Goal: Task Accomplishment & Management: Manage account settings

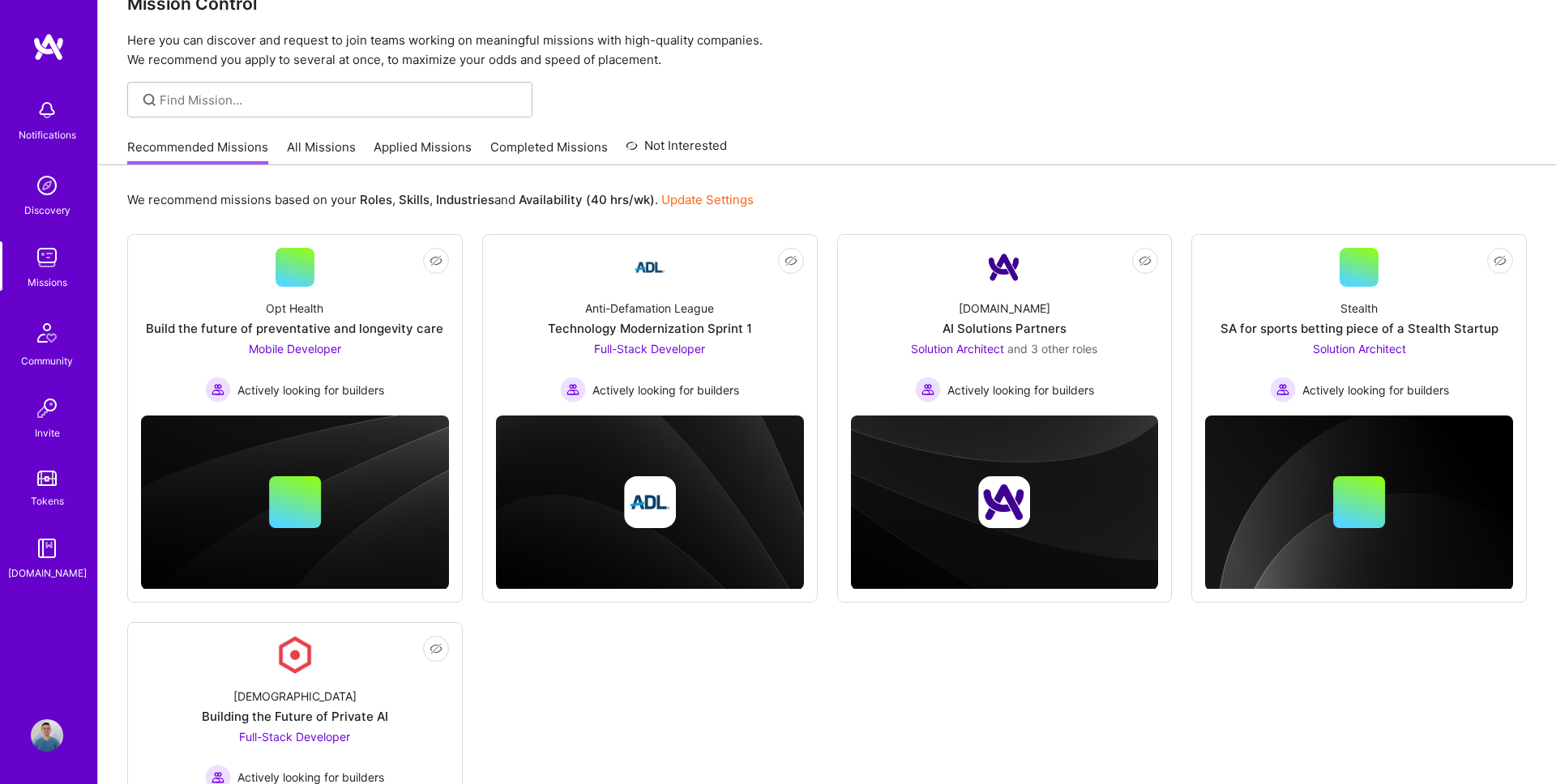
scroll to position [43, 0]
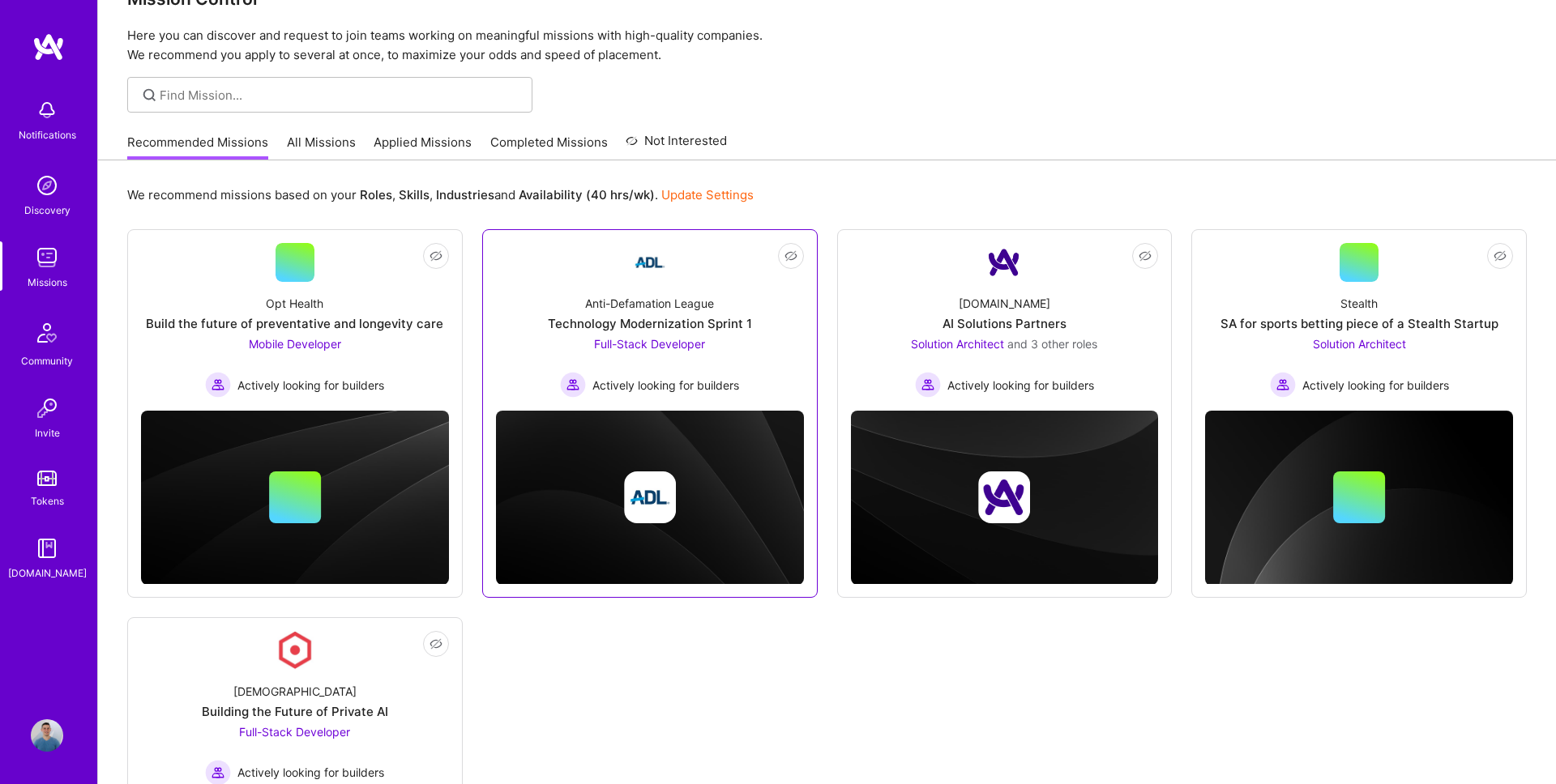
click at [684, 334] on div "Anti-Defamation League Technology Modernization Sprint 1 Full-Stack Developer A…" at bounding box center [649, 339] width 308 height 116
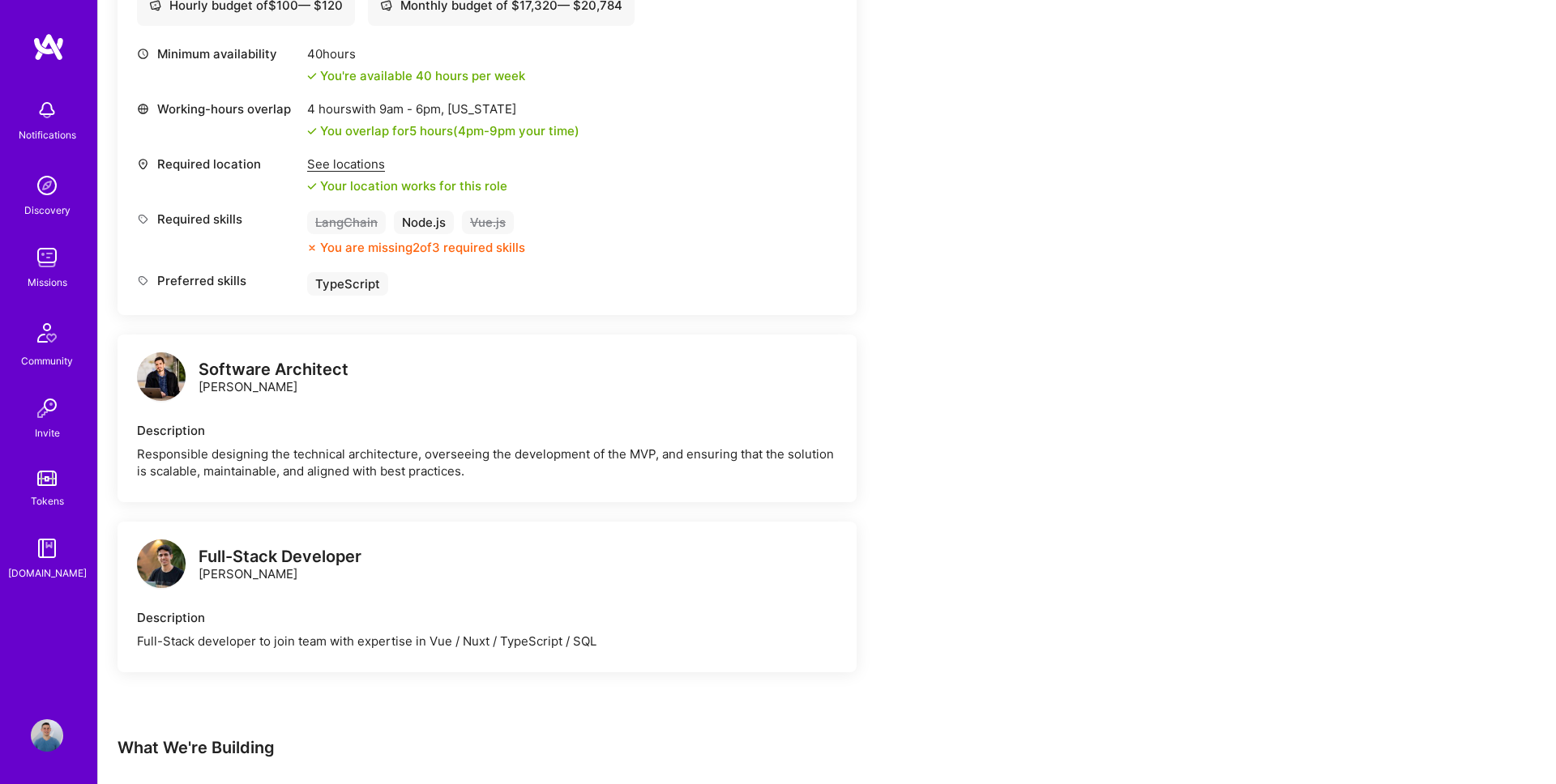
scroll to position [497, 0]
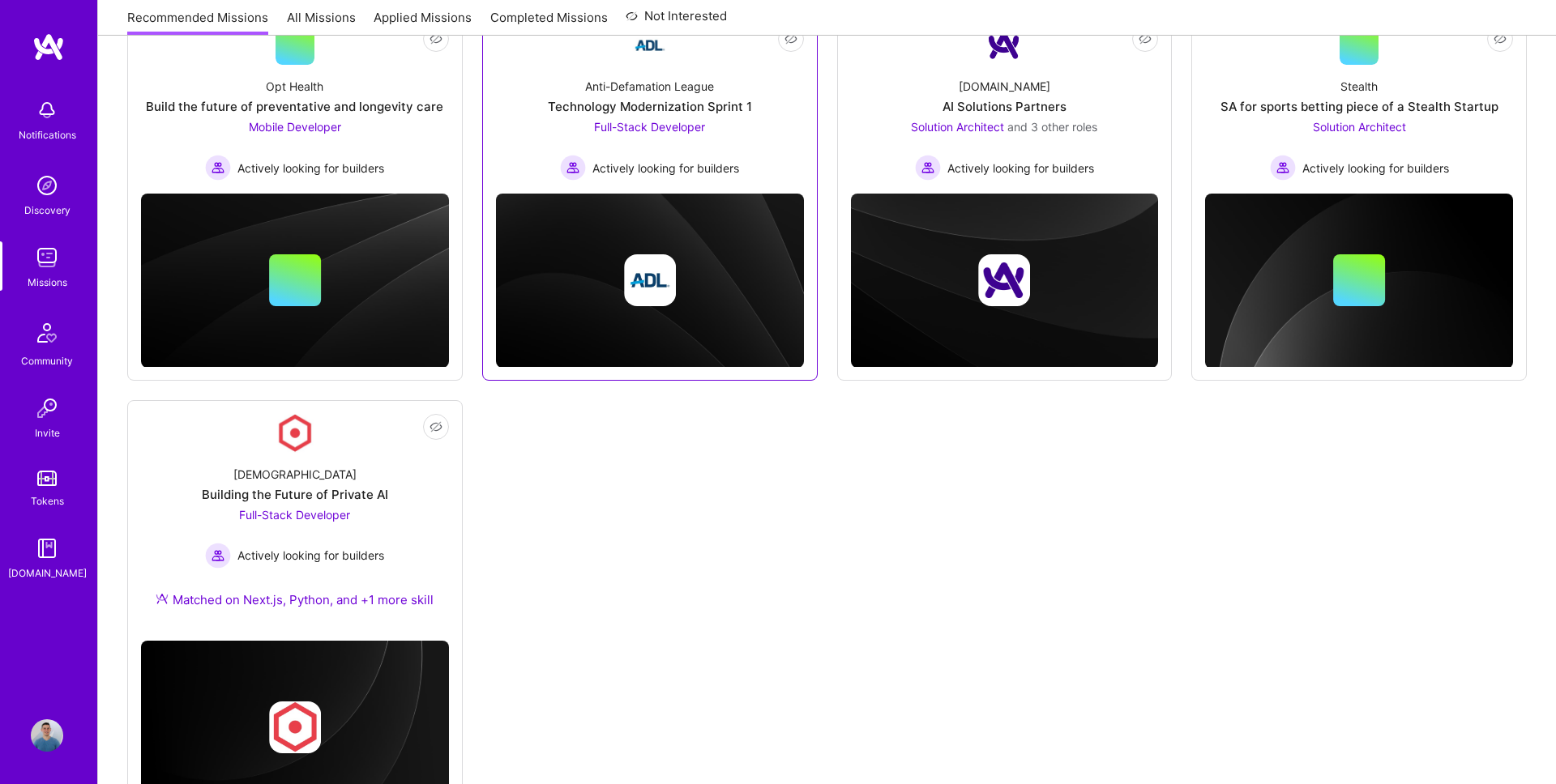
scroll to position [342, 0]
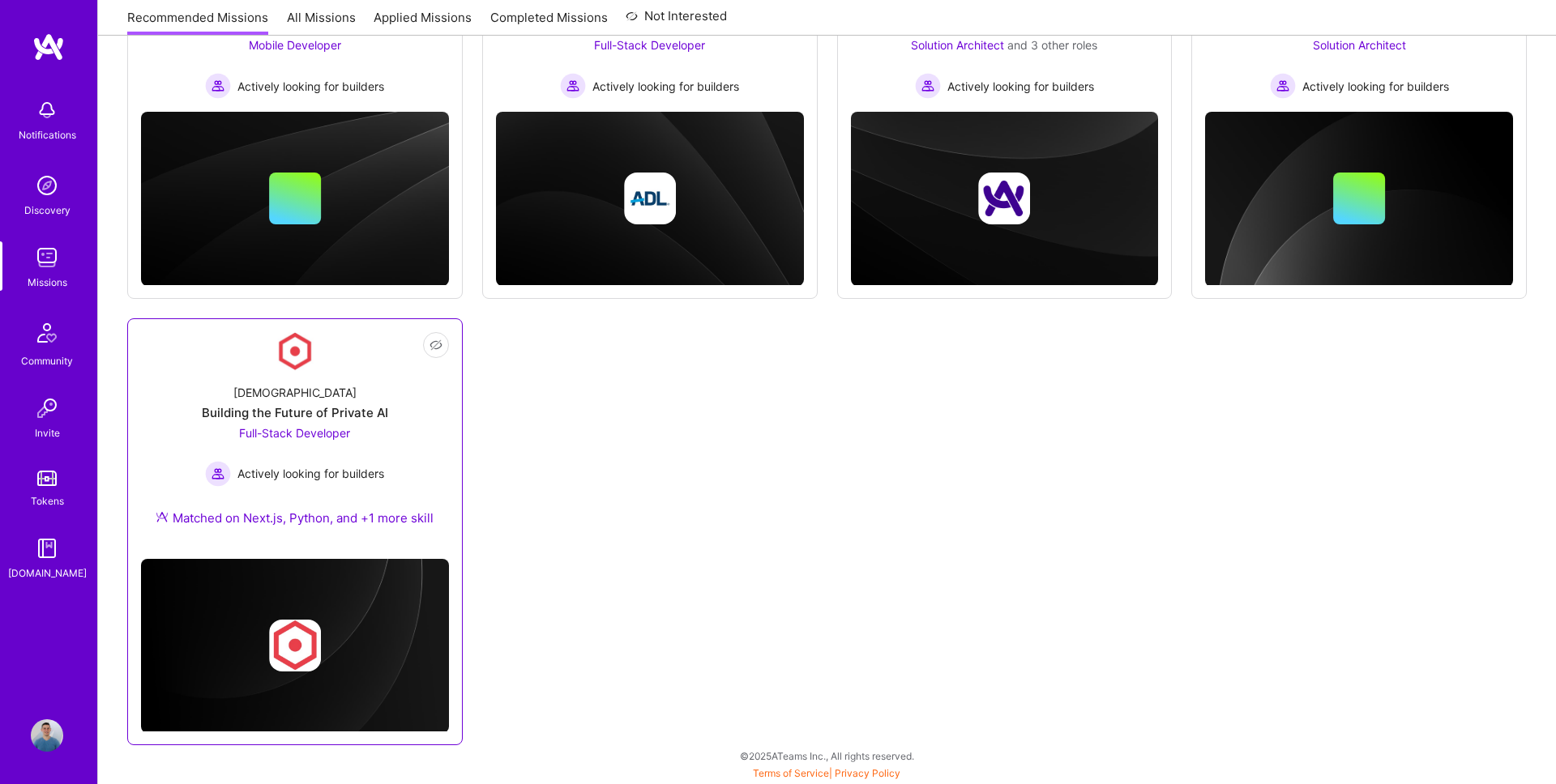
click at [323, 429] on span "Full-Stack Developer" at bounding box center [294, 433] width 111 height 14
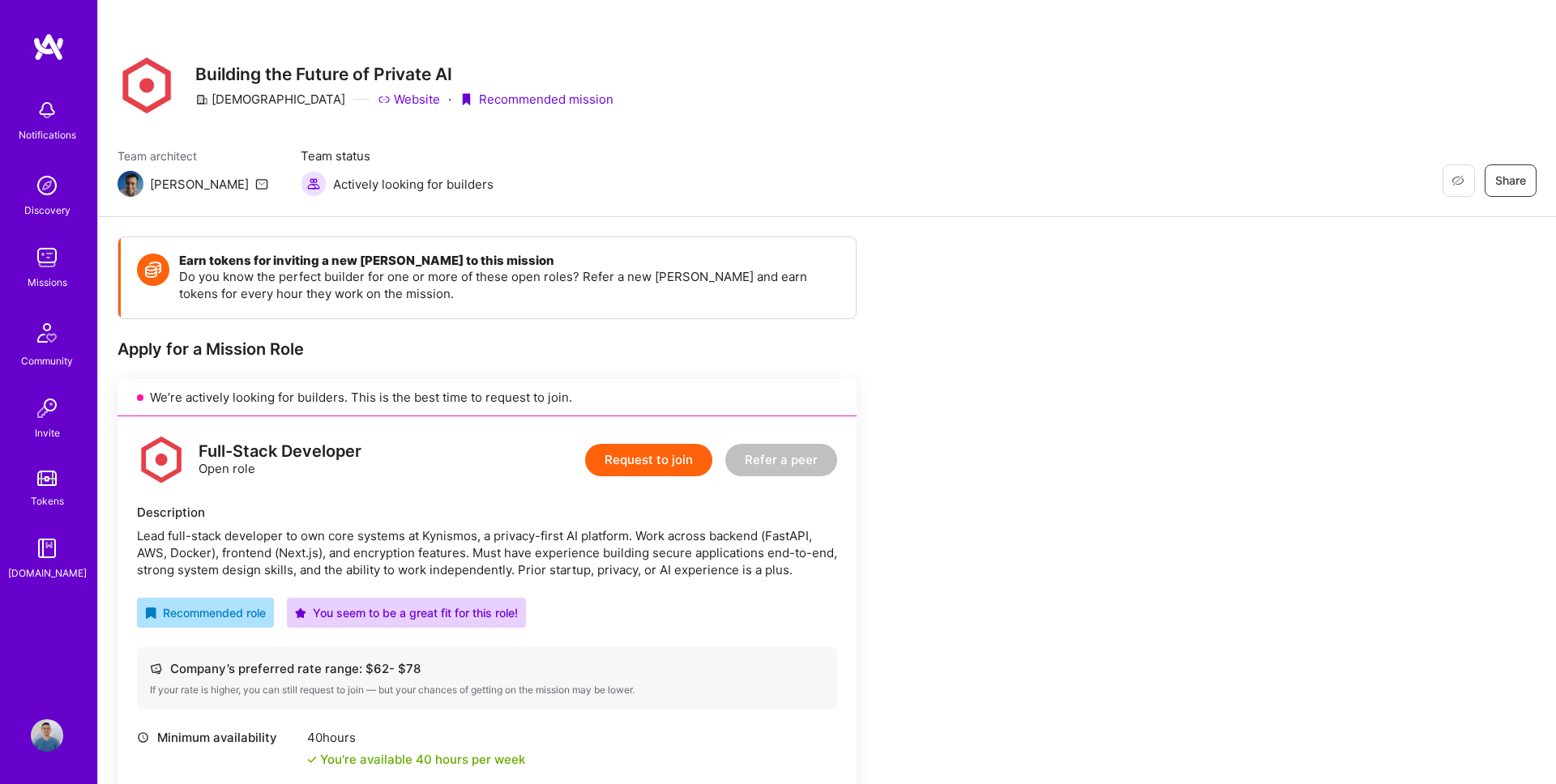
click at [53, 255] on img at bounding box center [47, 257] width 33 height 33
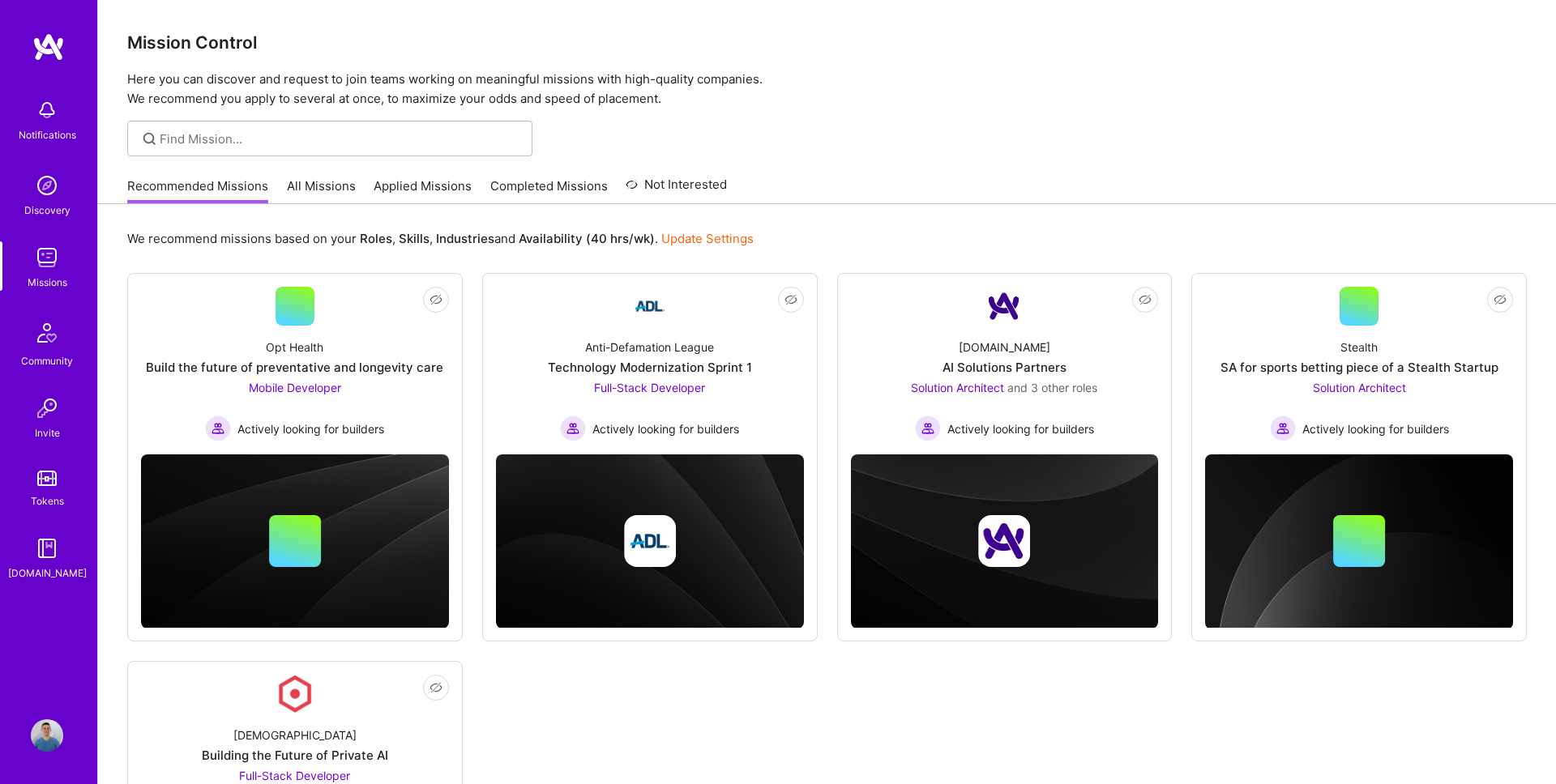
click at [436, 185] on link "Applied Missions" at bounding box center [423, 191] width 98 height 27
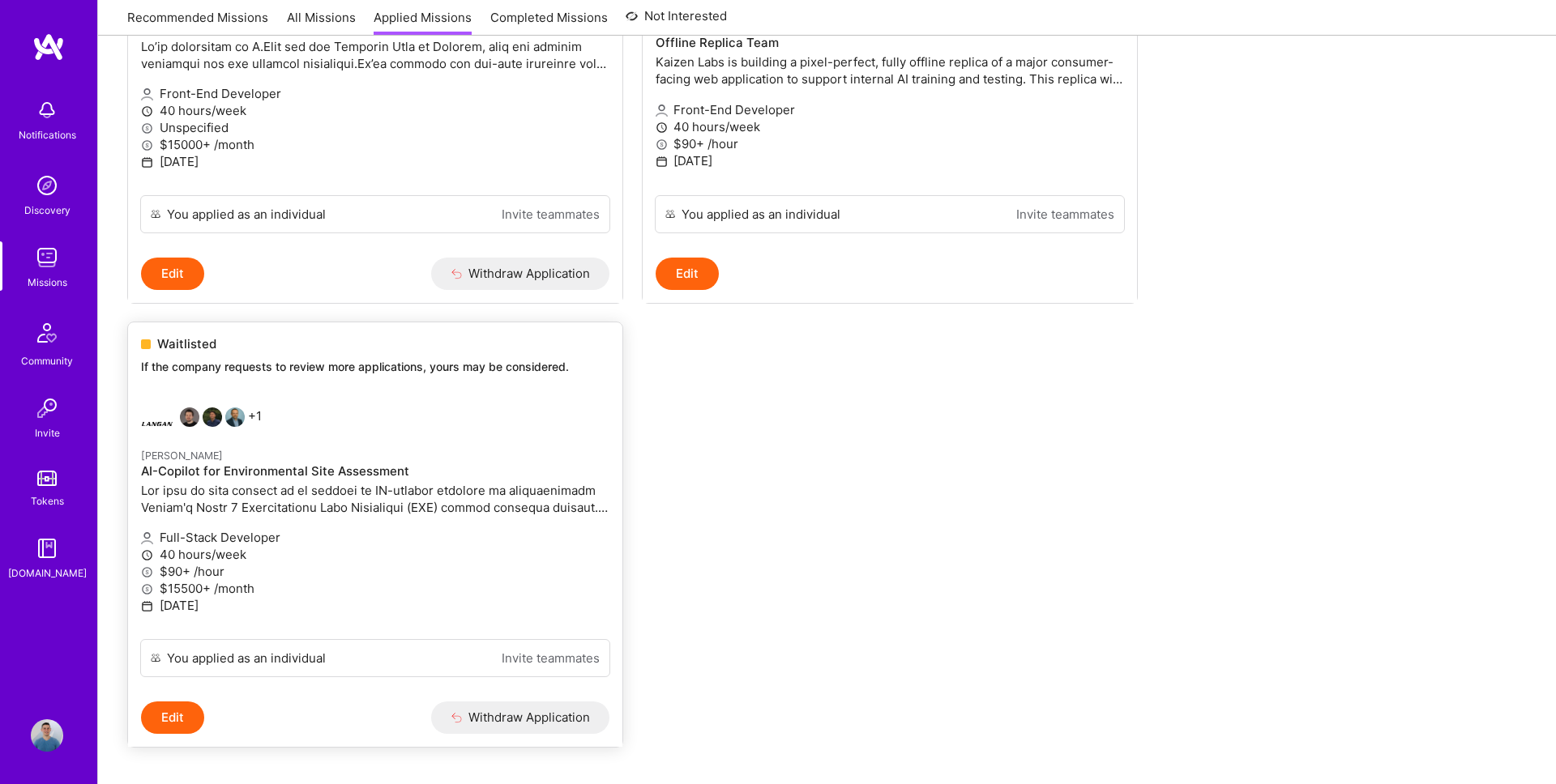
scroll to position [392, 0]
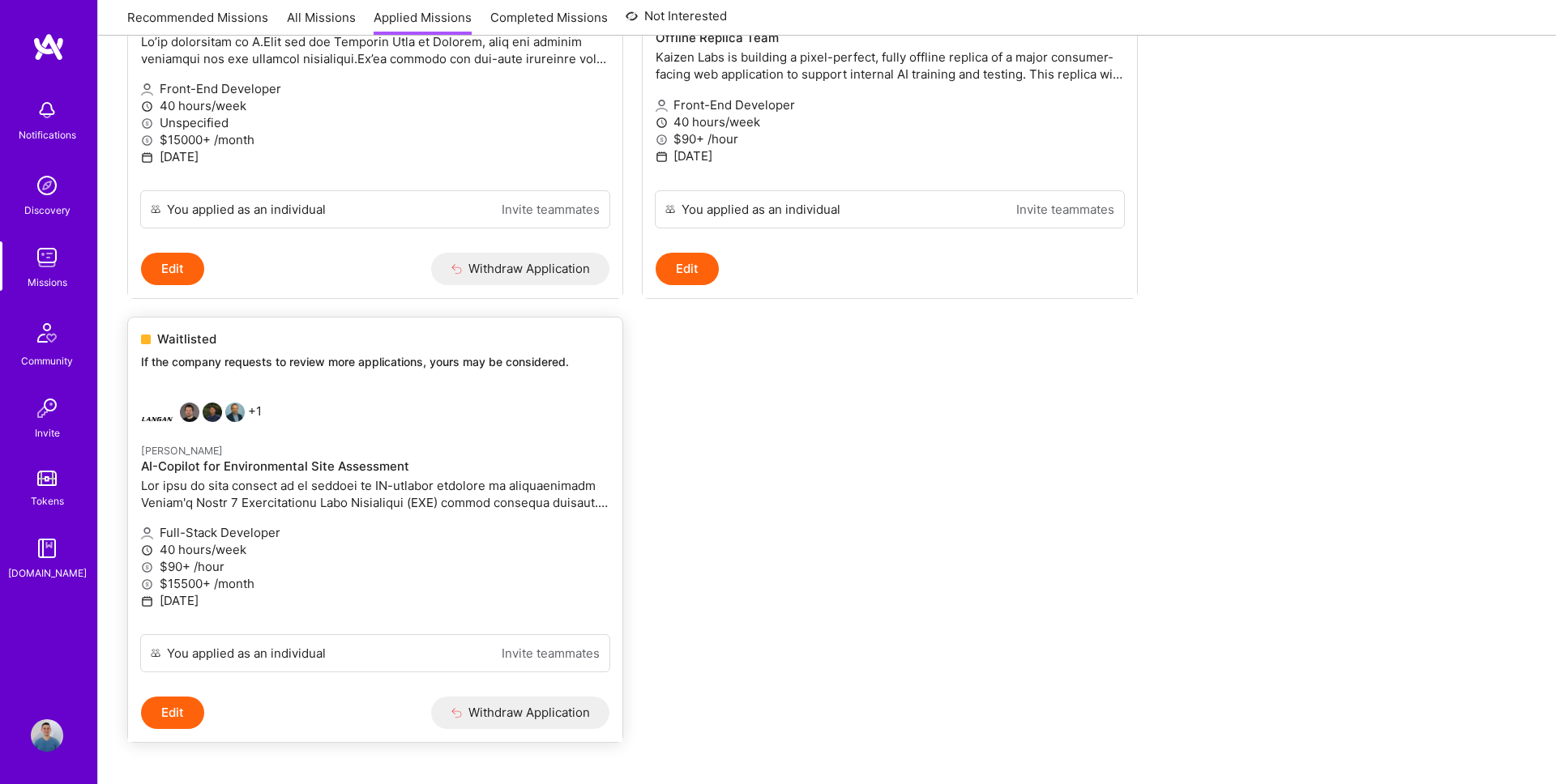
click at [299, 507] on p at bounding box center [375, 494] width 469 height 34
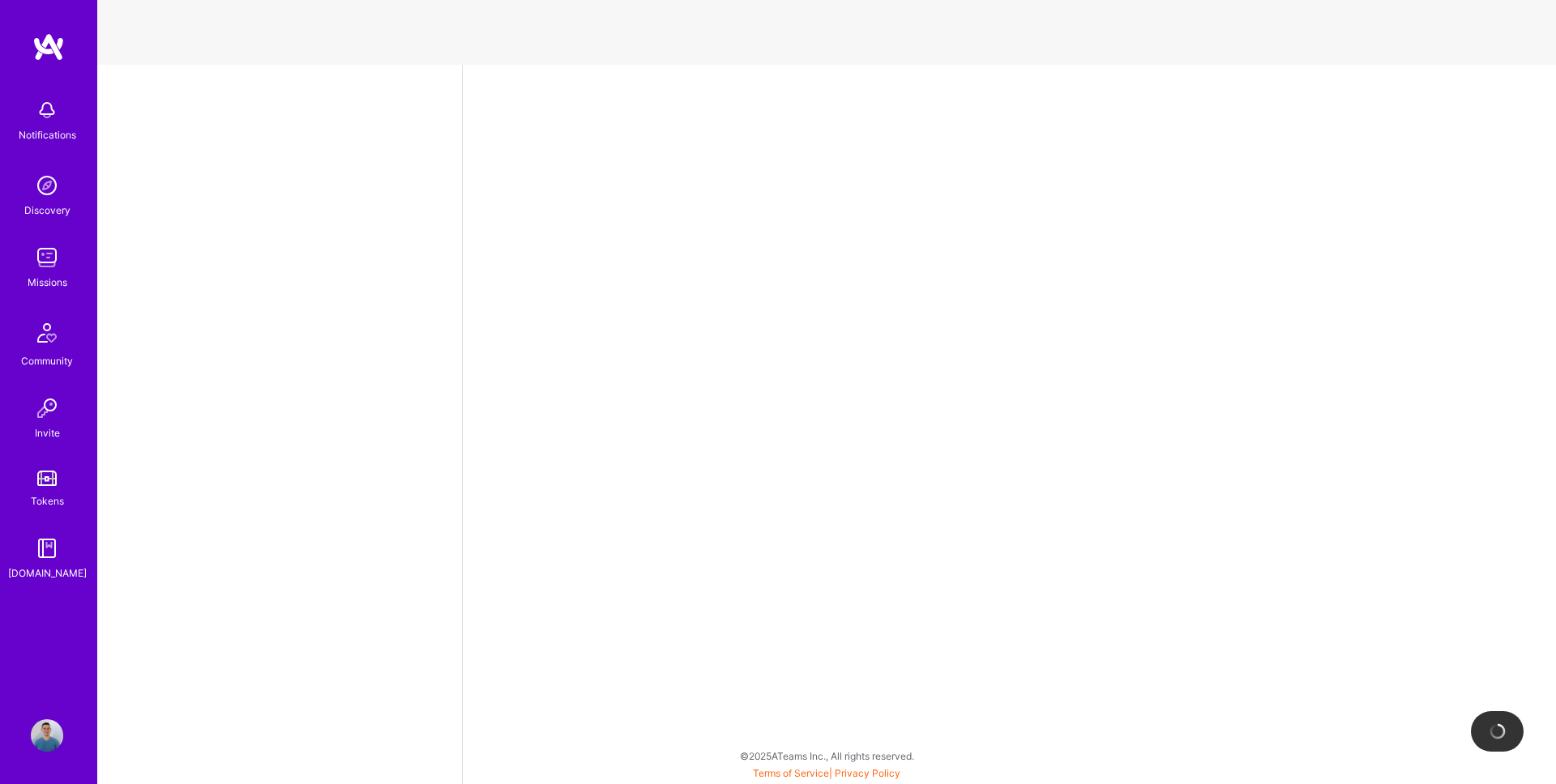
select select "RO"
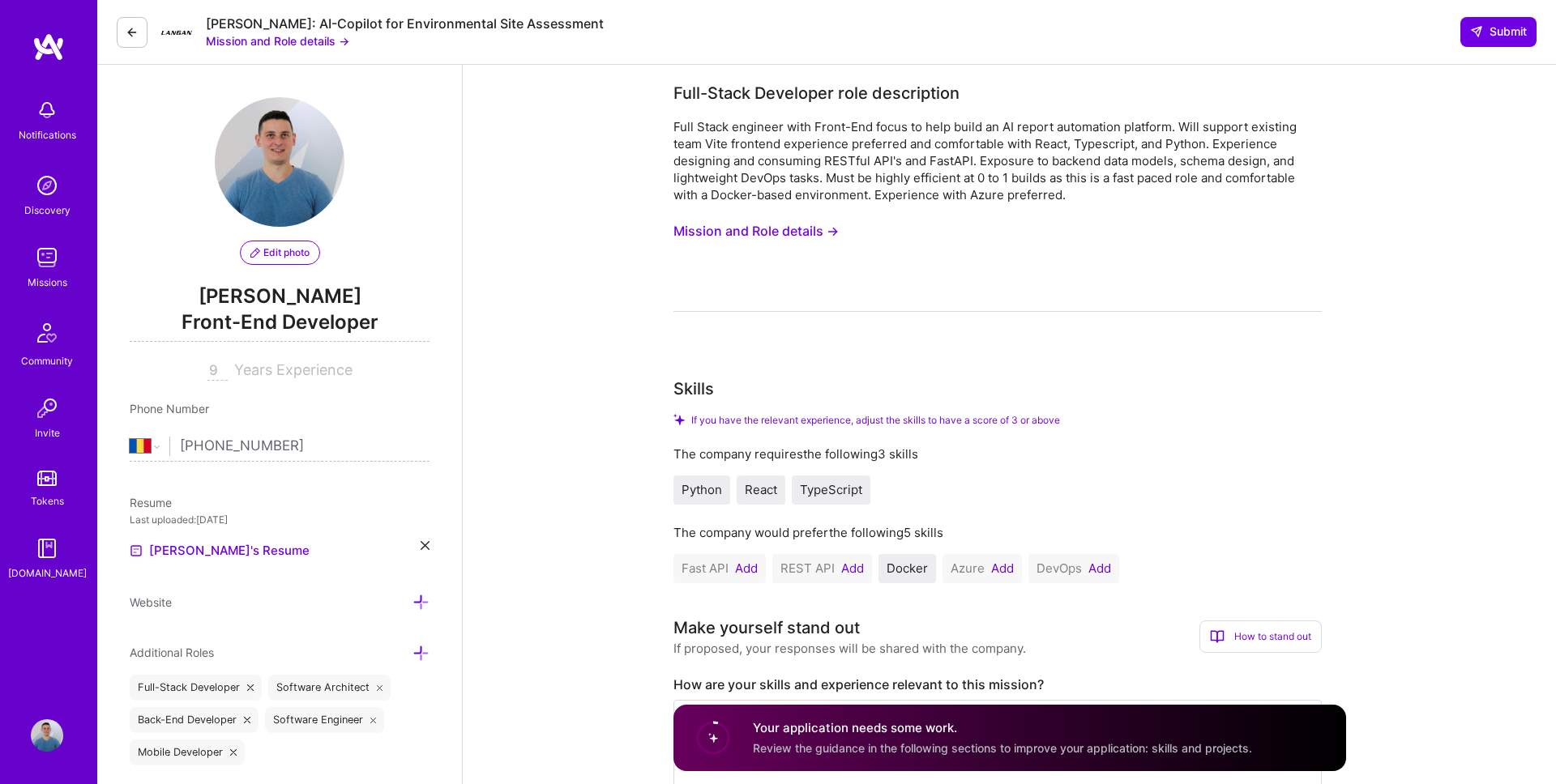
click at [727, 228] on button "Mission and Role details →" at bounding box center [755, 230] width 165 height 30
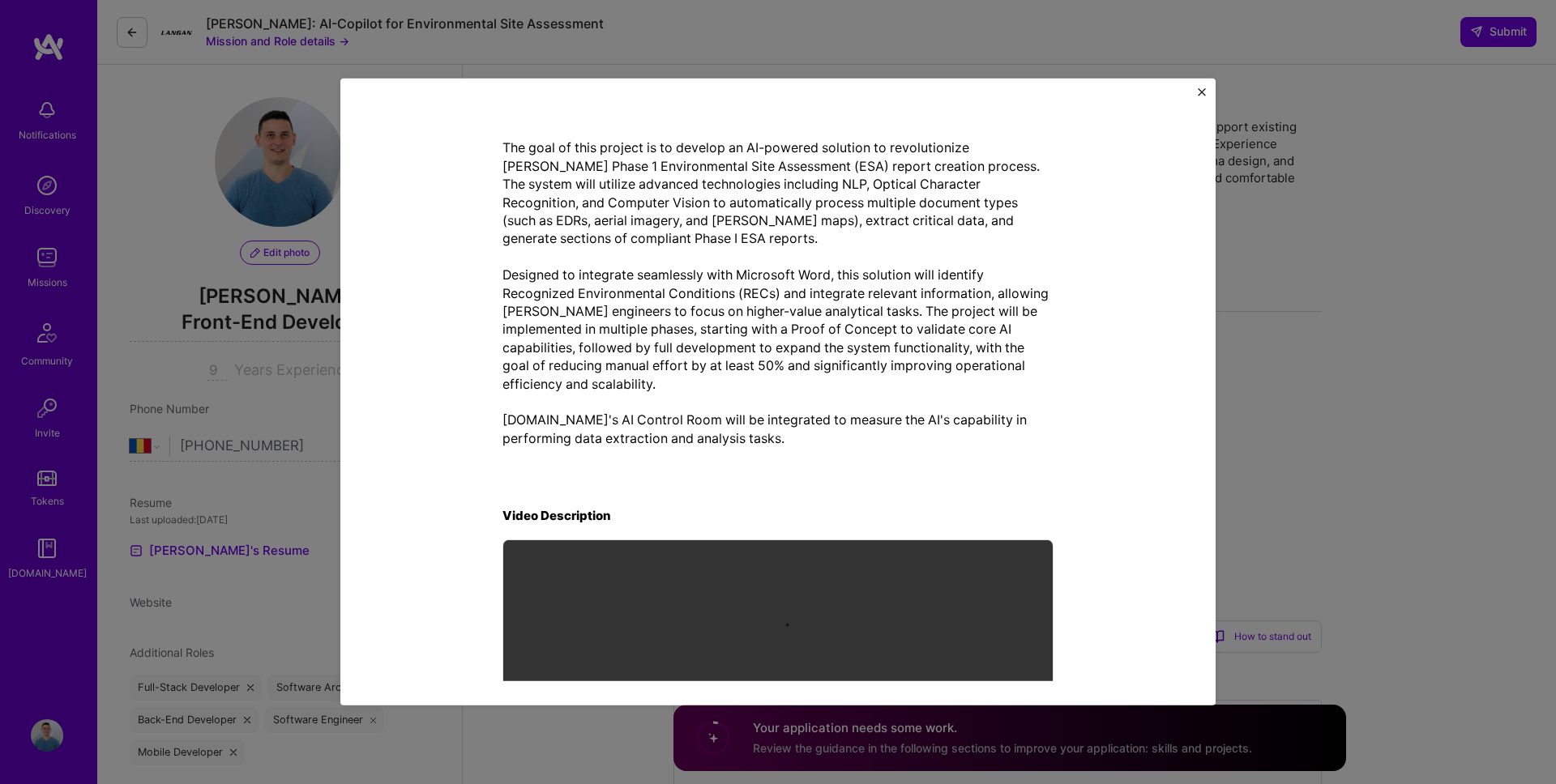
scroll to position [489, 0]
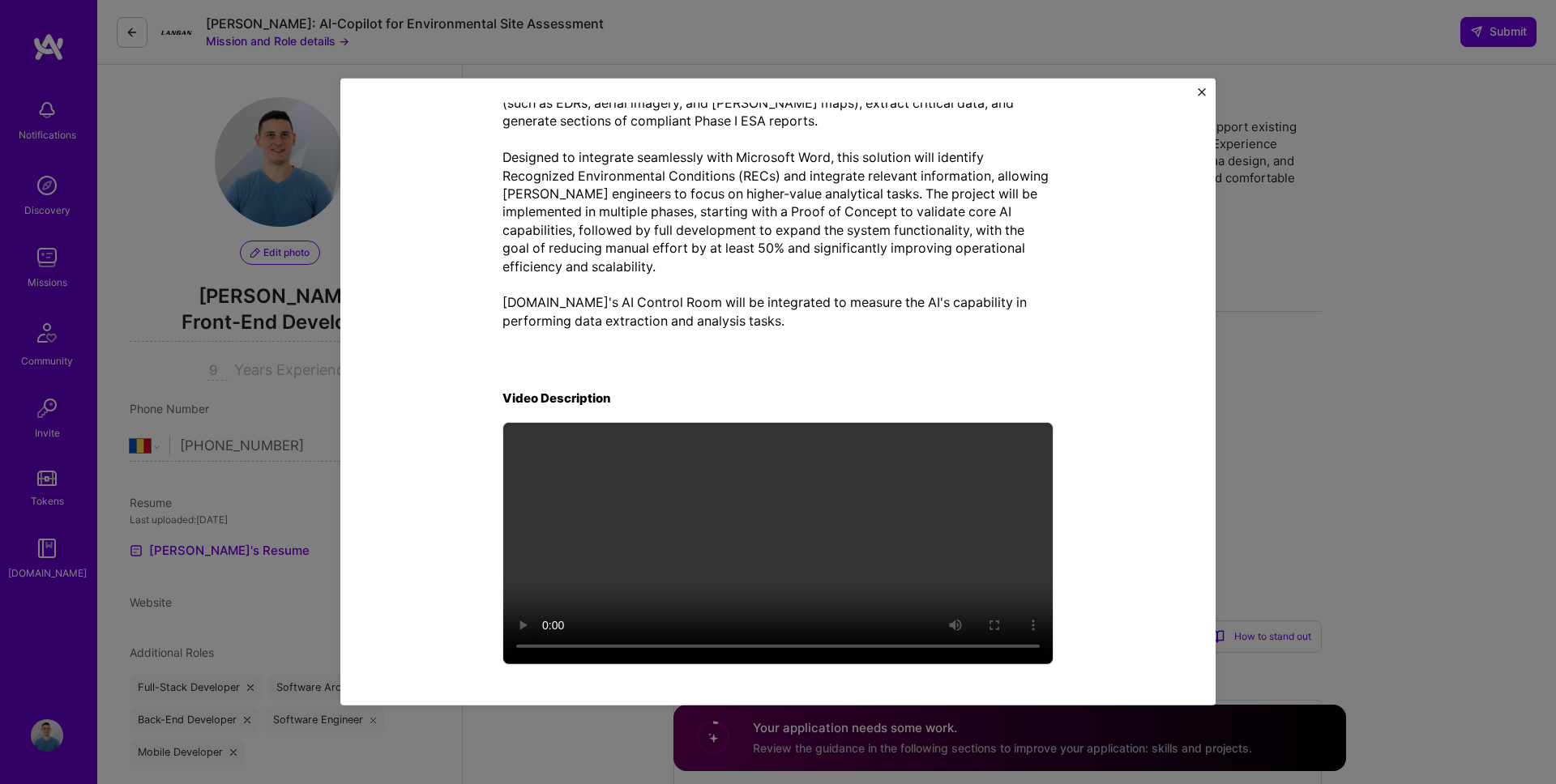
click at [1333, 156] on div "Mission Description and Role Details Full-Stack Developer role description Full…" at bounding box center [778, 392] width 1556 height 784
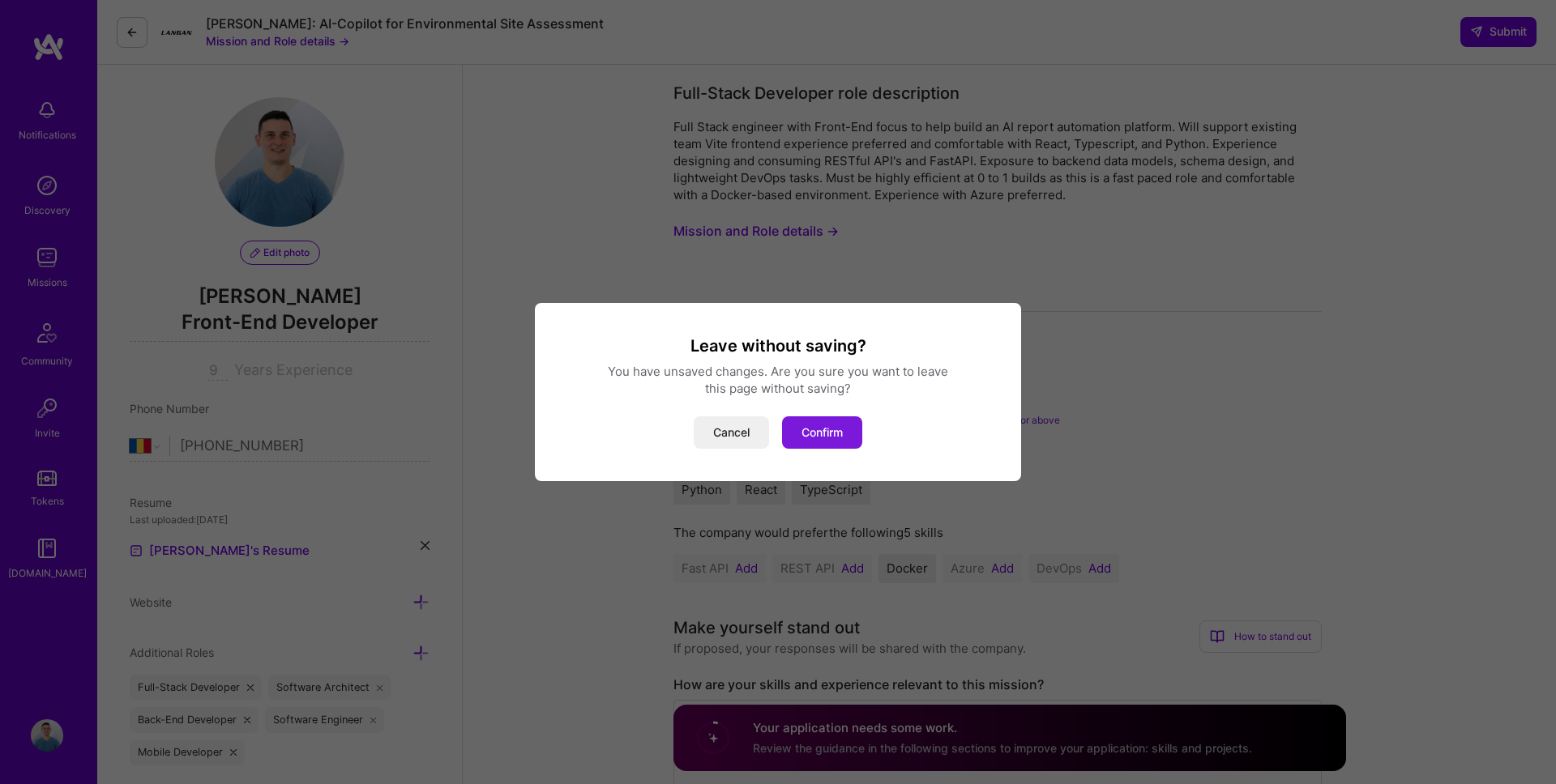
click at [812, 423] on button "Confirm" at bounding box center [822, 433] width 80 height 33
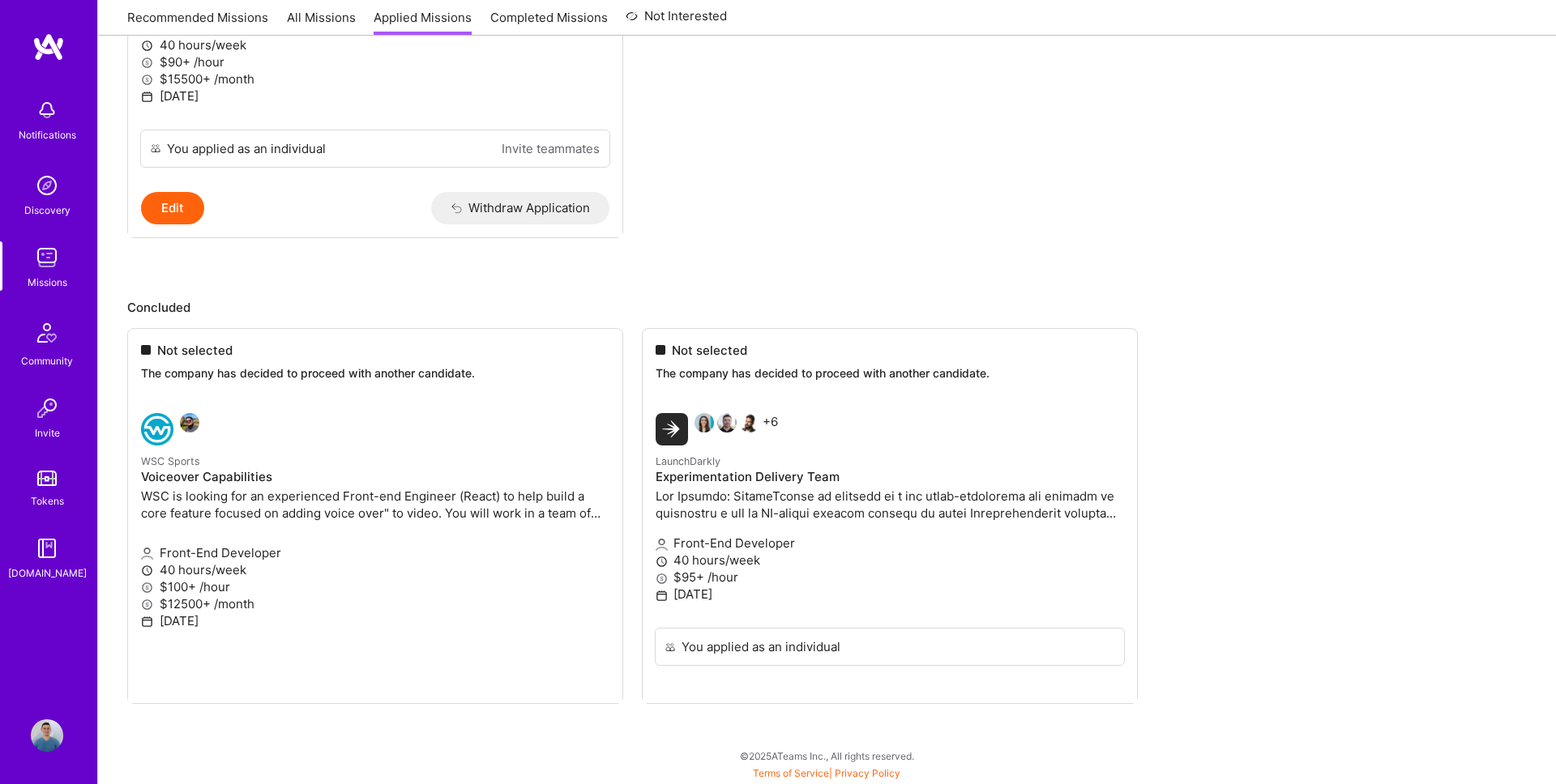
scroll to position [286, 0]
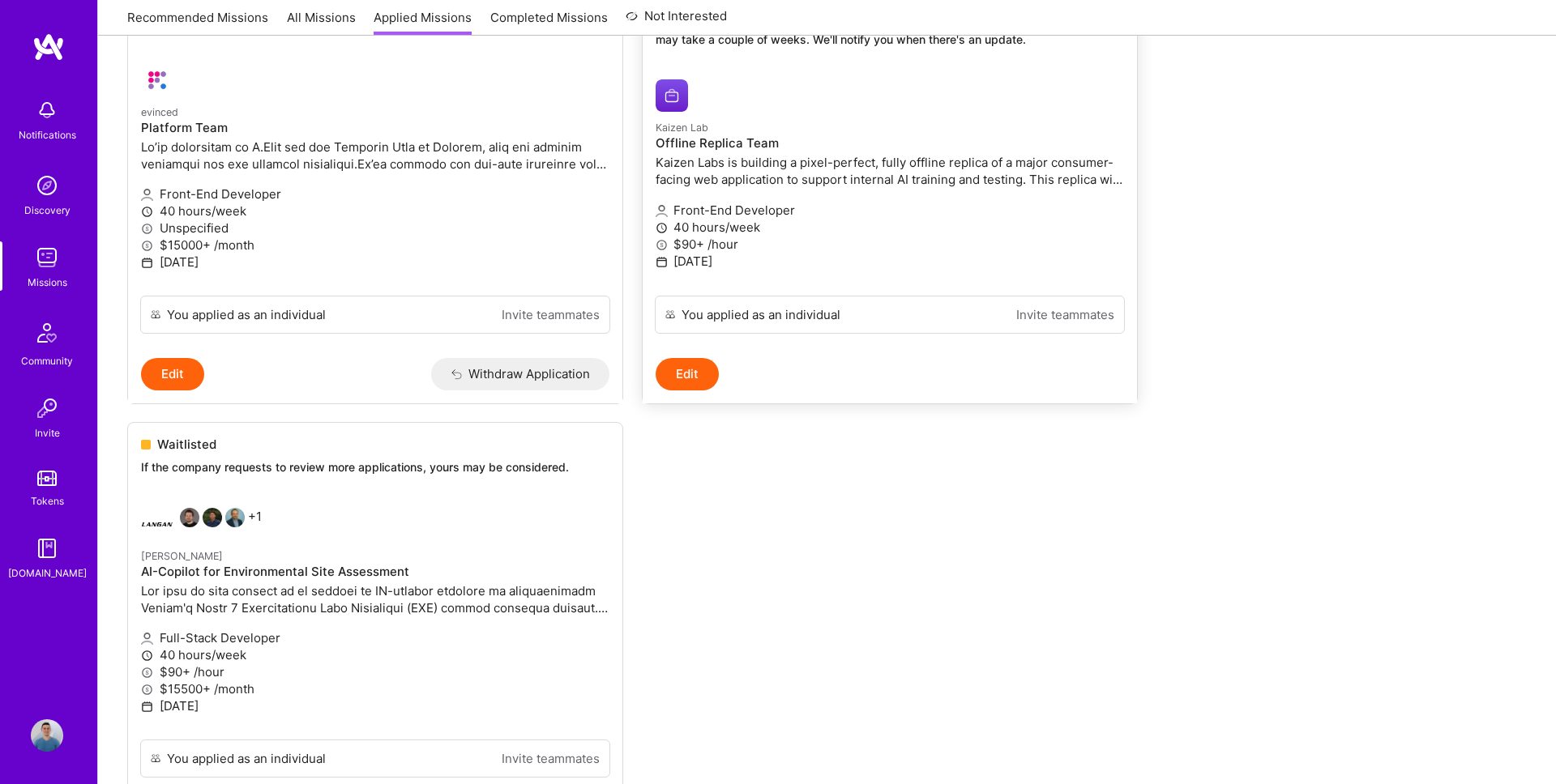
click at [735, 141] on h4 "Offline Replica Team" at bounding box center [890, 143] width 469 height 14
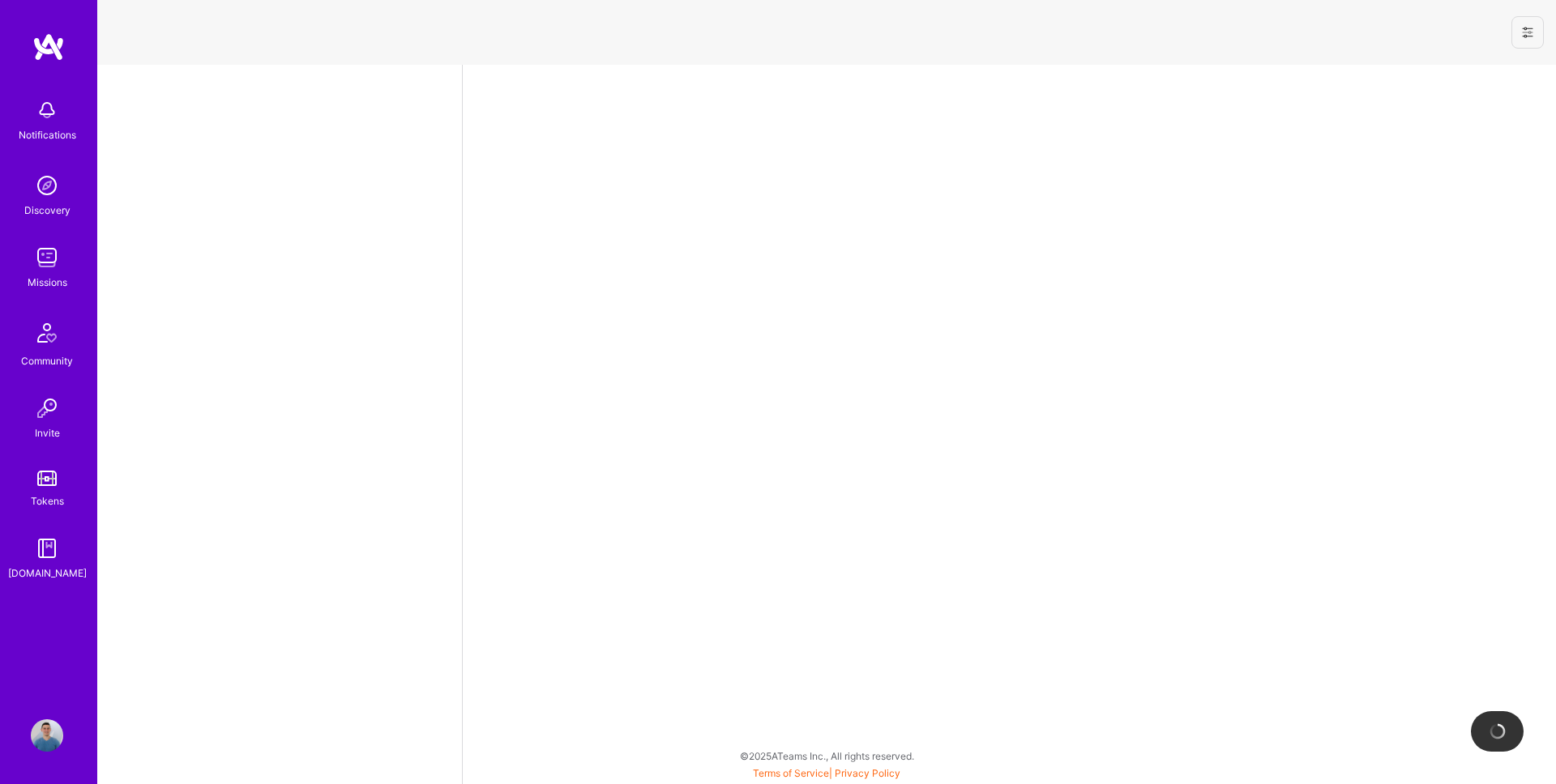
select select "RO"
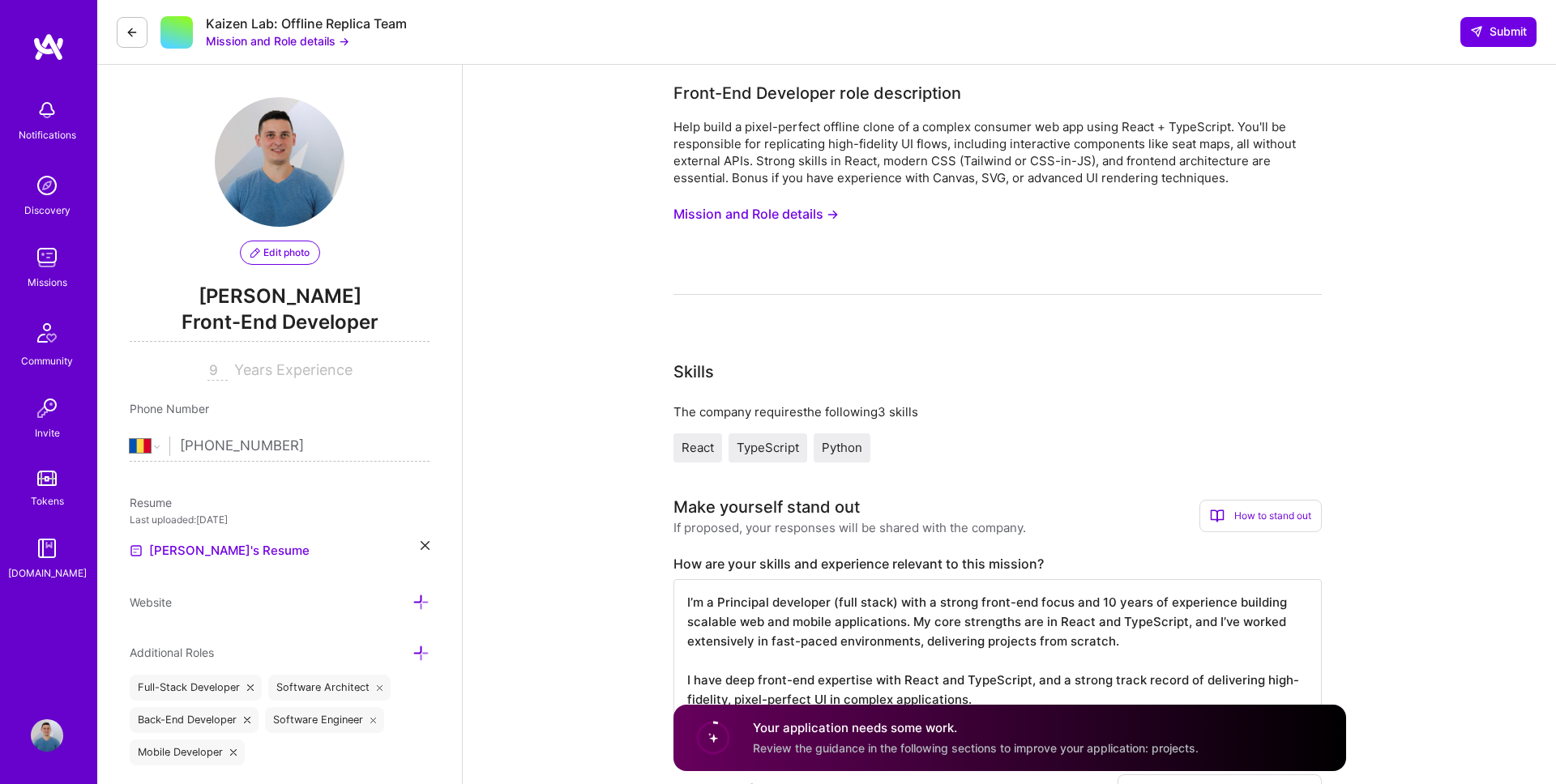
click at [257, 41] on button "Mission and Role details →" at bounding box center [277, 41] width 144 height 17
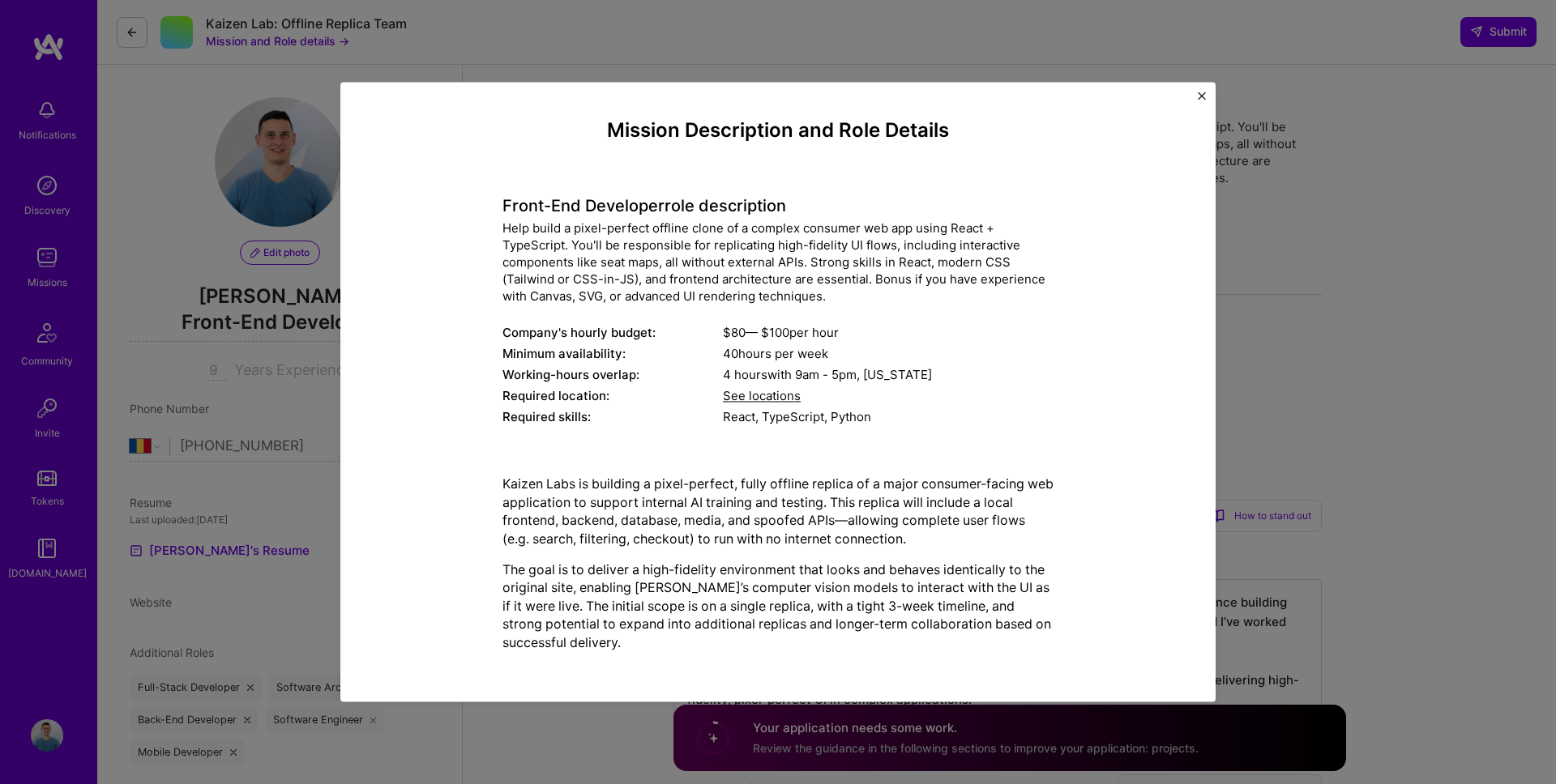
scroll to position [41, 0]
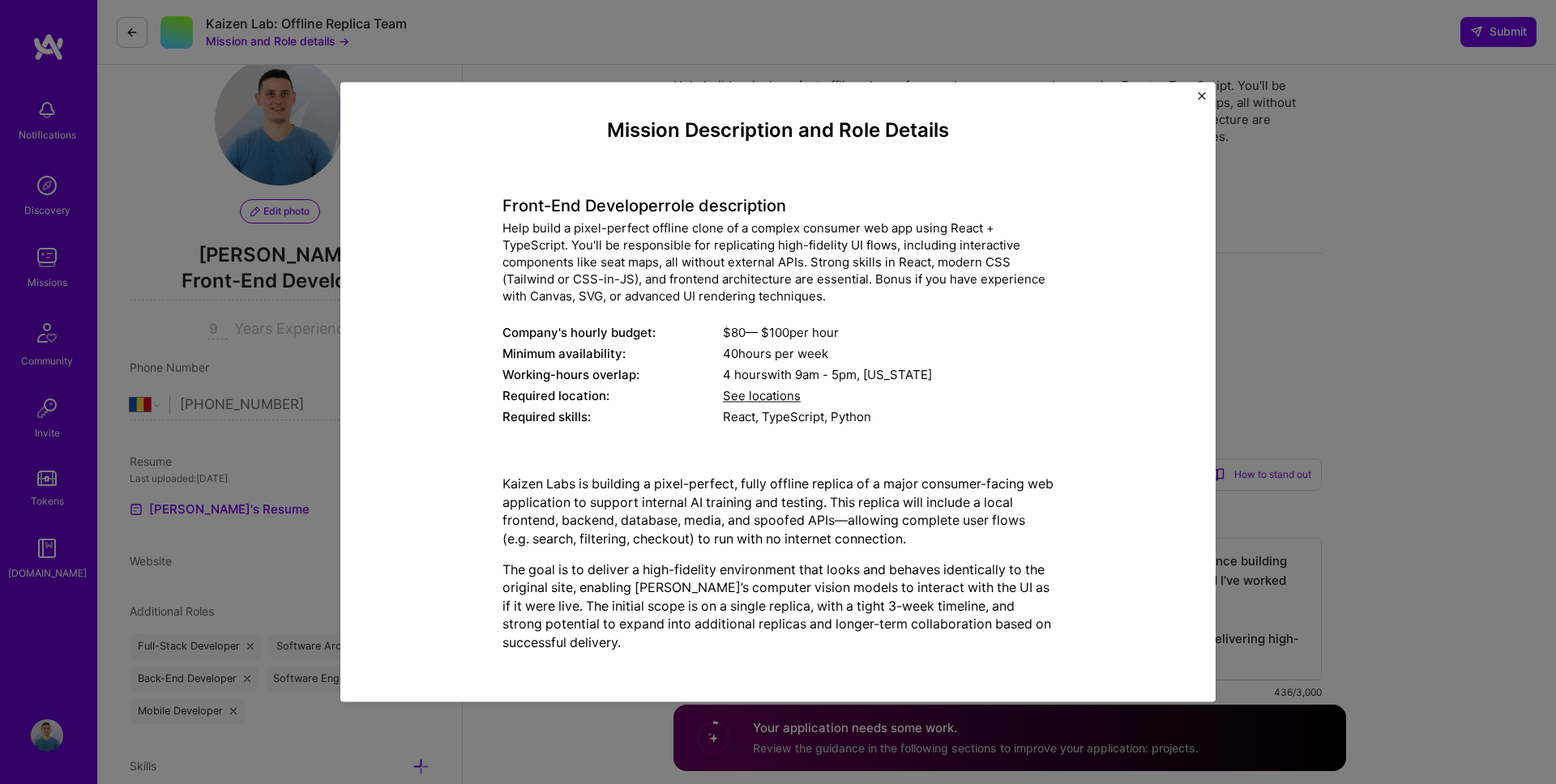
click at [1204, 97] on img "Close" at bounding box center [1202, 95] width 8 height 8
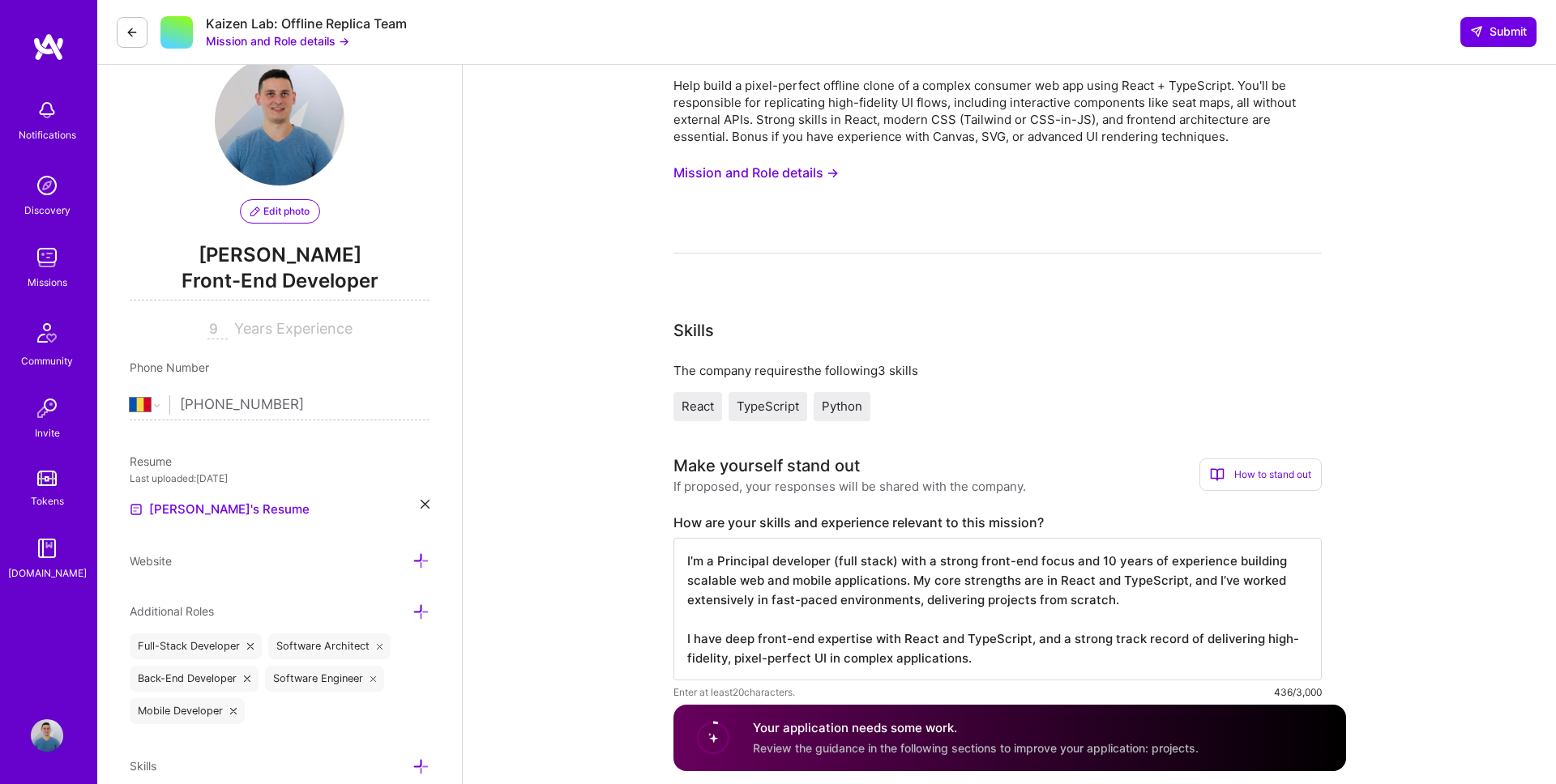
click at [132, 26] on icon at bounding box center [131, 32] width 13 height 13
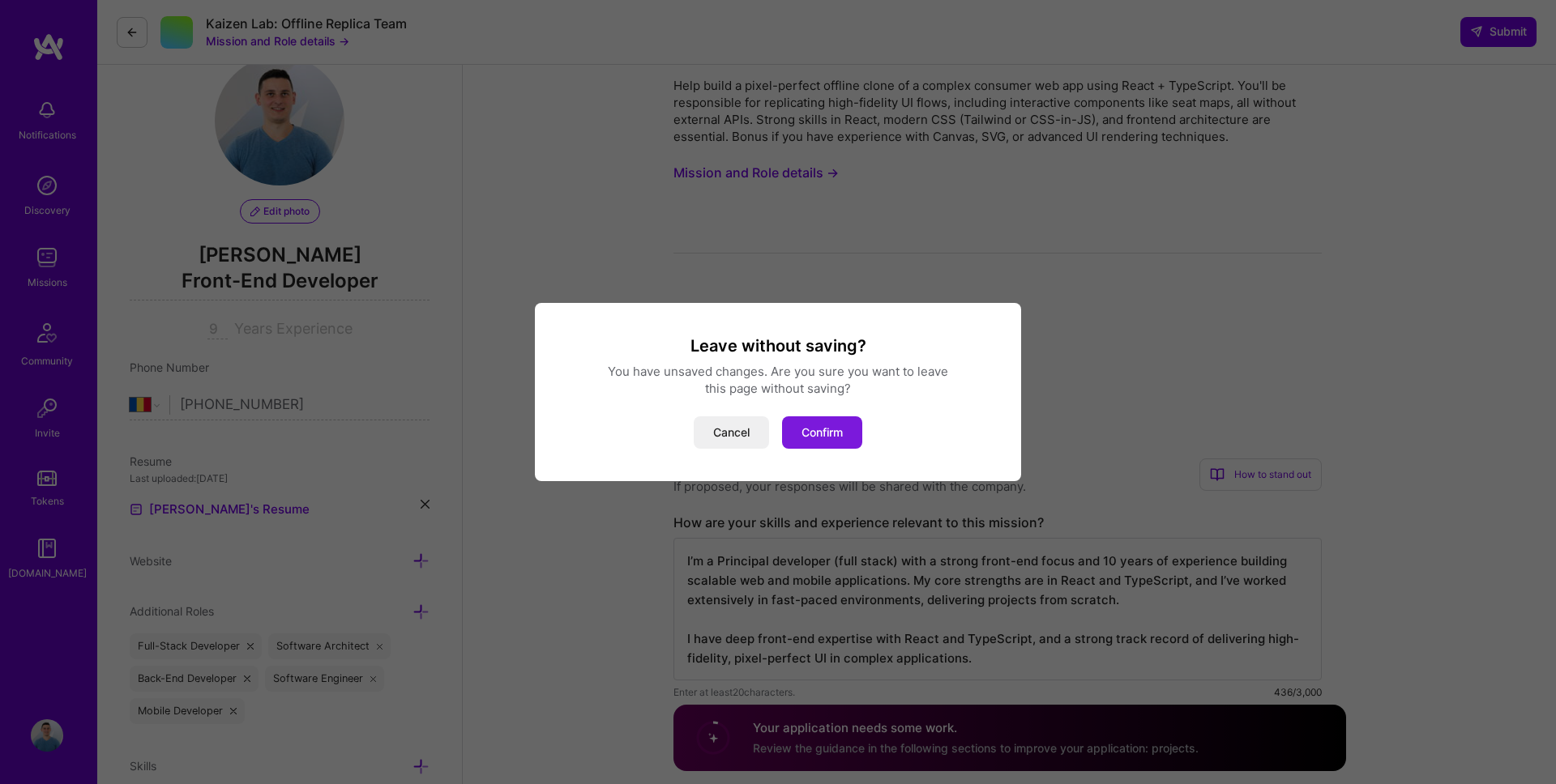
click at [831, 432] on button "Confirm" at bounding box center [822, 433] width 80 height 33
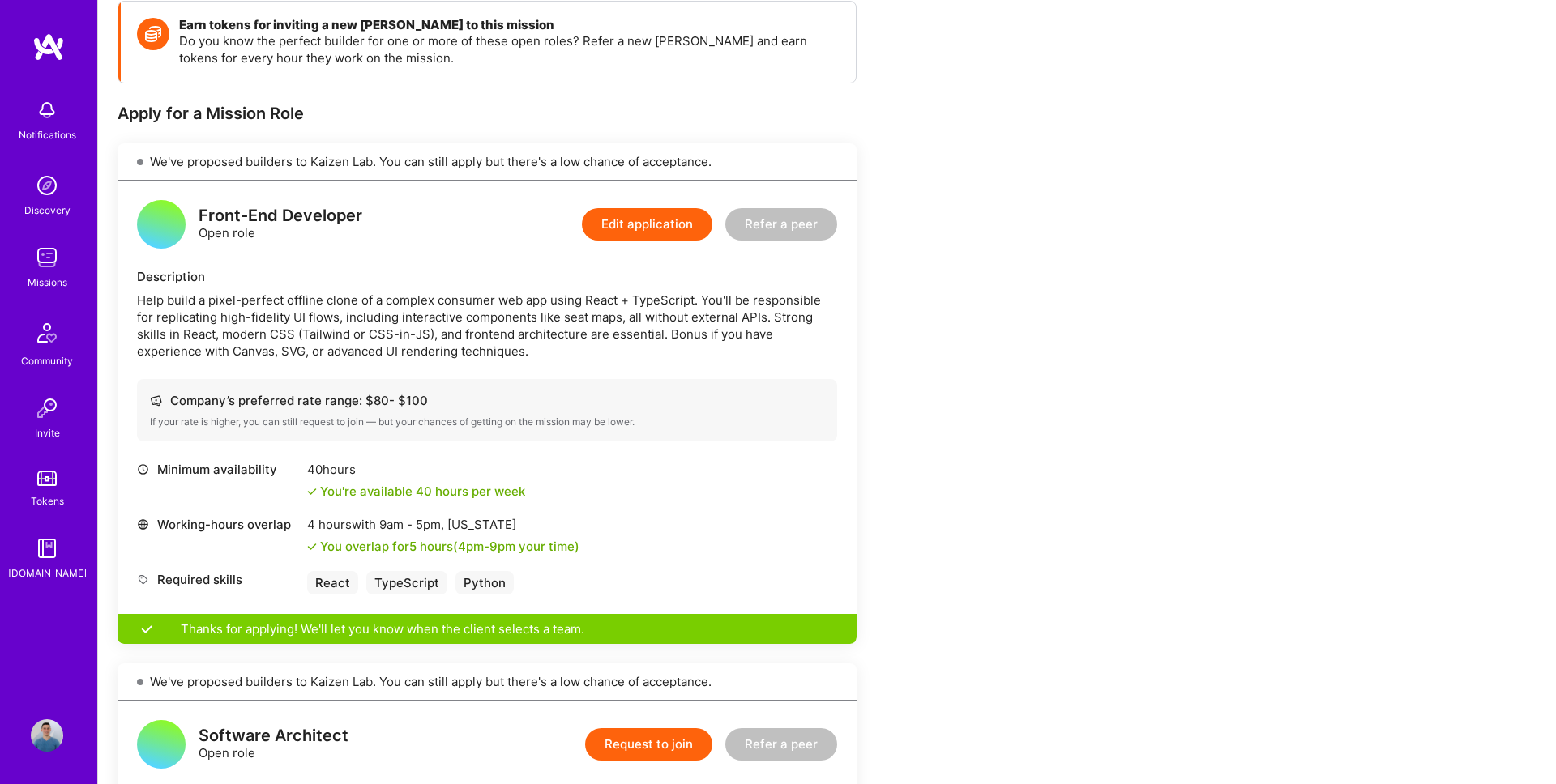
scroll to position [90, 0]
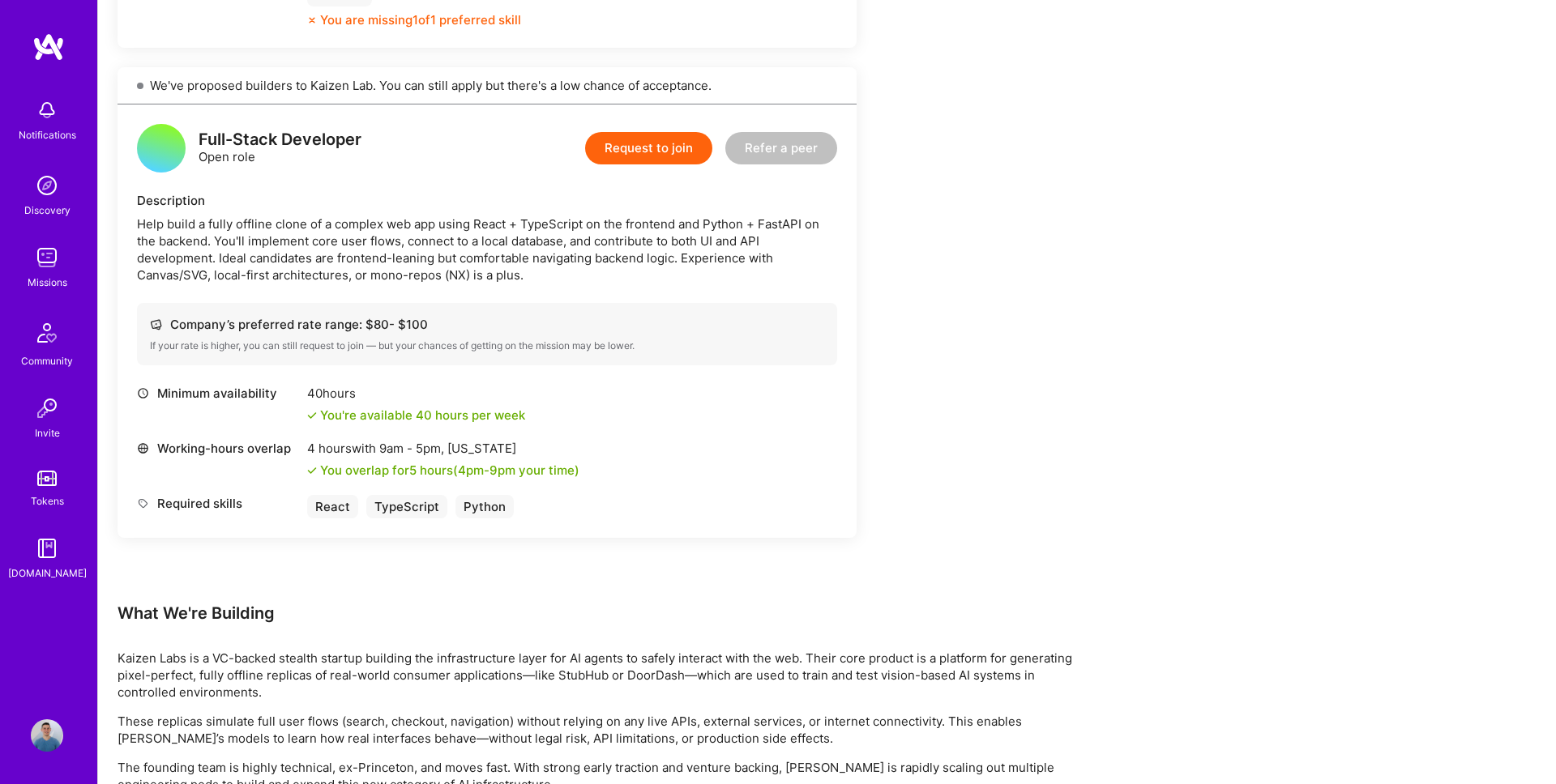
scroll to position [1385, 0]
click at [397, 258] on div "Help build a fully offline clone of a complex web app using React + TypeScript …" at bounding box center [487, 248] width 700 height 68
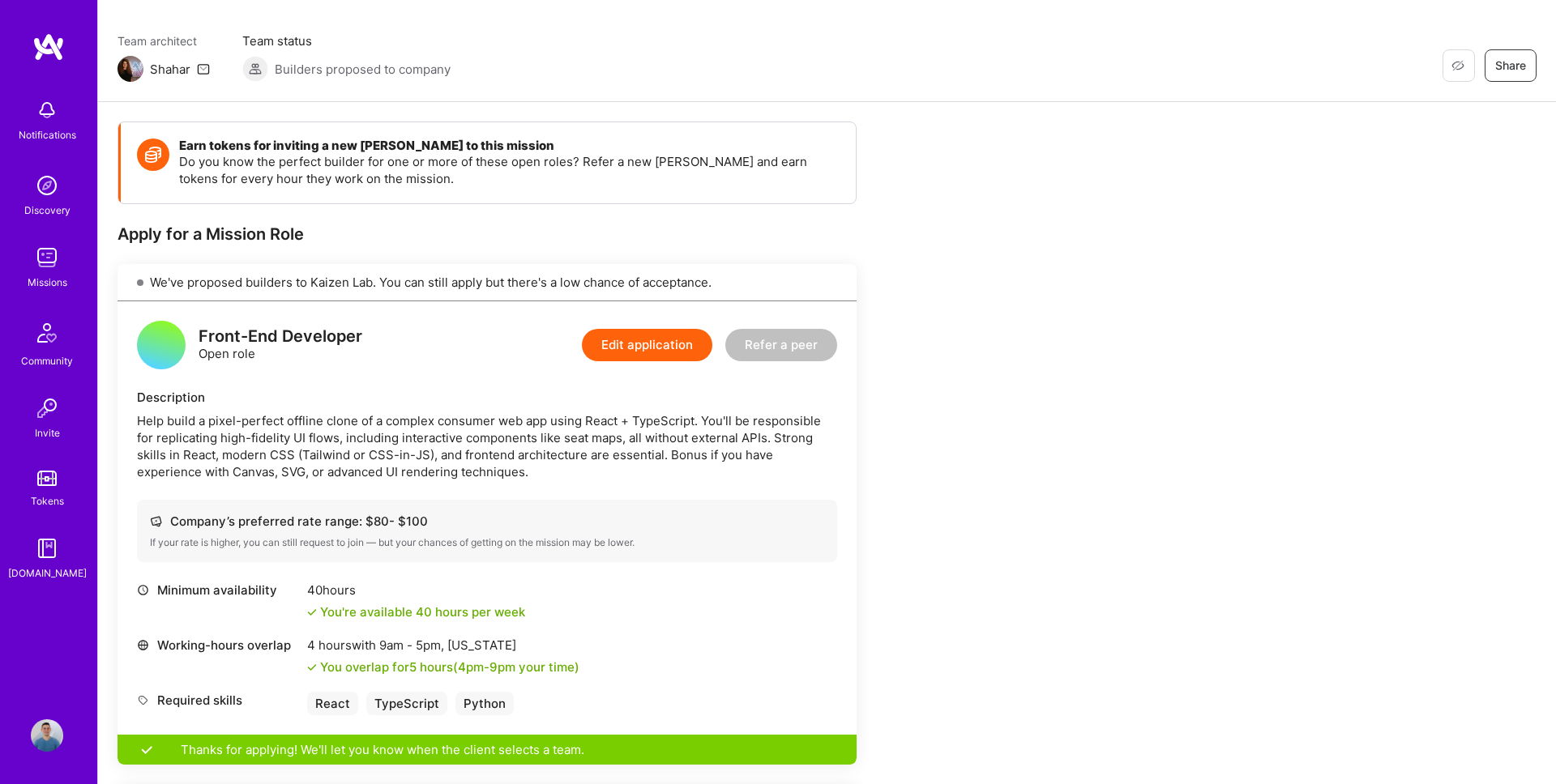
scroll to position [0, 0]
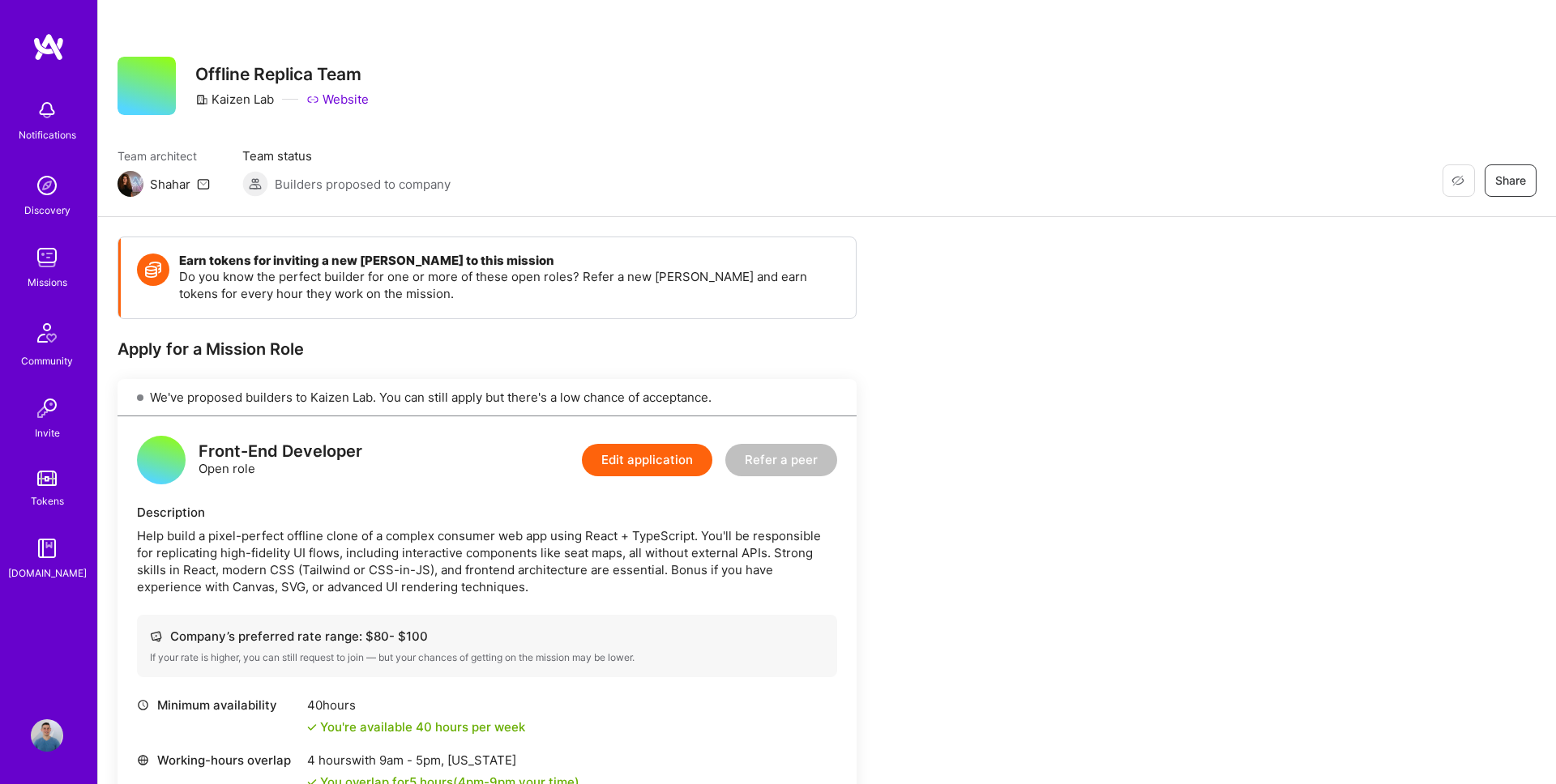
click at [43, 257] on img at bounding box center [47, 257] width 33 height 33
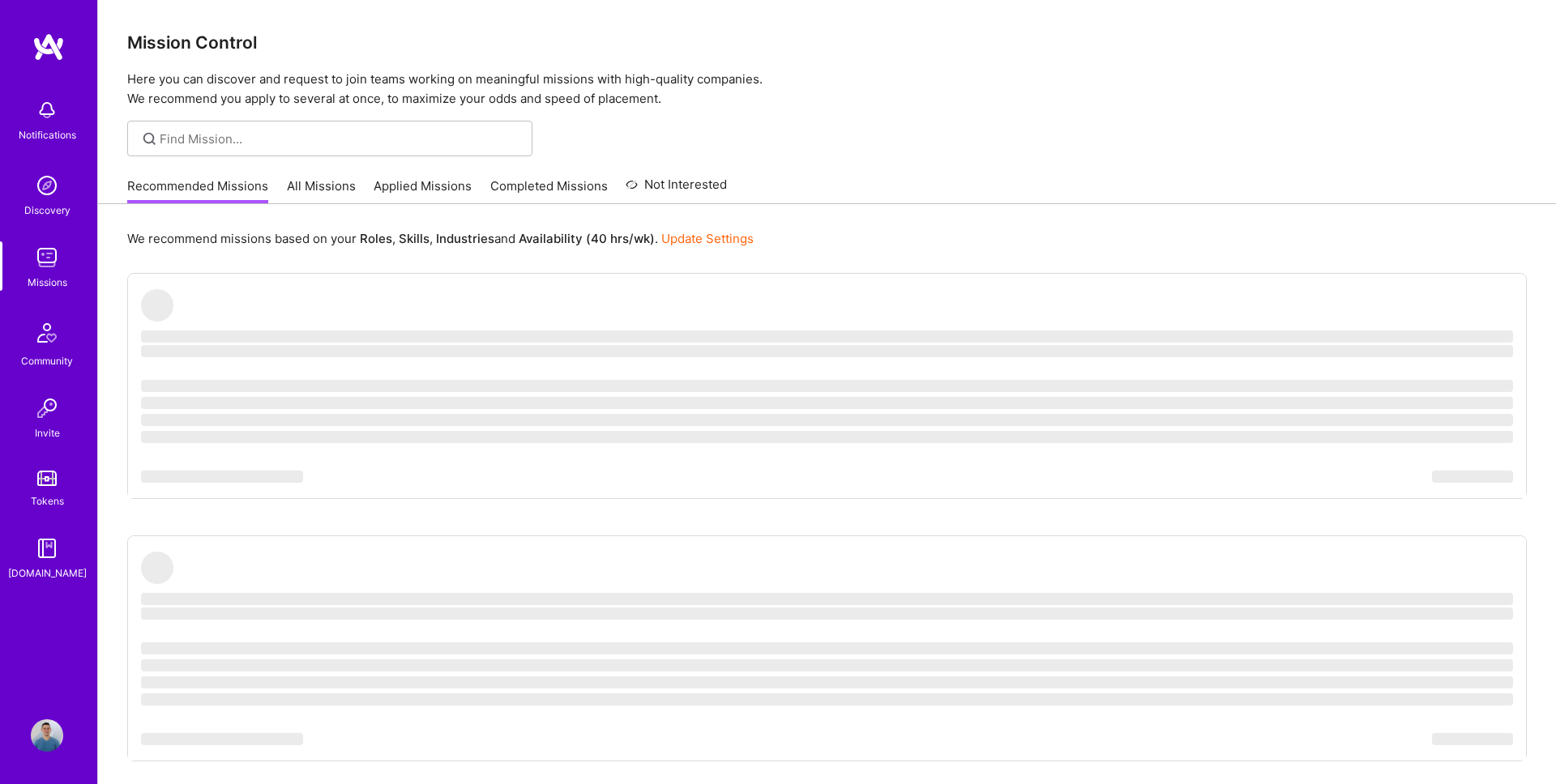
click at [427, 197] on link "Applied Missions" at bounding box center [423, 191] width 98 height 27
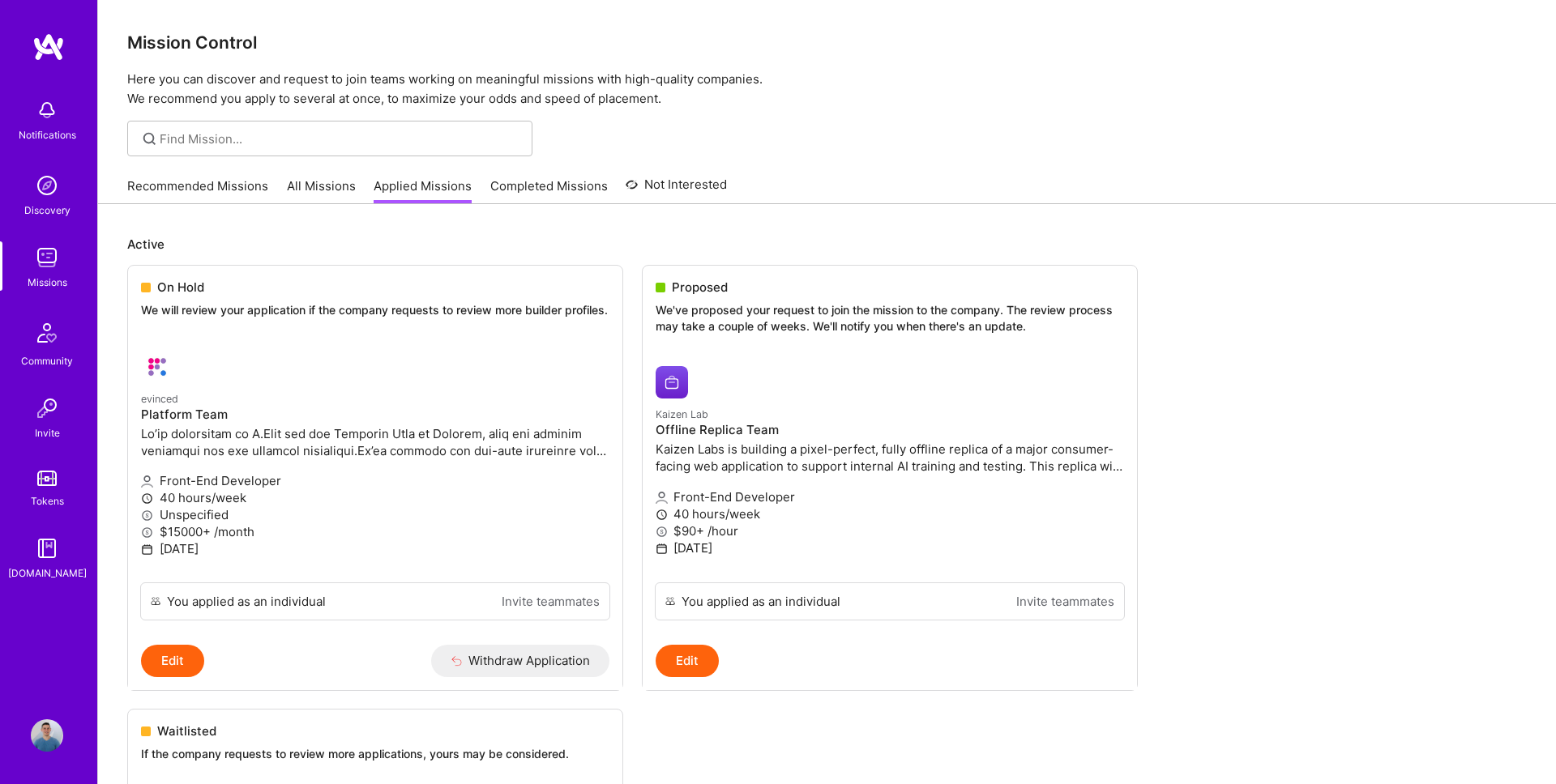
click at [506, 192] on link "Completed Missions" at bounding box center [549, 191] width 118 height 27
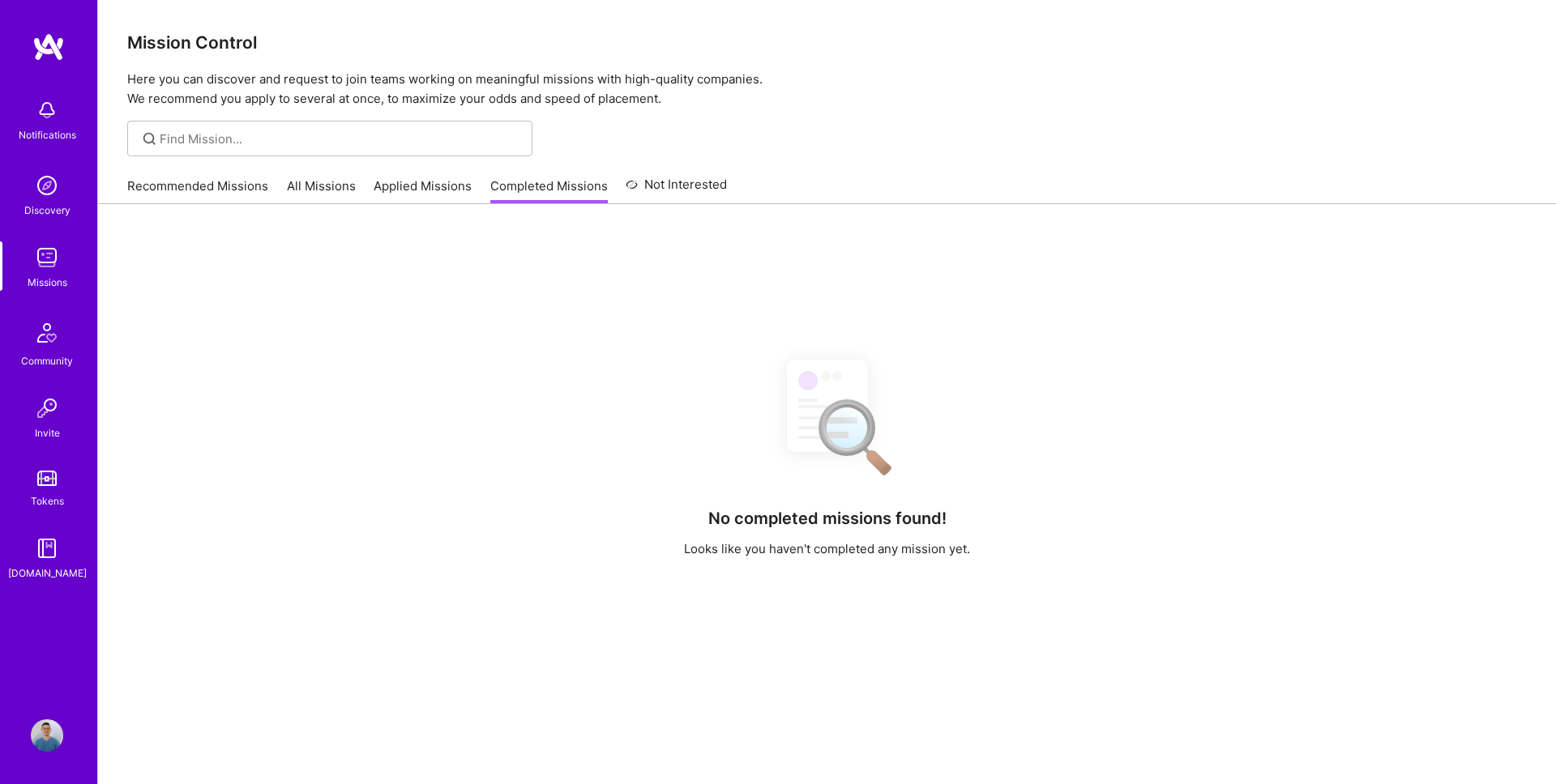
click at [336, 182] on link "All Missions" at bounding box center [320, 191] width 68 height 27
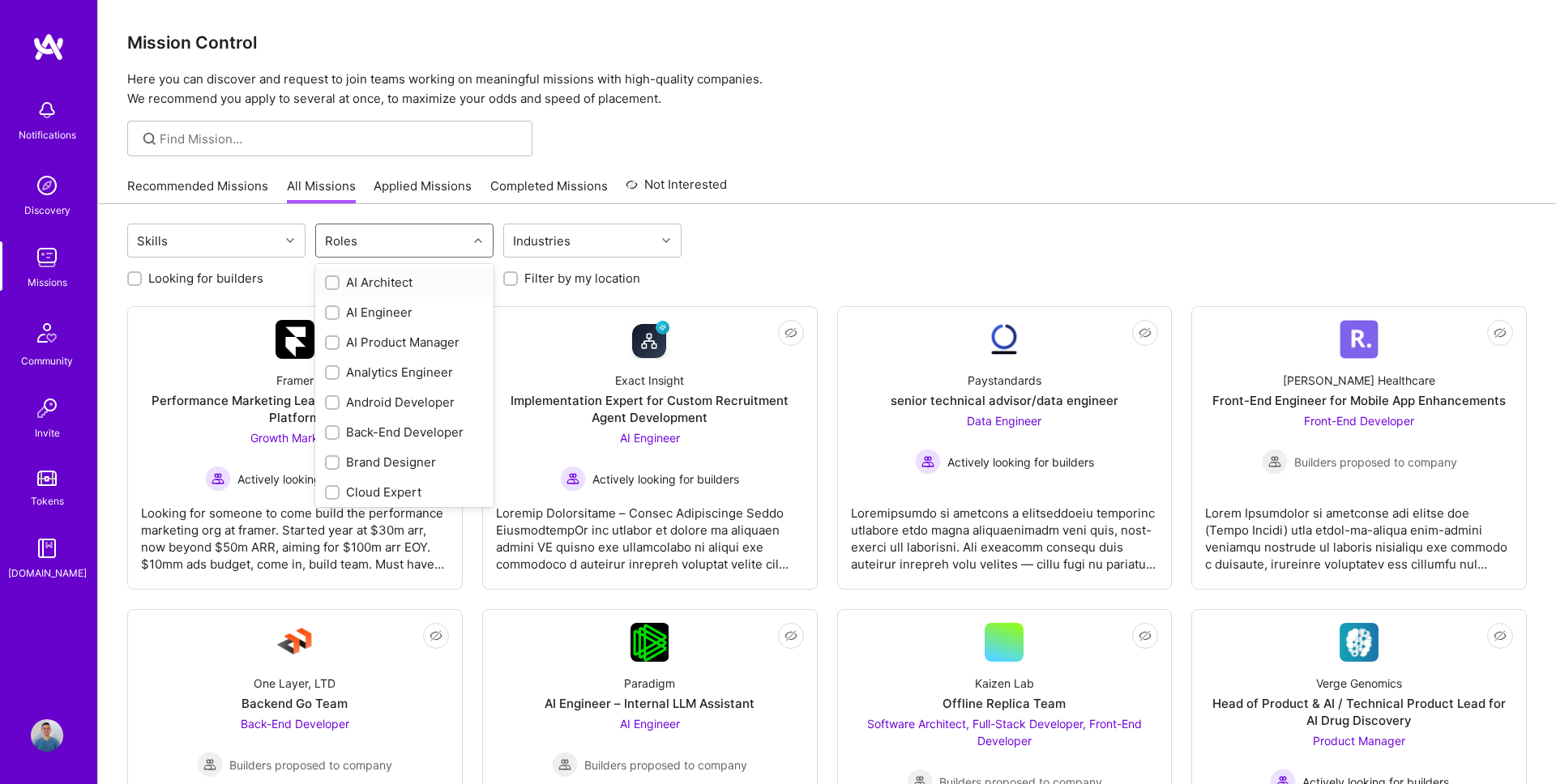
click at [408, 240] on div "Roles" at bounding box center [392, 241] width 151 height 33
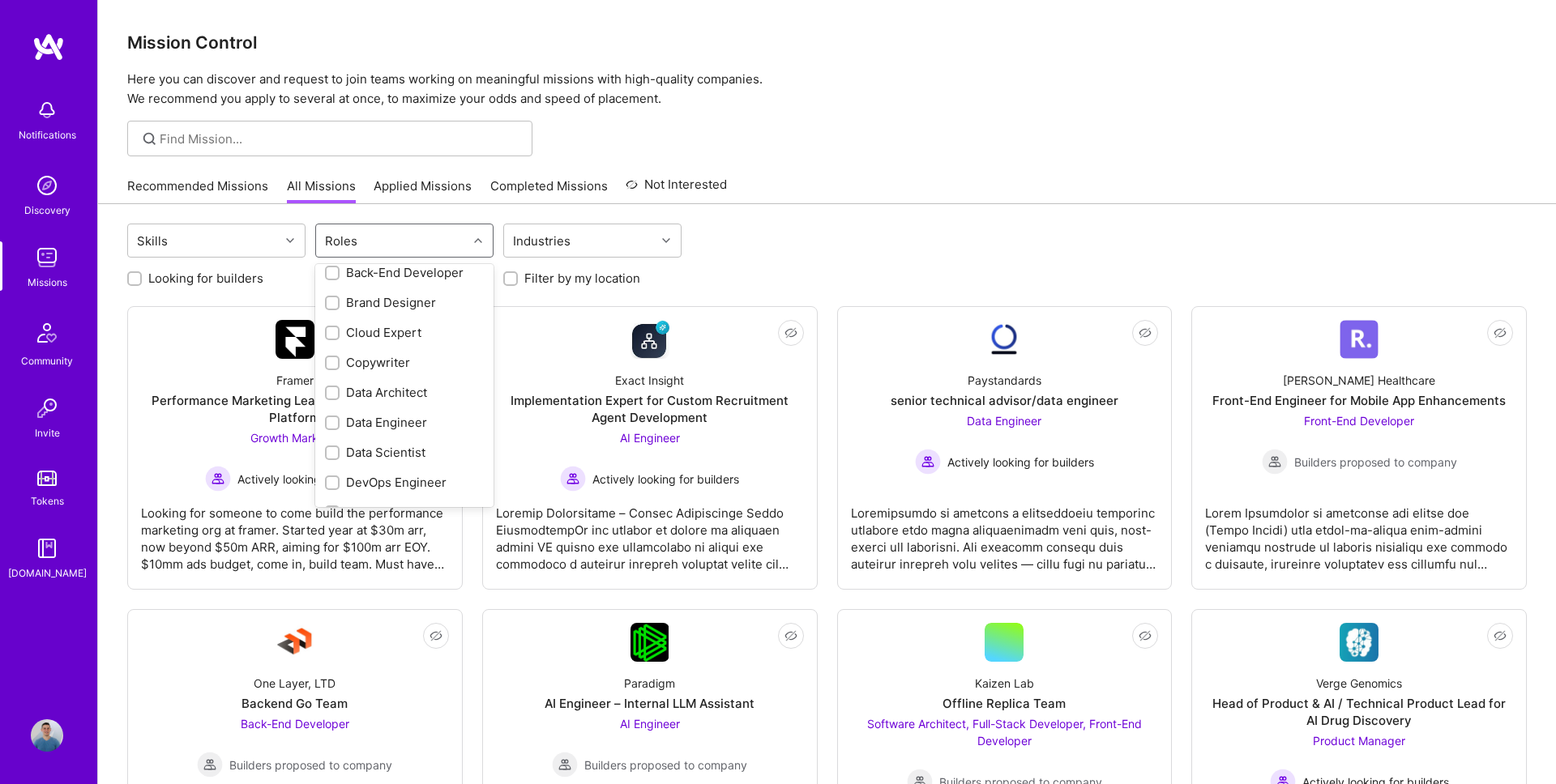
scroll to position [163, 0]
type input "fr"
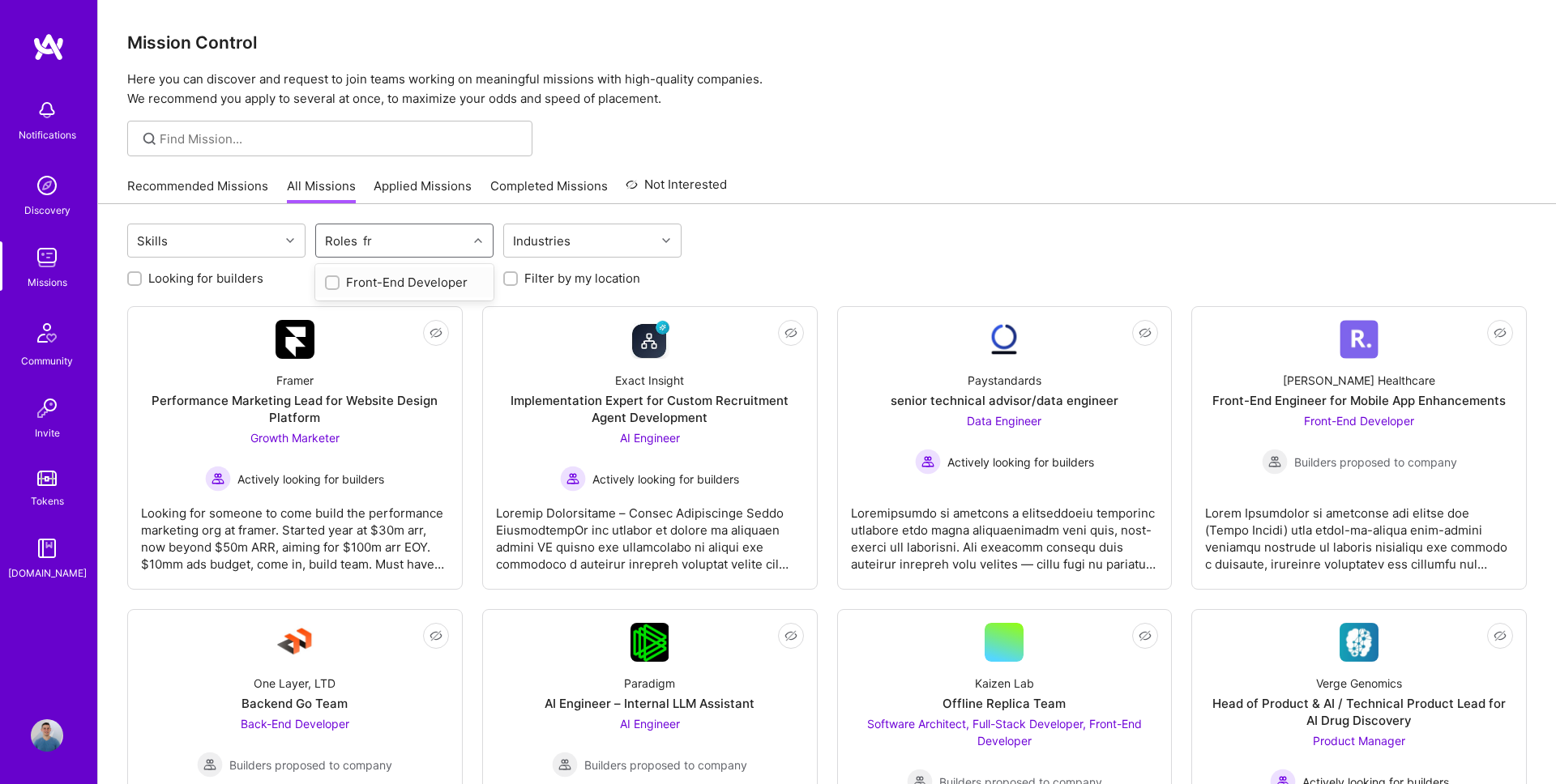
scroll to position [0, 0]
click at [372, 284] on div "Front-End Developer" at bounding box center [404, 283] width 159 height 17
checkbox input "true"
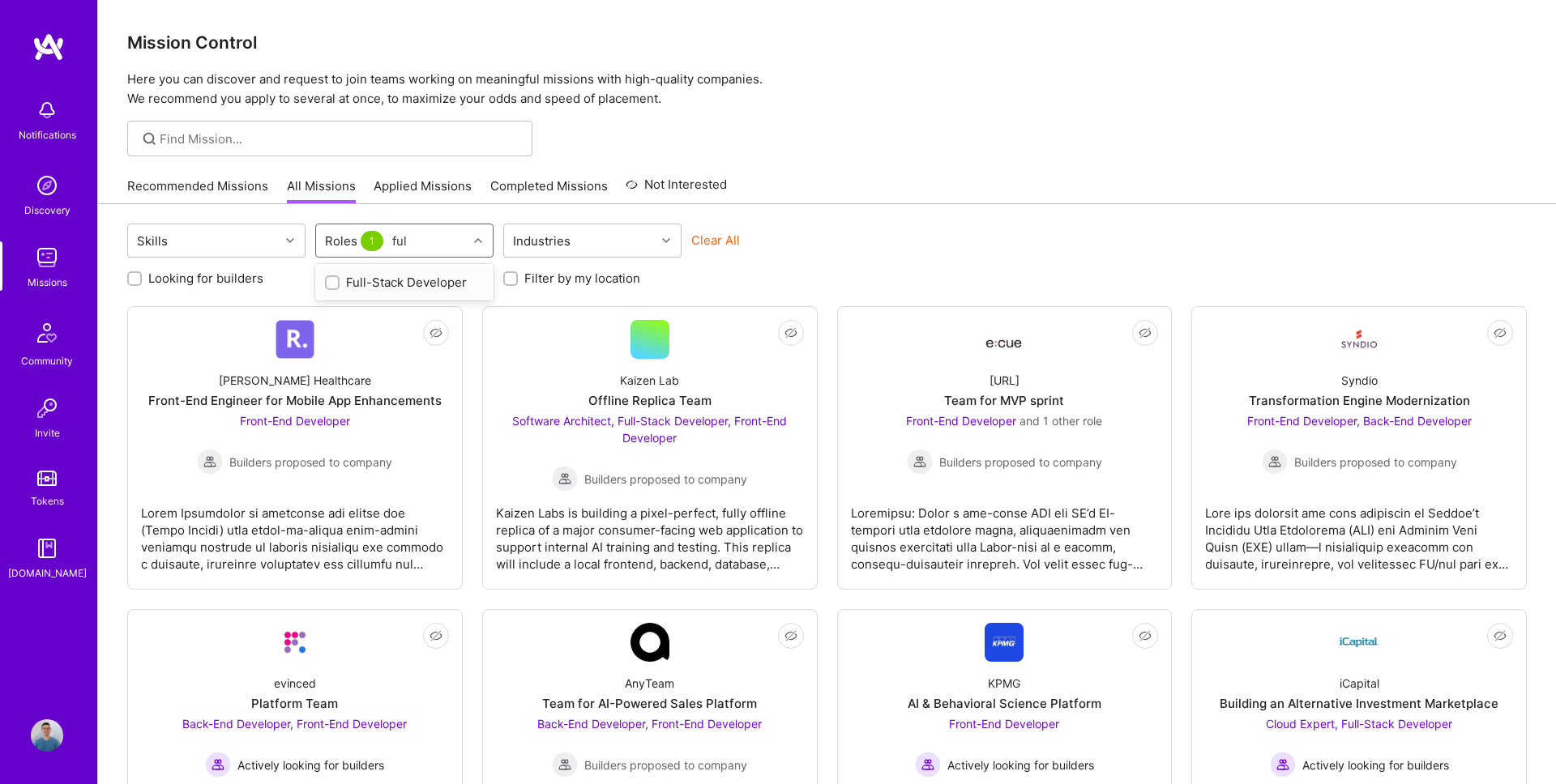
type input "full"
click at [391, 284] on div "Full-Stack Developer" at bounding box center [404, 283] width 159 height 17
checkbox input "true"
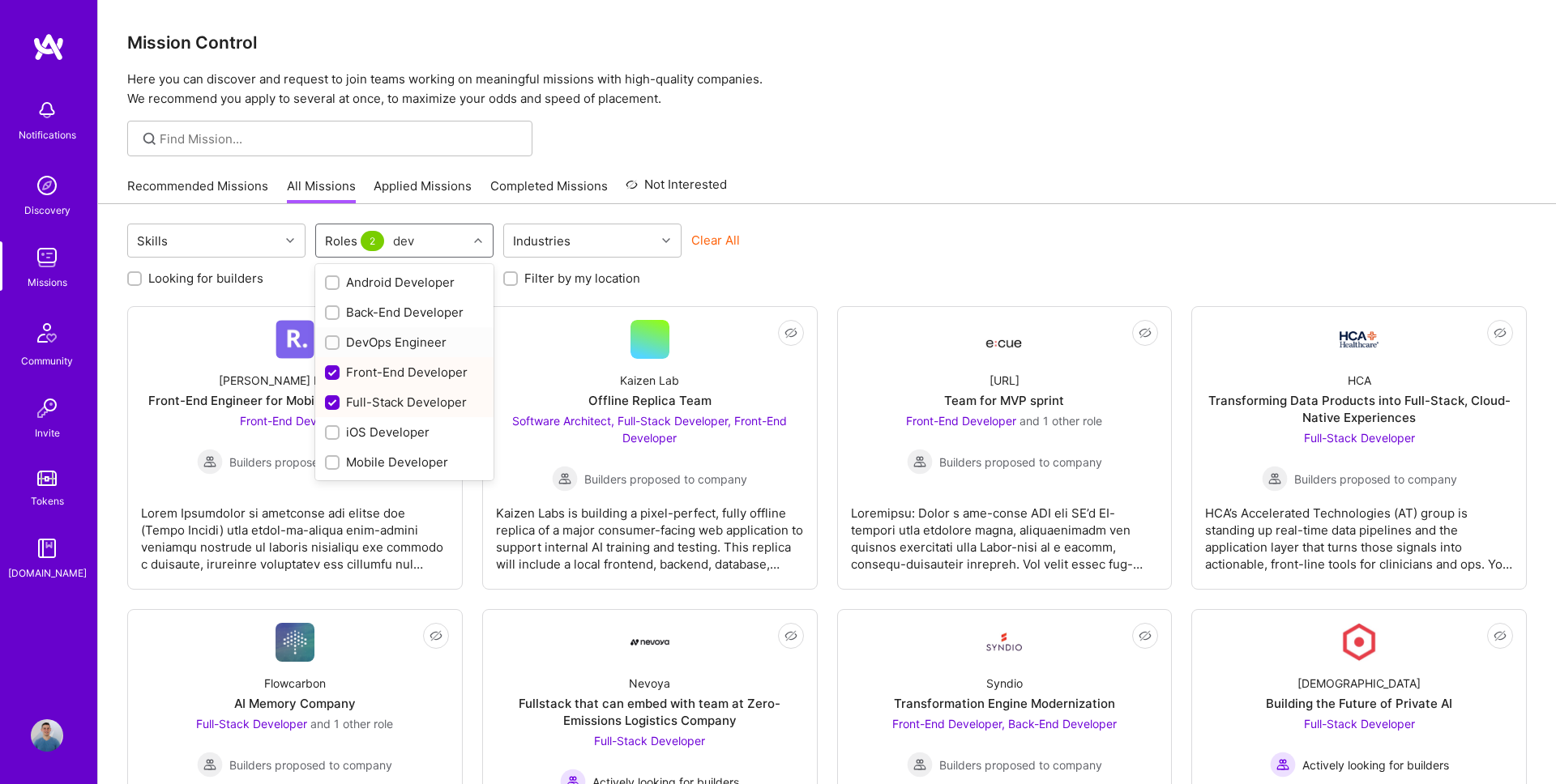
type input "dev"
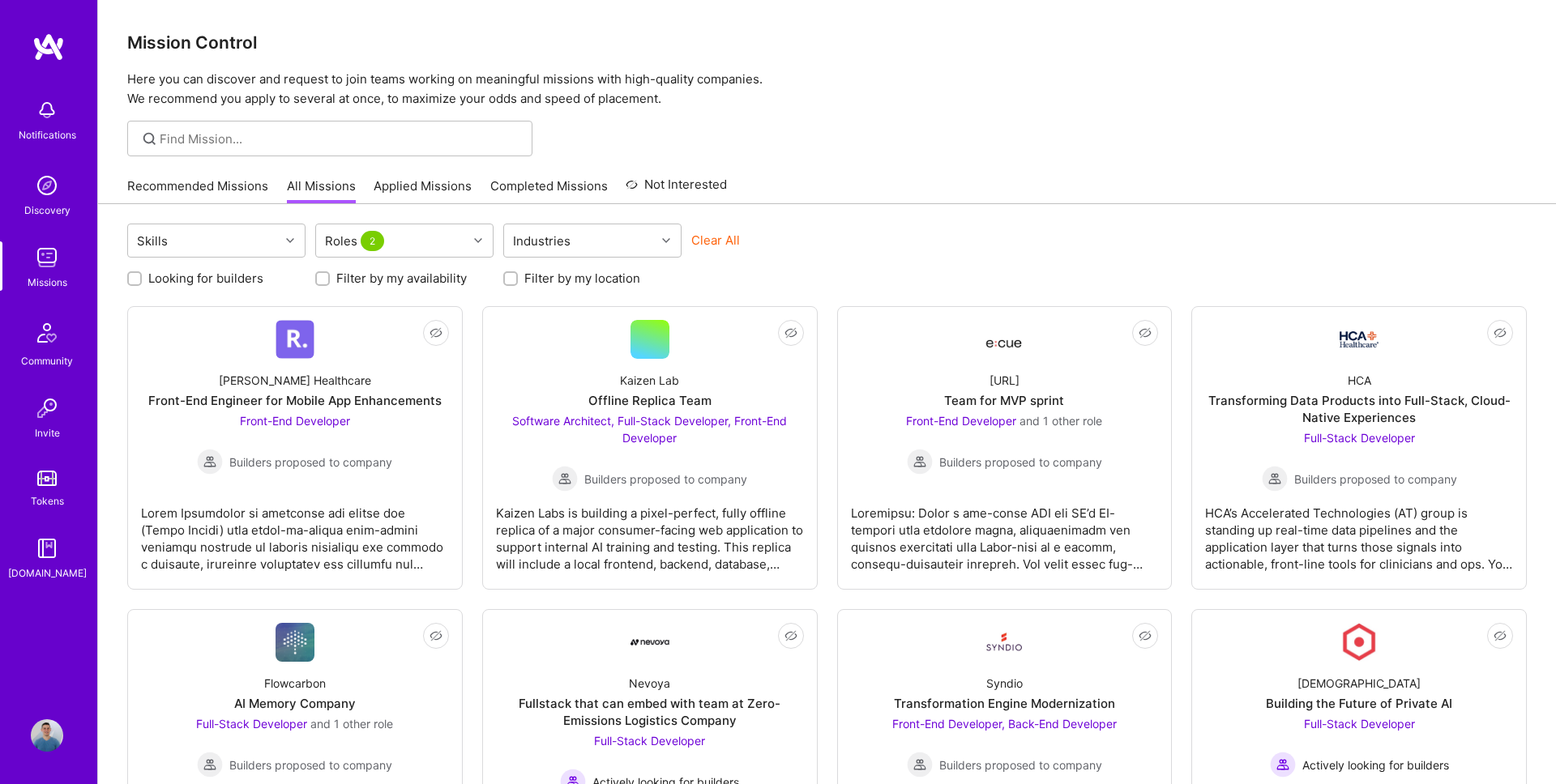
click at [869, 233] on div "Clear All" at bounding box center [780, 246] width 178 height 30
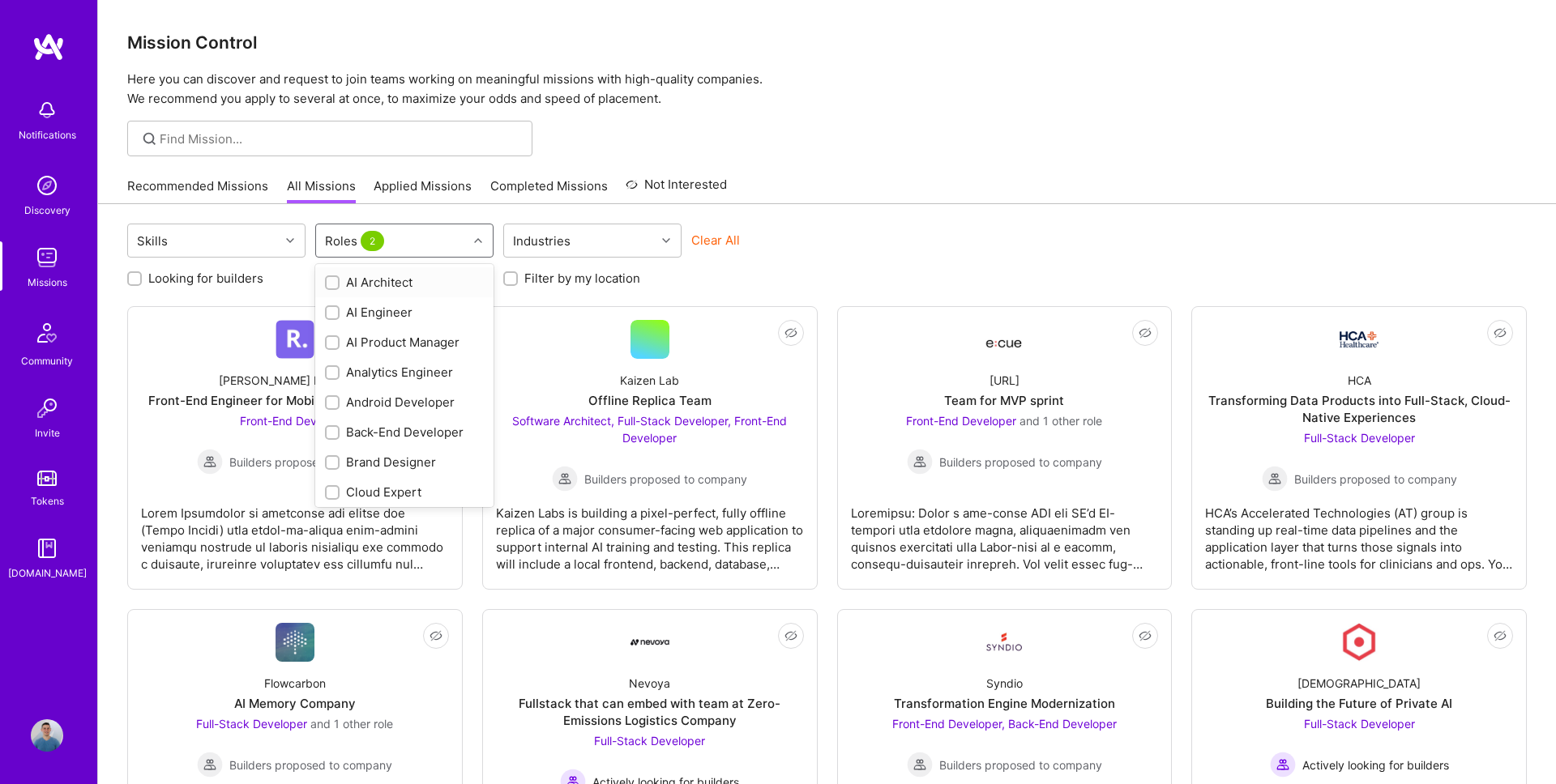
click at [423, 235] on div "Roles 2" at bounding box center [392, 241] width 151 height 33
type input "mob"
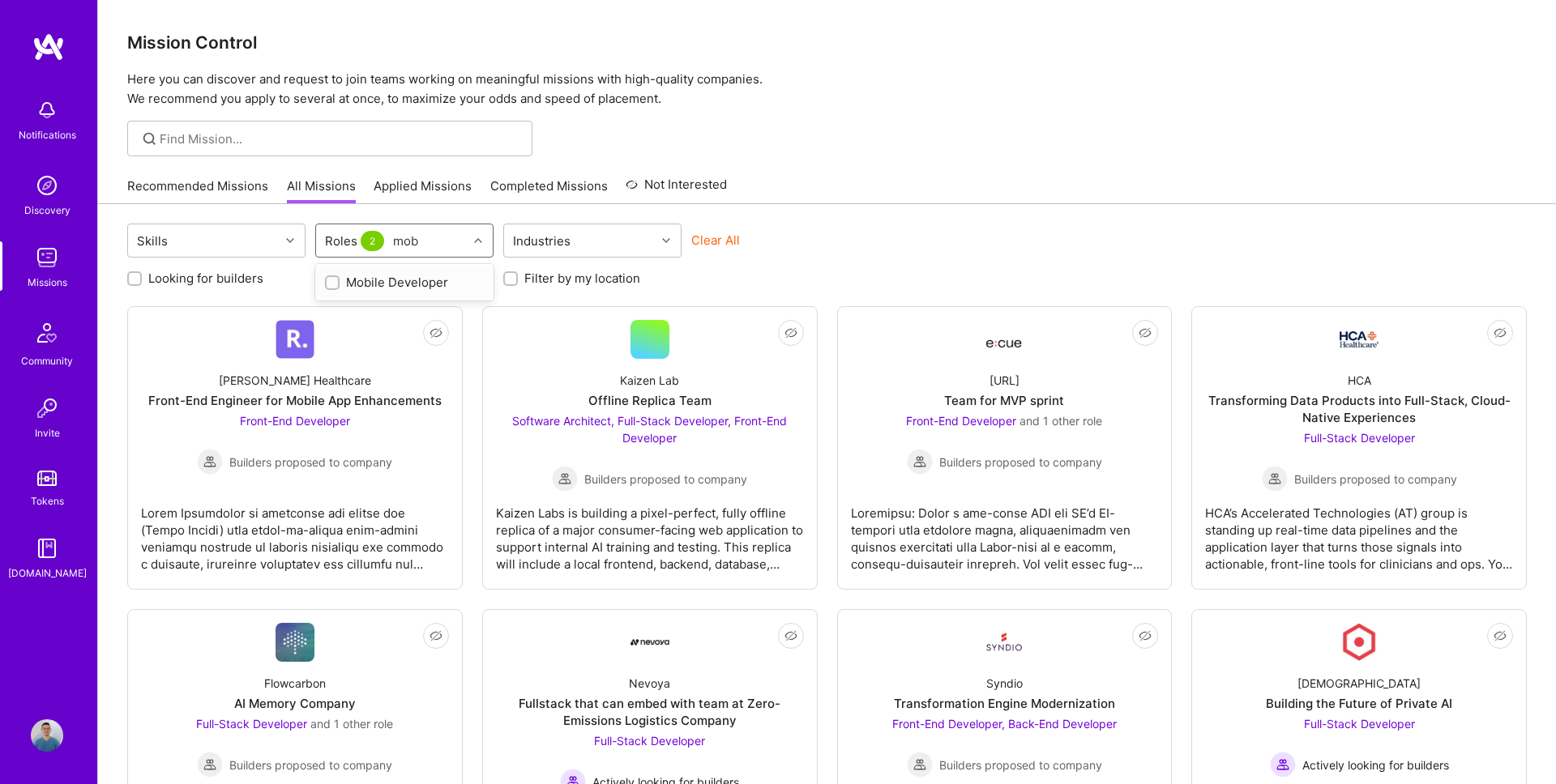
click at [421, 288] on div "Mobile Developer" at bounding box center [404, 283] width 159 height 17
checkbox input "true"
click at [796, 285] on div "Looking for builders Filter by my availability Filter by my location" at bounding box center [827, 274] width 1400 height 25
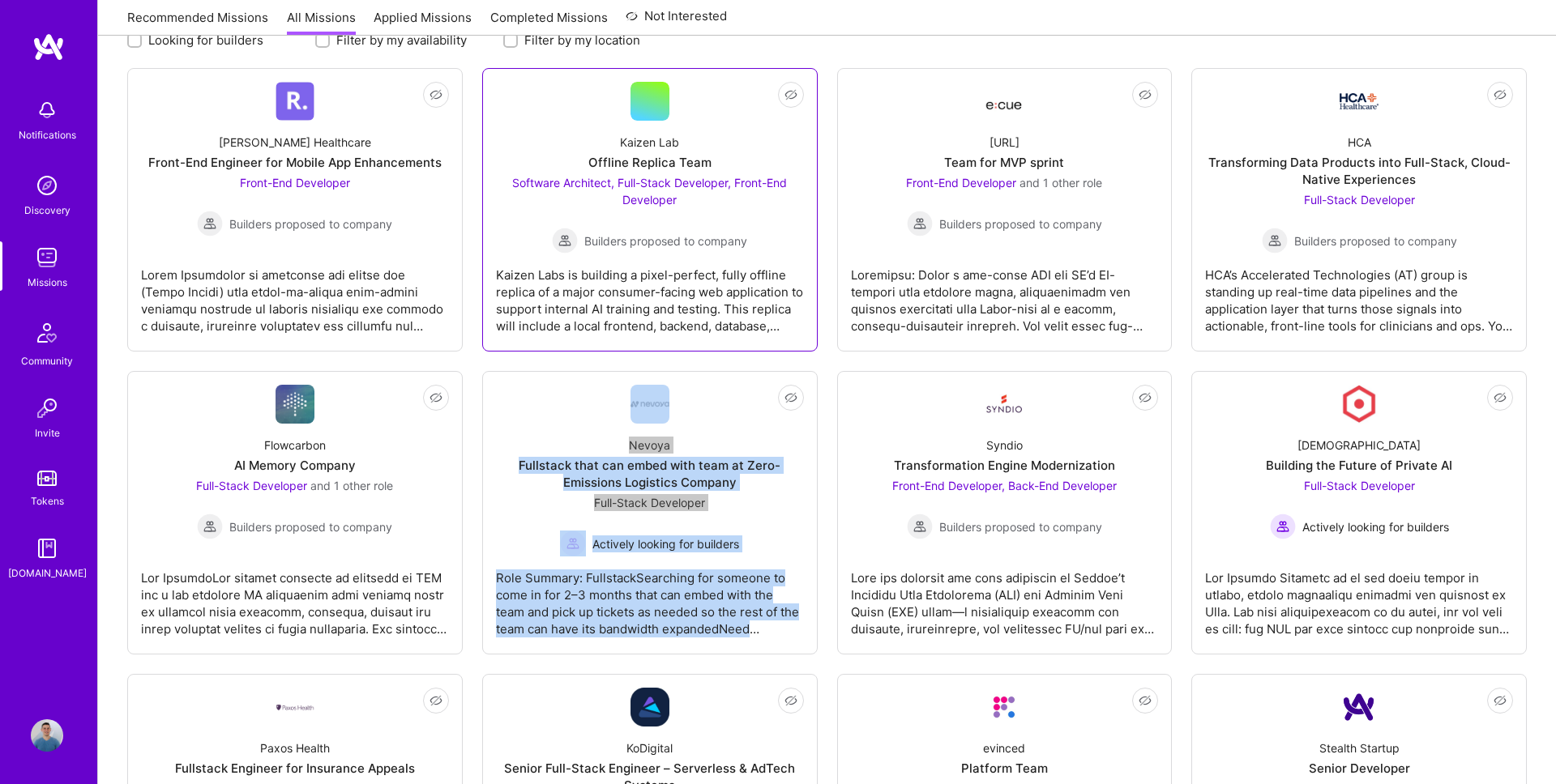
scroll to position [29, 0]
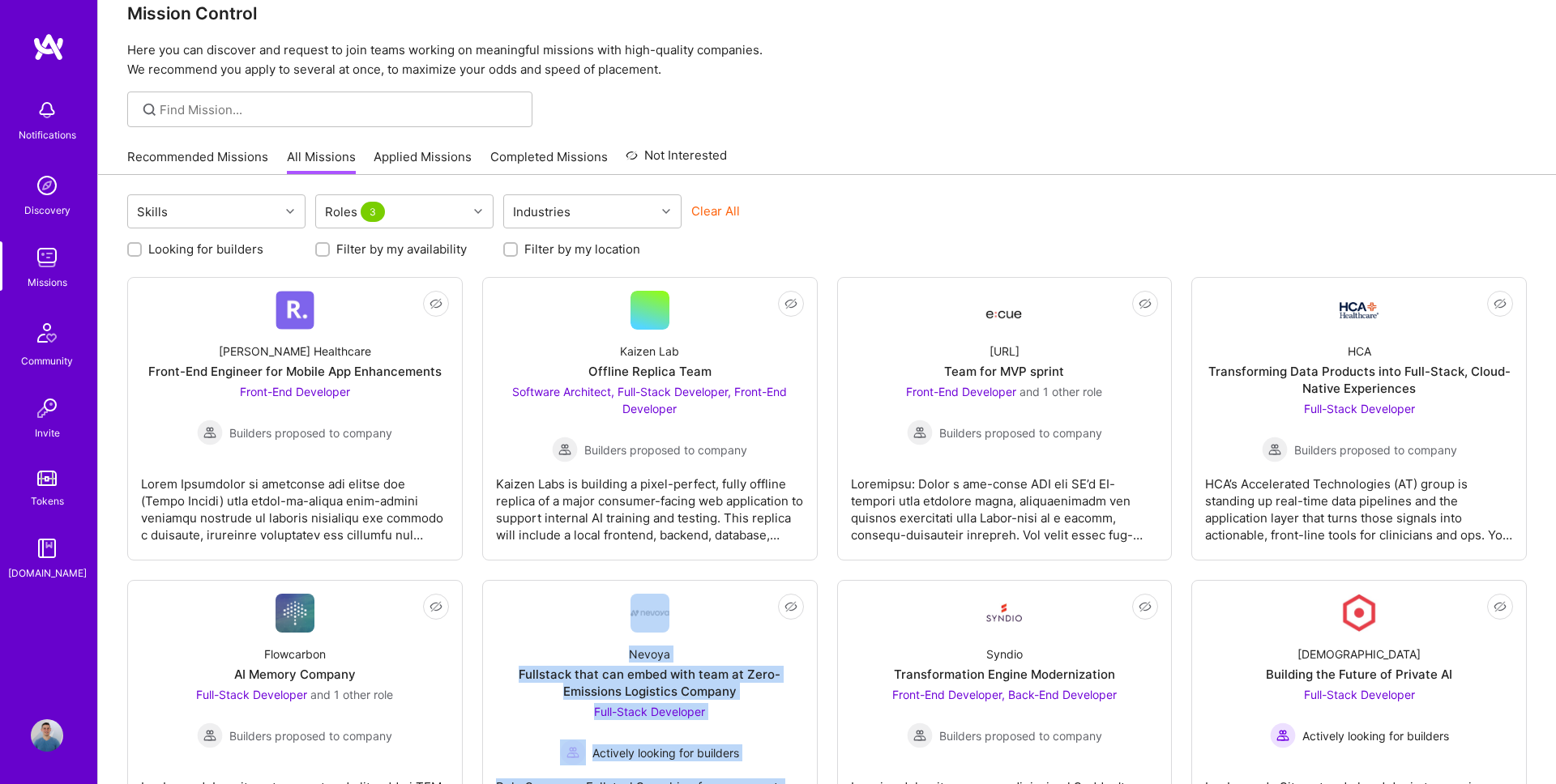
click at [514, 251] on input "Filter by my location" at bounding box center [512, 251] width 12 height 12
checkbox input "true"
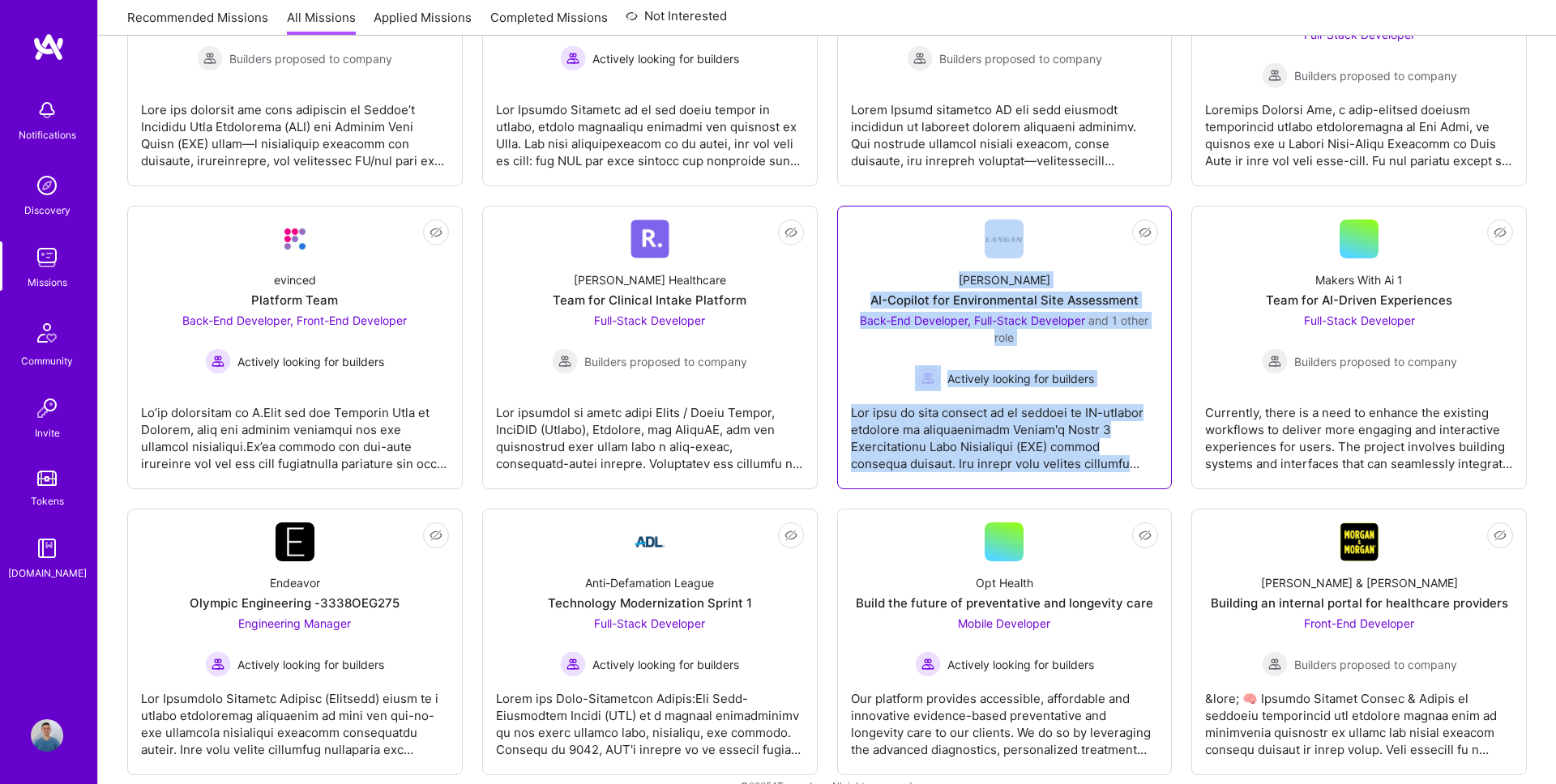
scroll to position [737, 0]
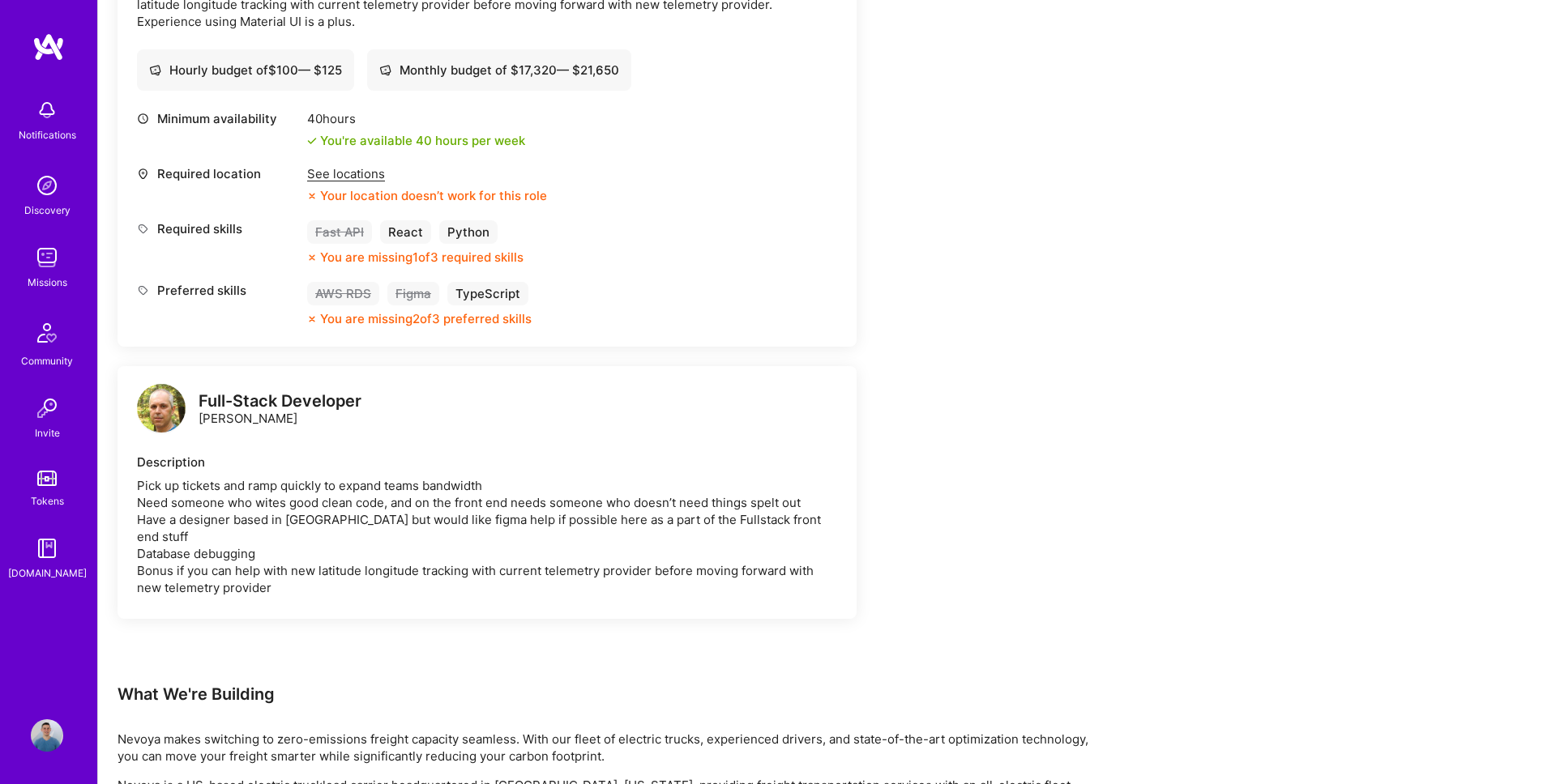
scroll to position [598, 0]
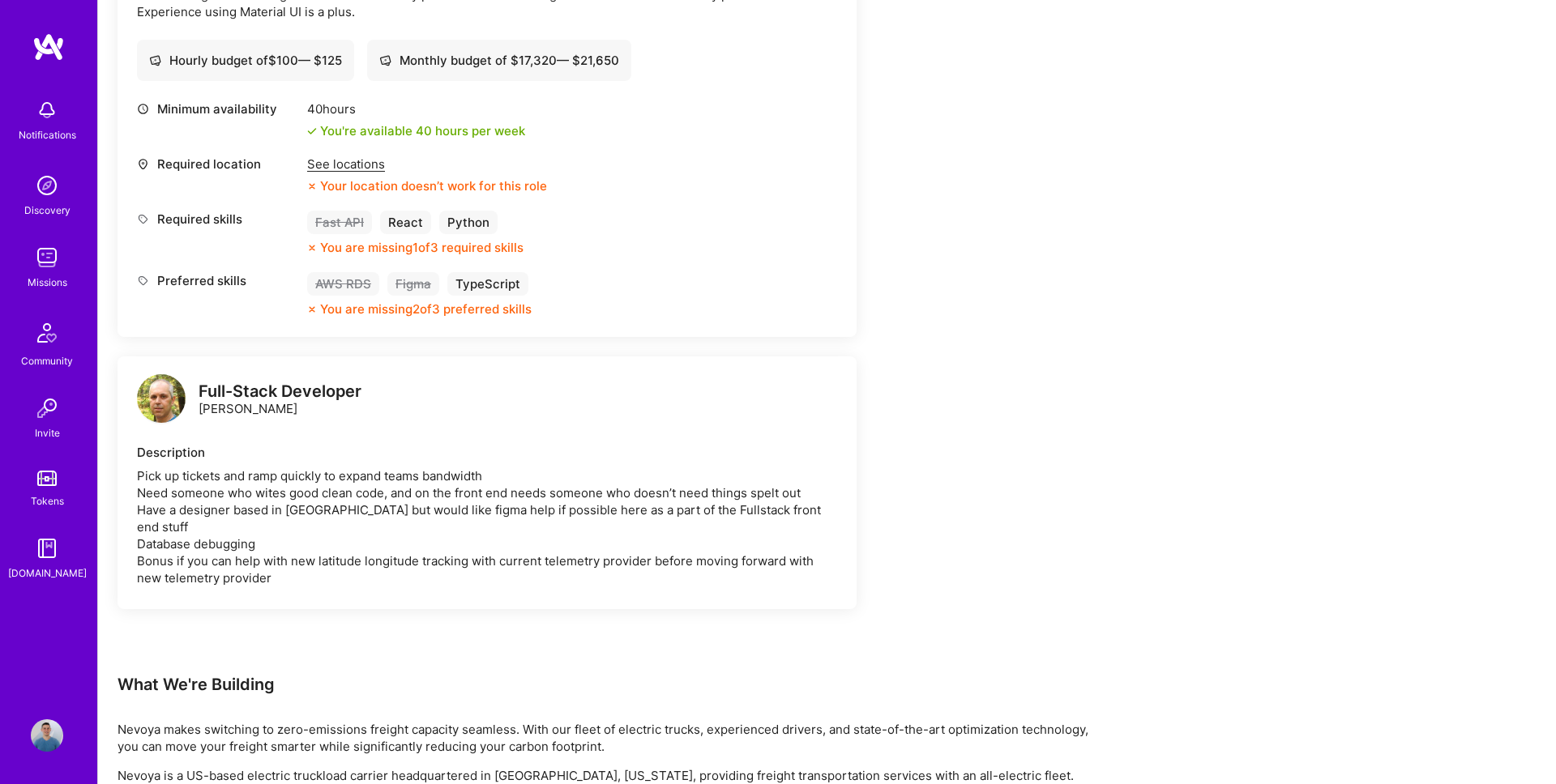
click at [372, 163] on div "See locations" at bounding box center [426, 164] width 240 height 17
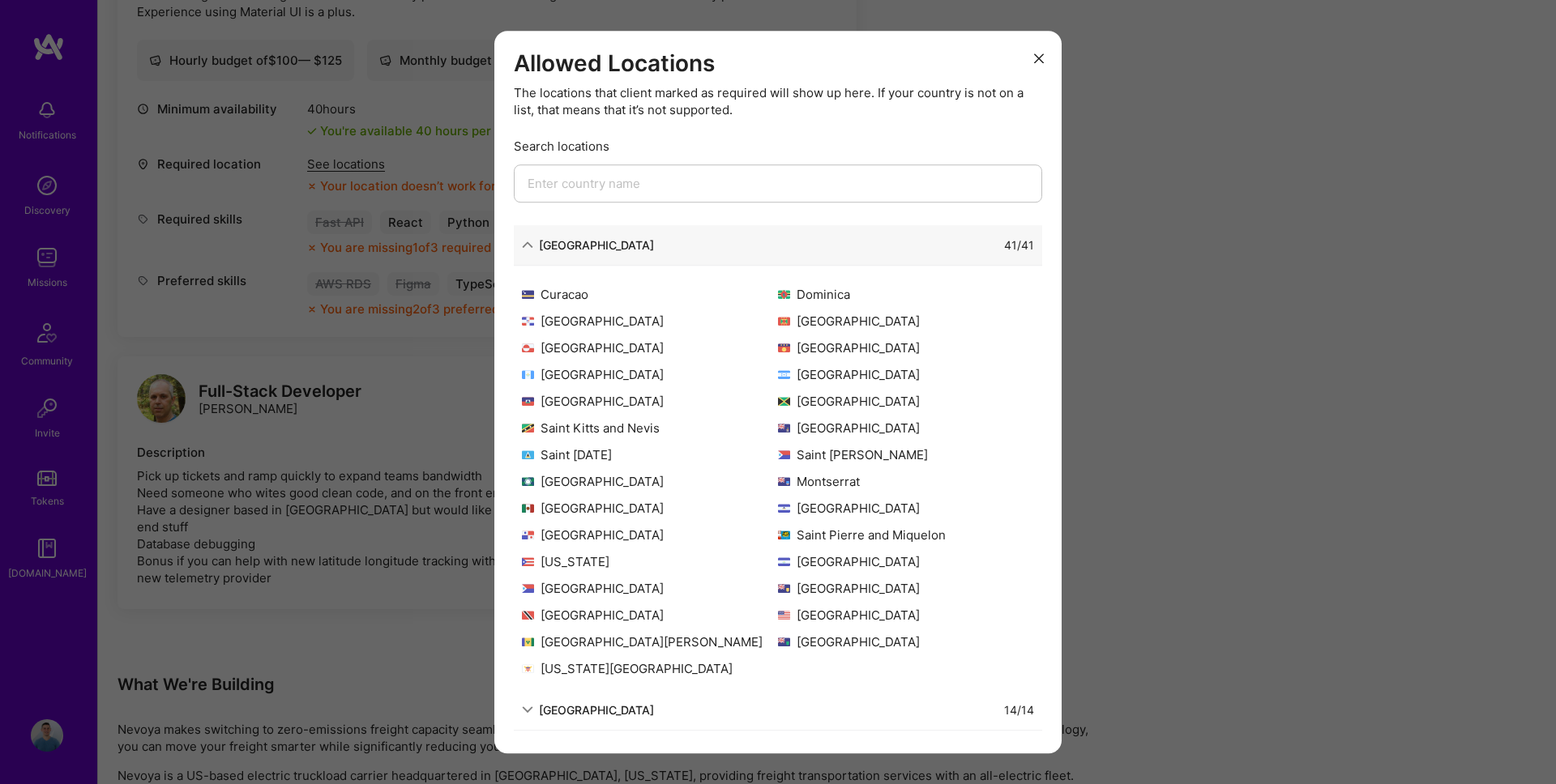
scroll to position [0, 0]
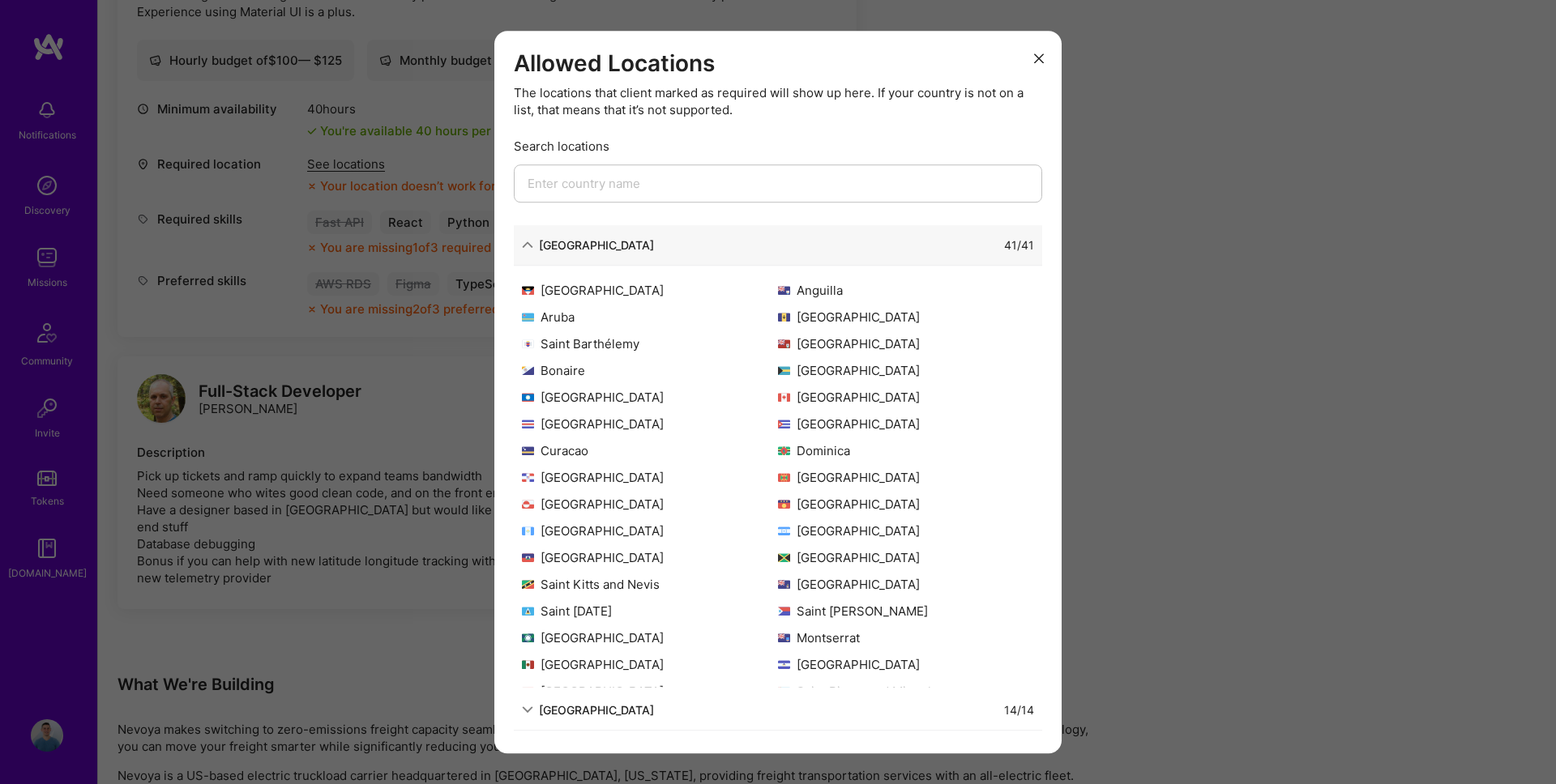
click at [1038, 60] on icon "modal" at bounding box center [1039, 58] width 10 height 10
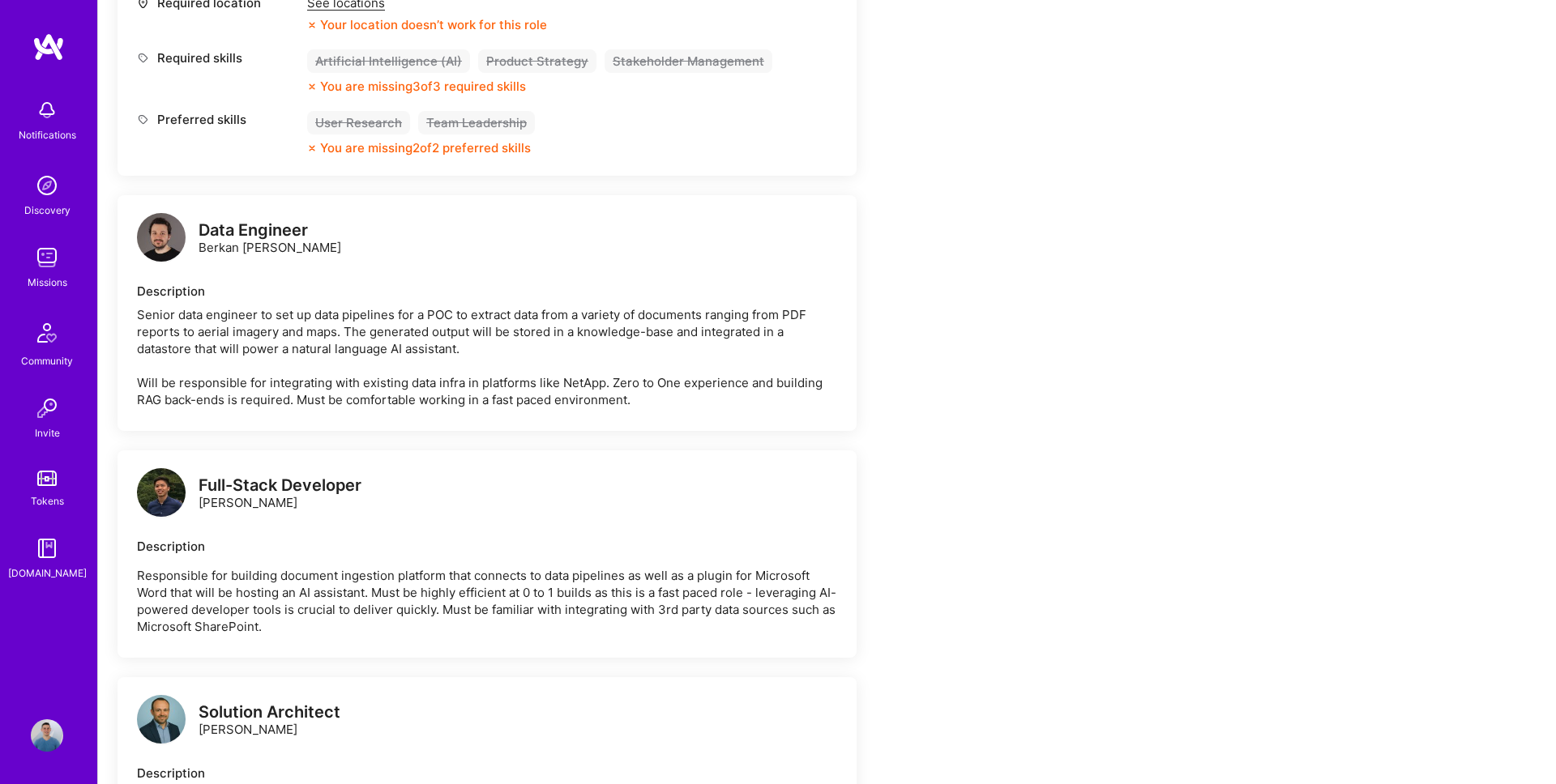
scroll to position [2167, 0]
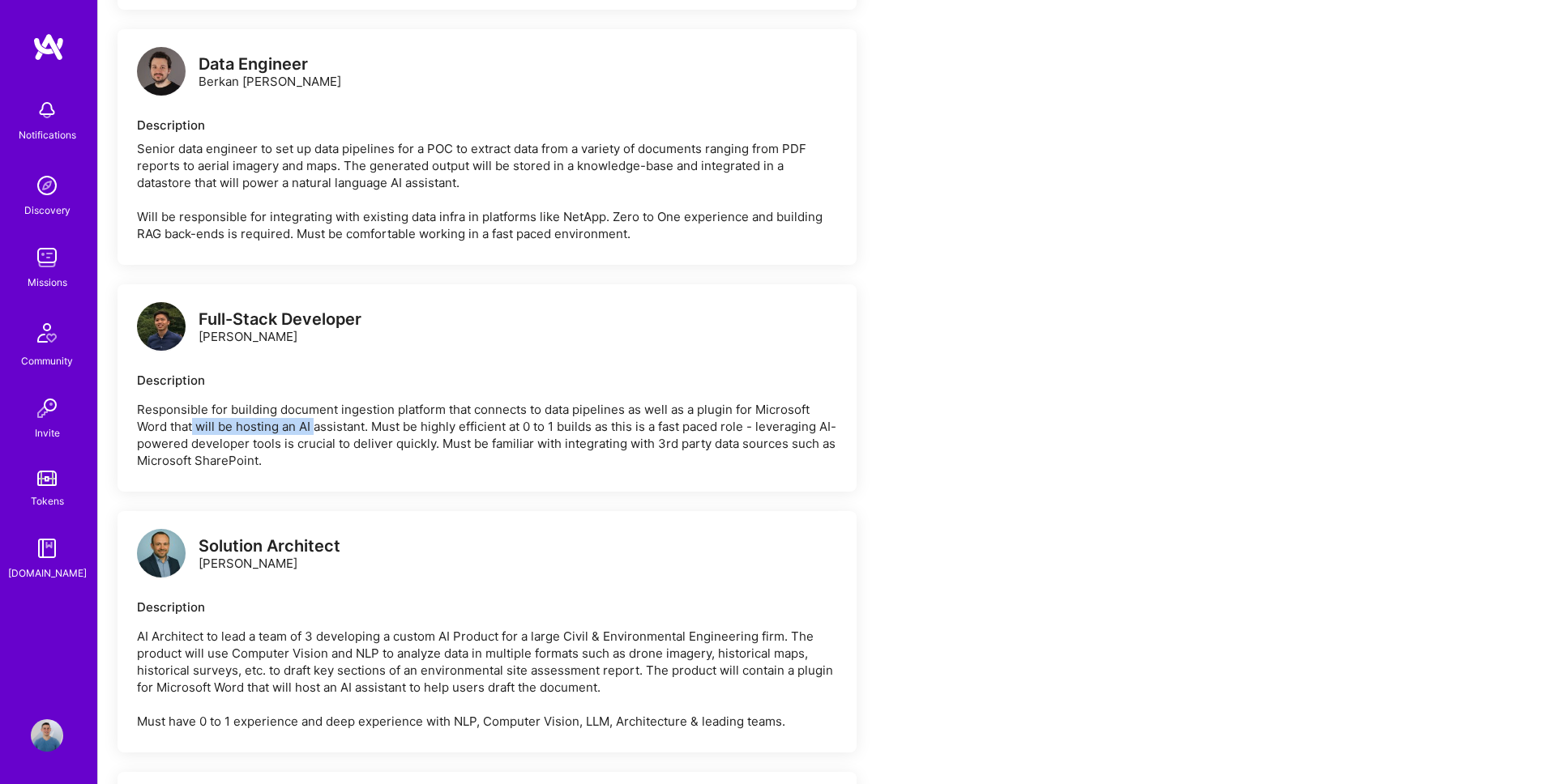
drag, startPoint x: 191, startPoint y: 423, endPoint x: 316, endPoint y: 423, distance: 125.0
click at [316, 423] on p "Responsible for building document ingestion platform that connects to data pipe…" at bounding box center [487, 435] width 700 height 68
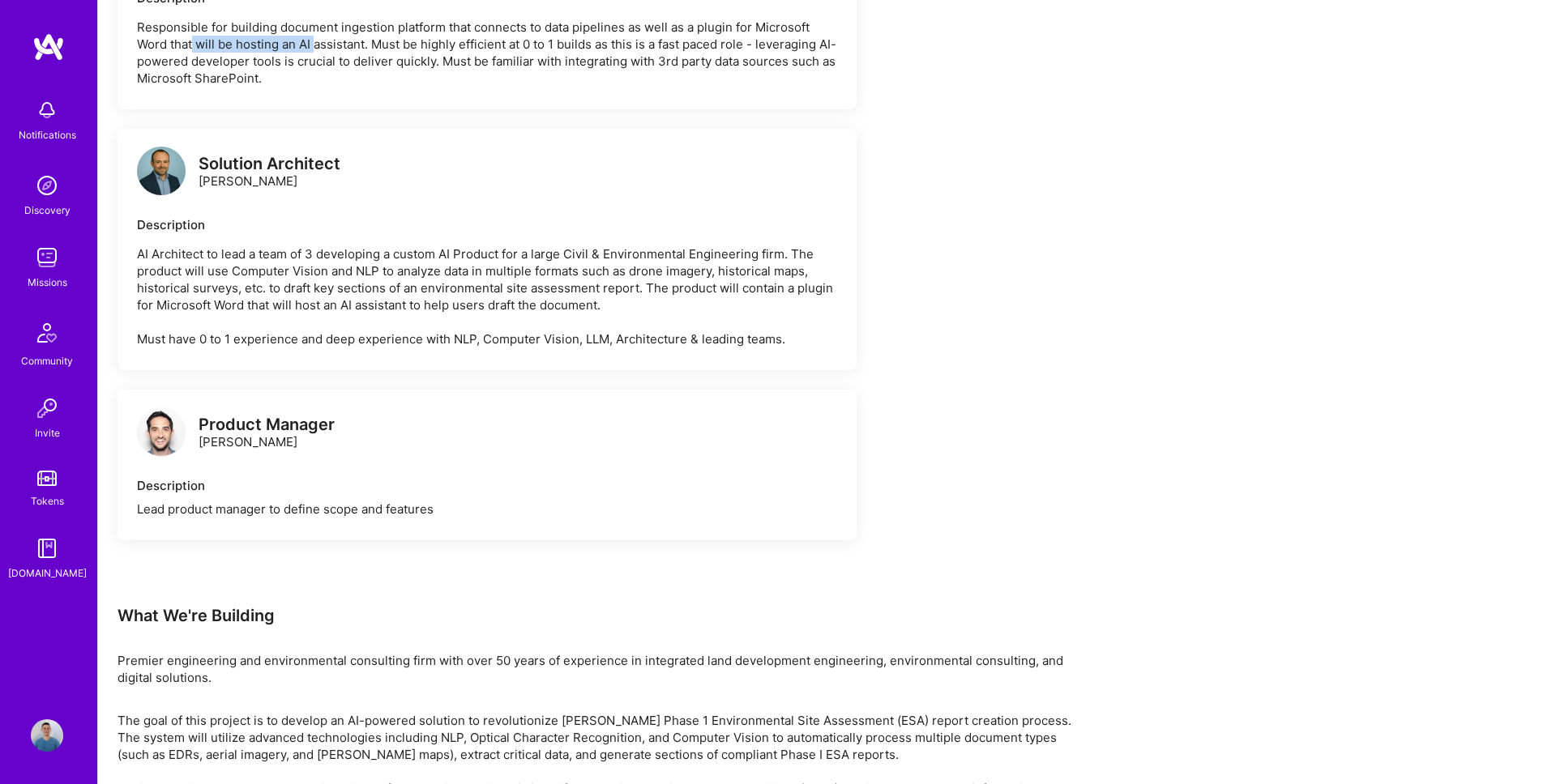
scroll to position [2546, 0]
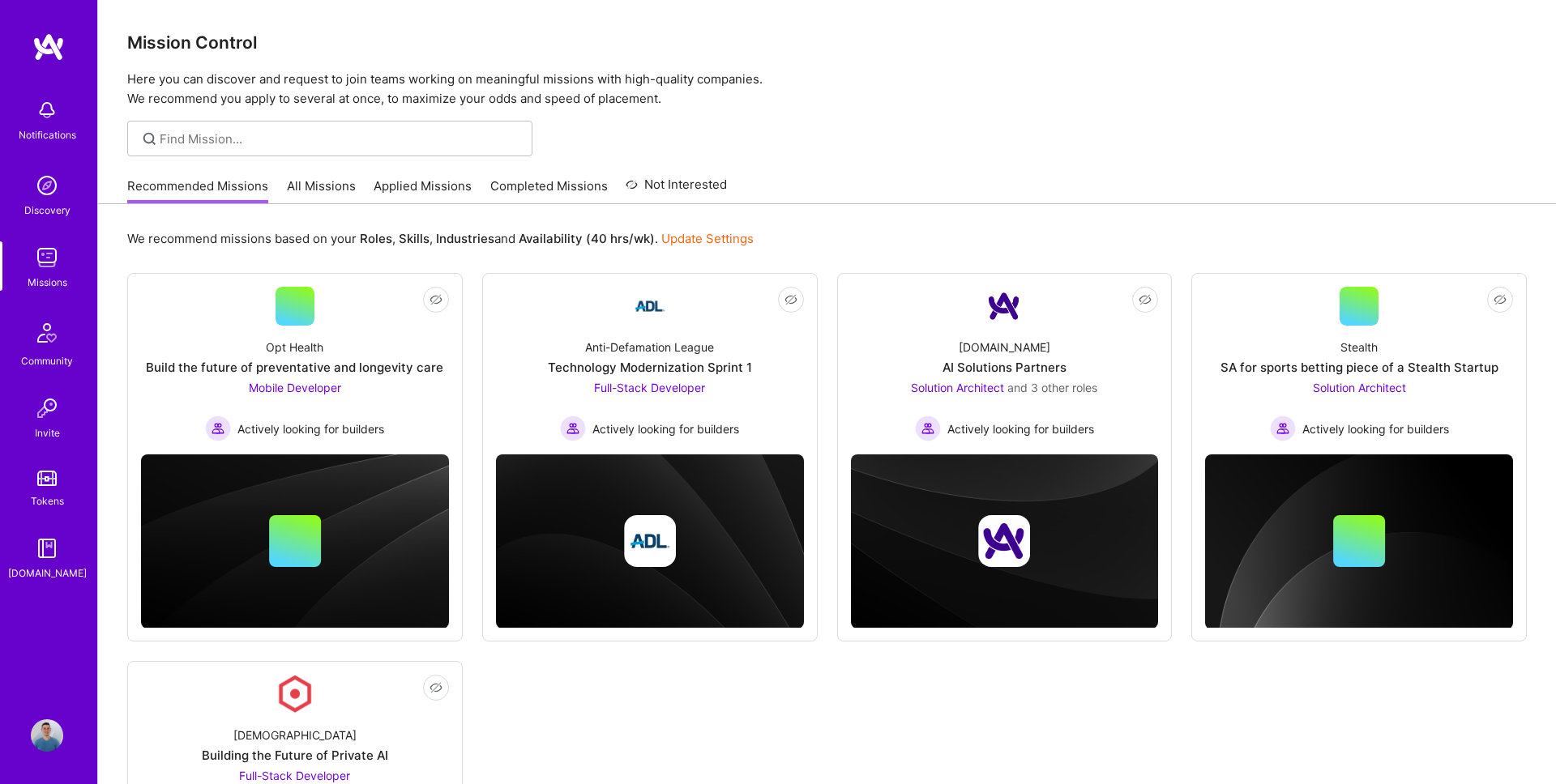
click at [427, 186] on link "Applied Missions" at bounding box center [423, 191] width 98 height 27
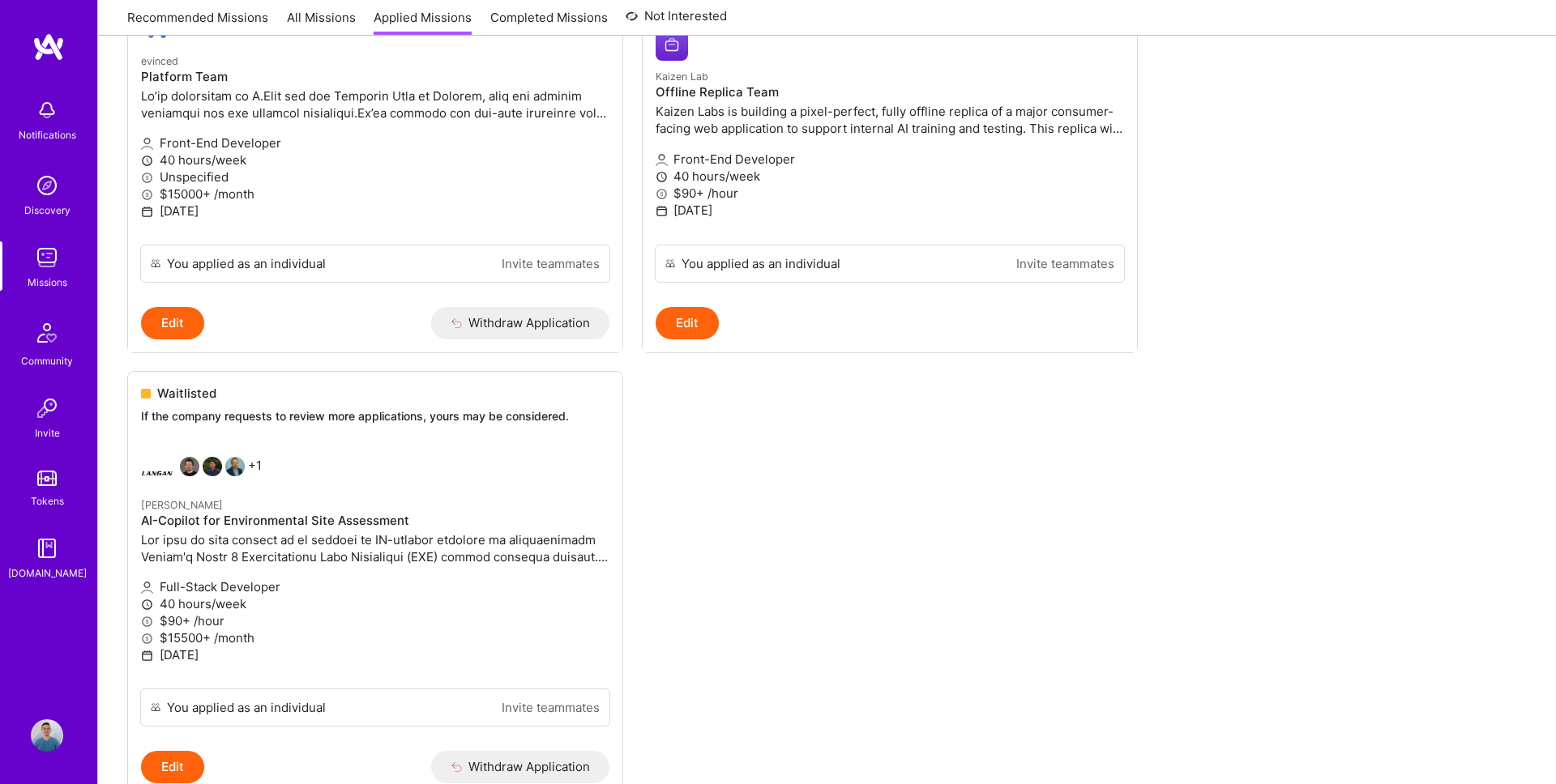
scroll to position [369, 0]
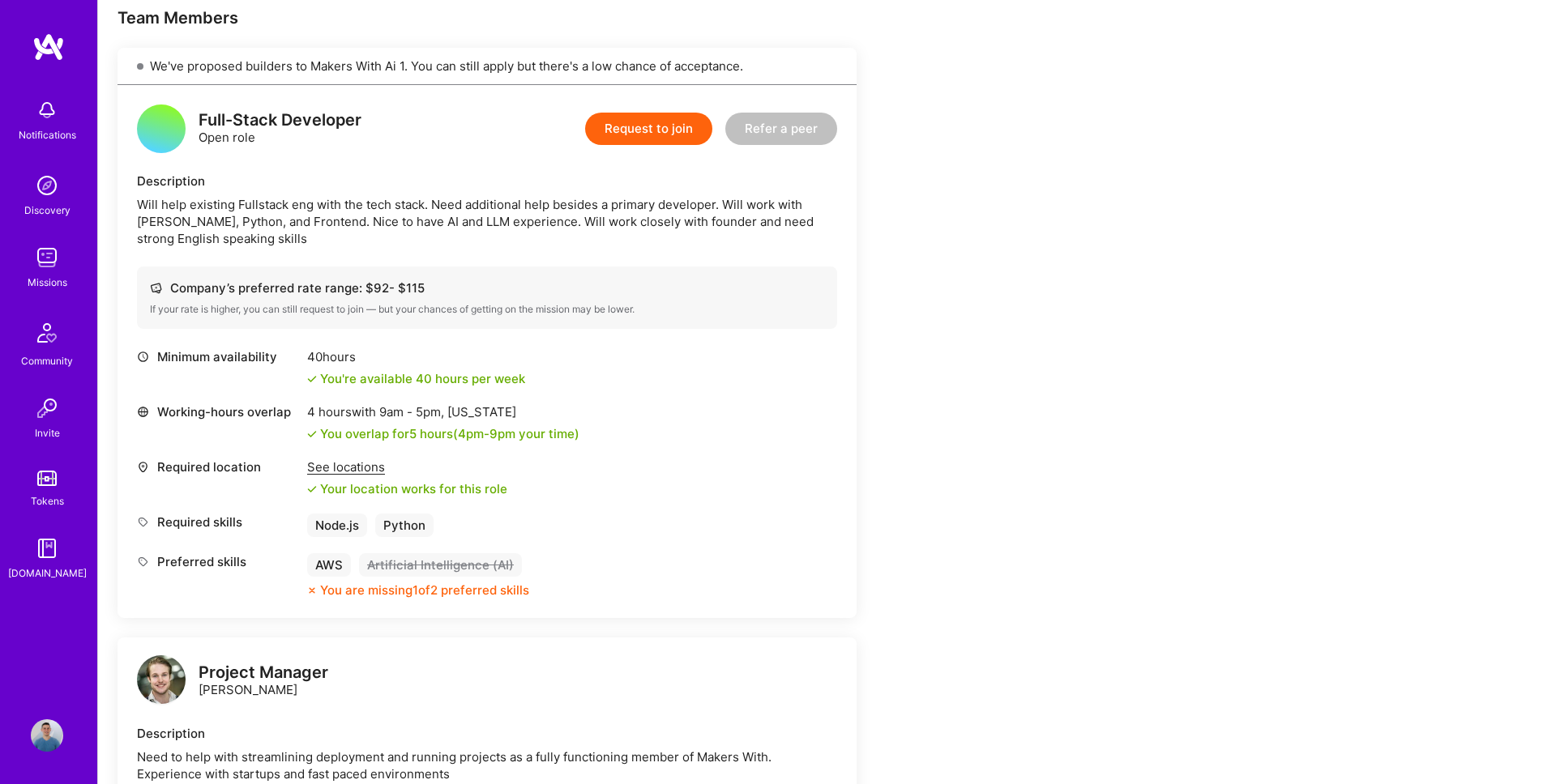
scroll to position [334, 0]
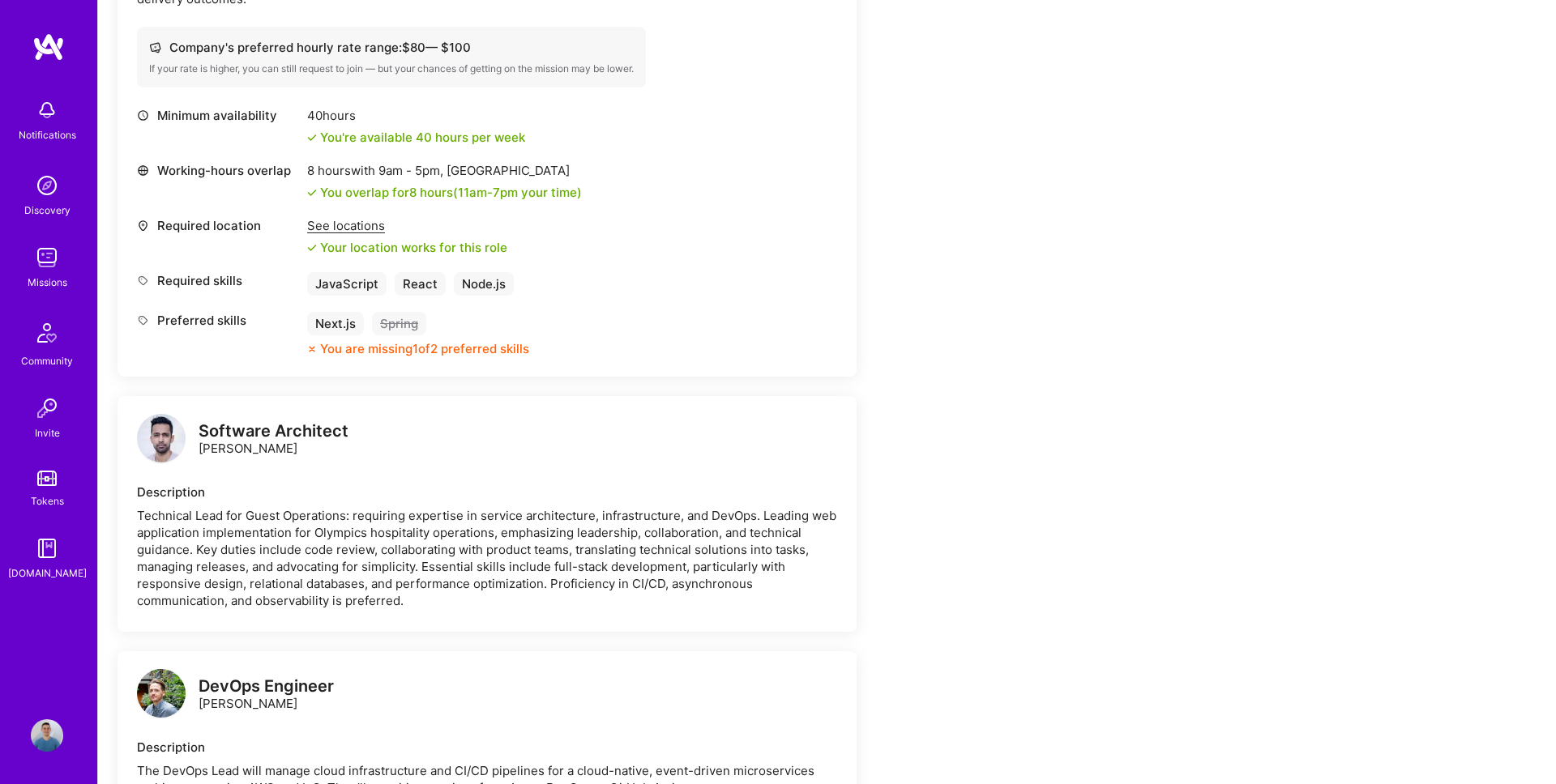
scroll to position [345, 0]
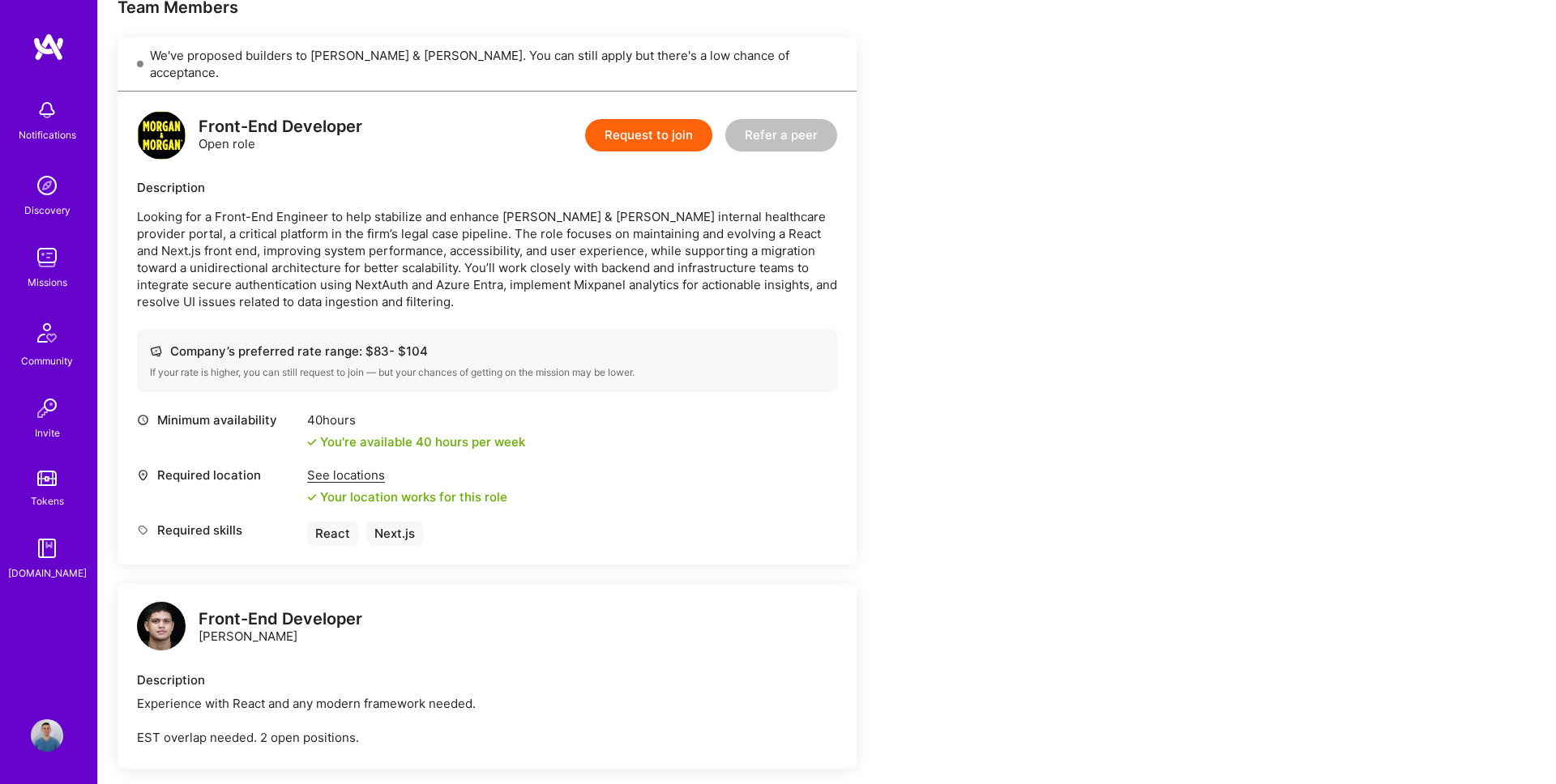
scroll to position [343, 0]
click at [669, 118] on button "Request to join" at bounding box center [649, 134] width 127 height 33
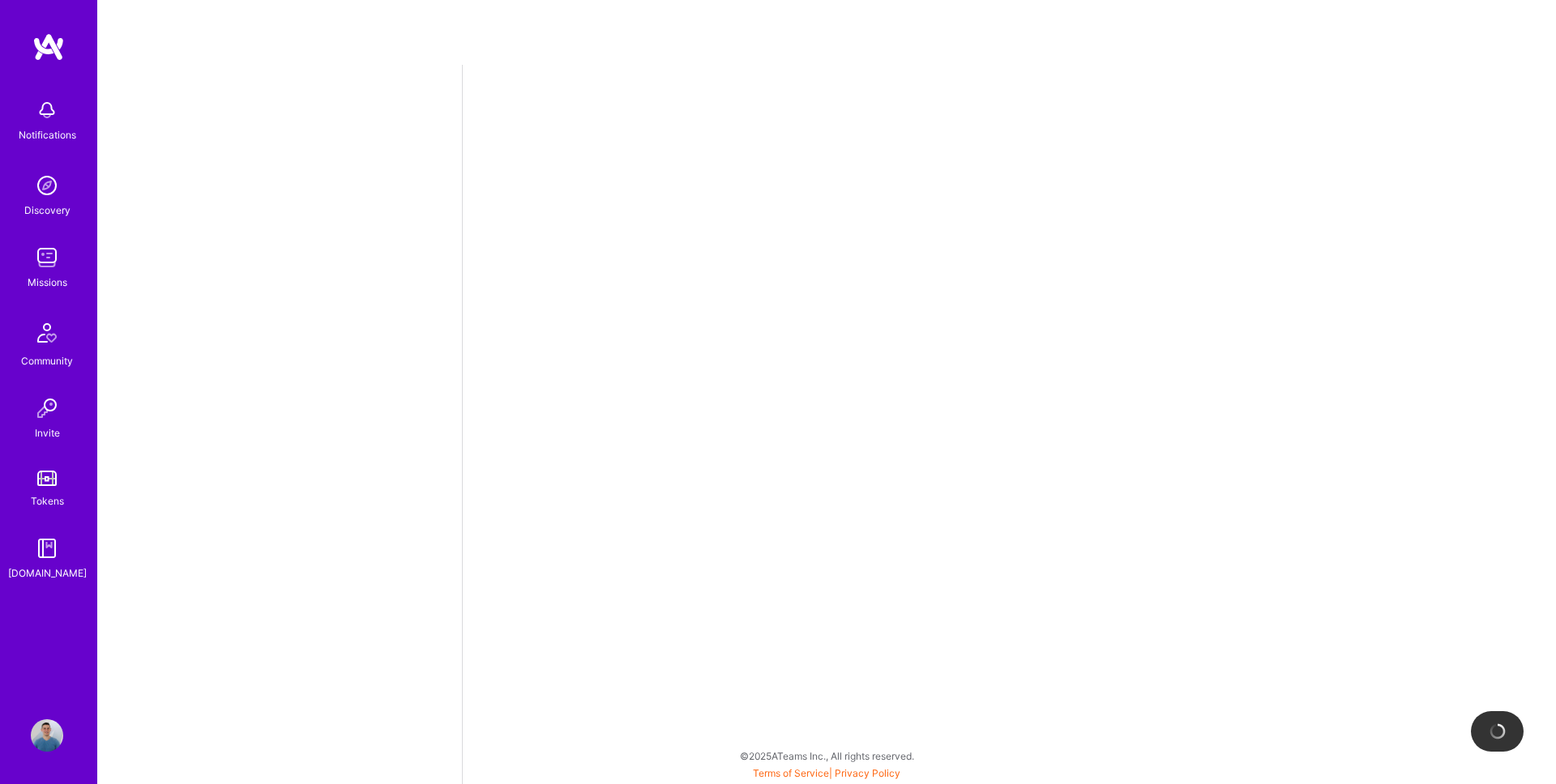
select select "RO"
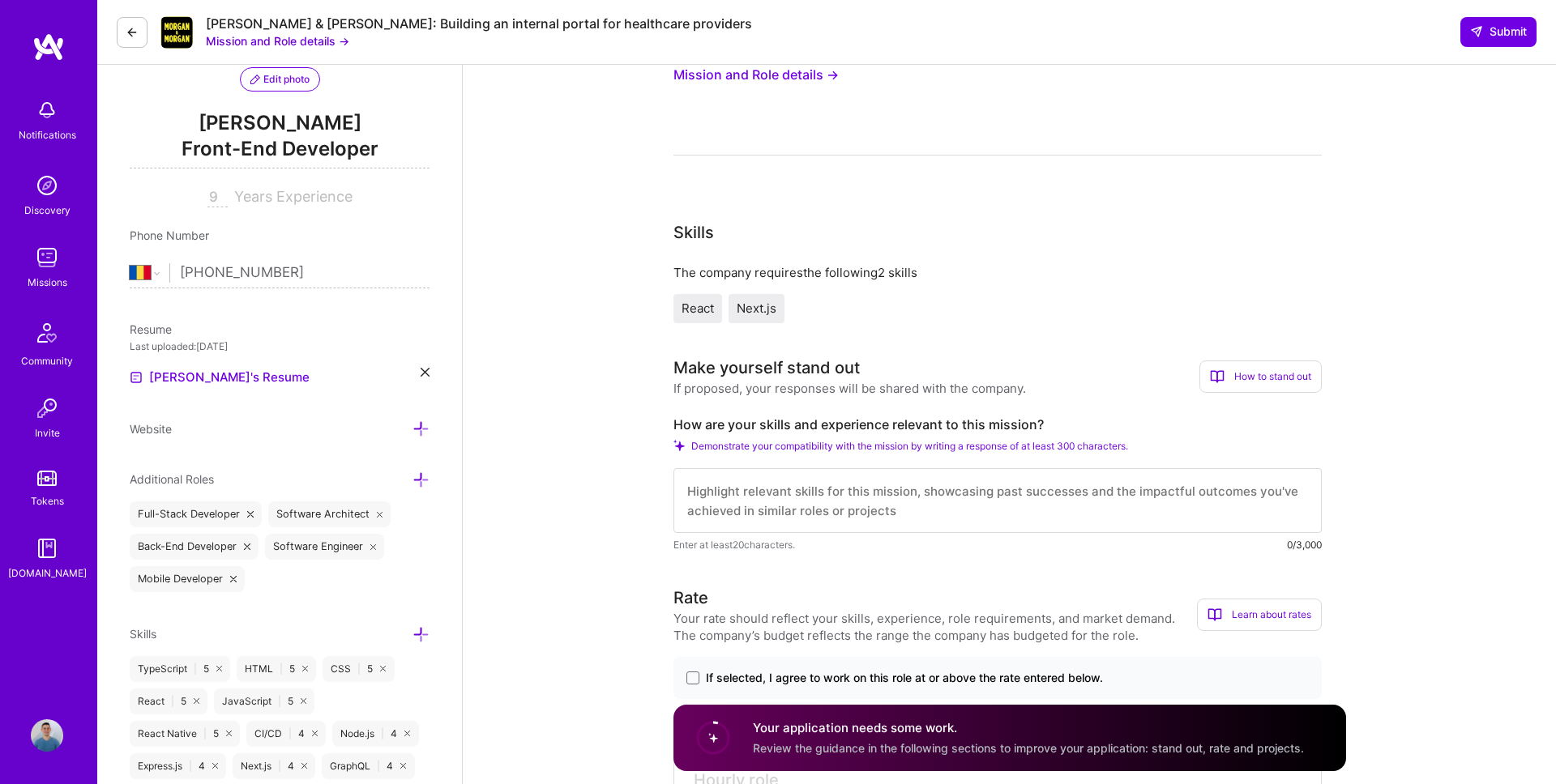
scroll to position [311, 0]
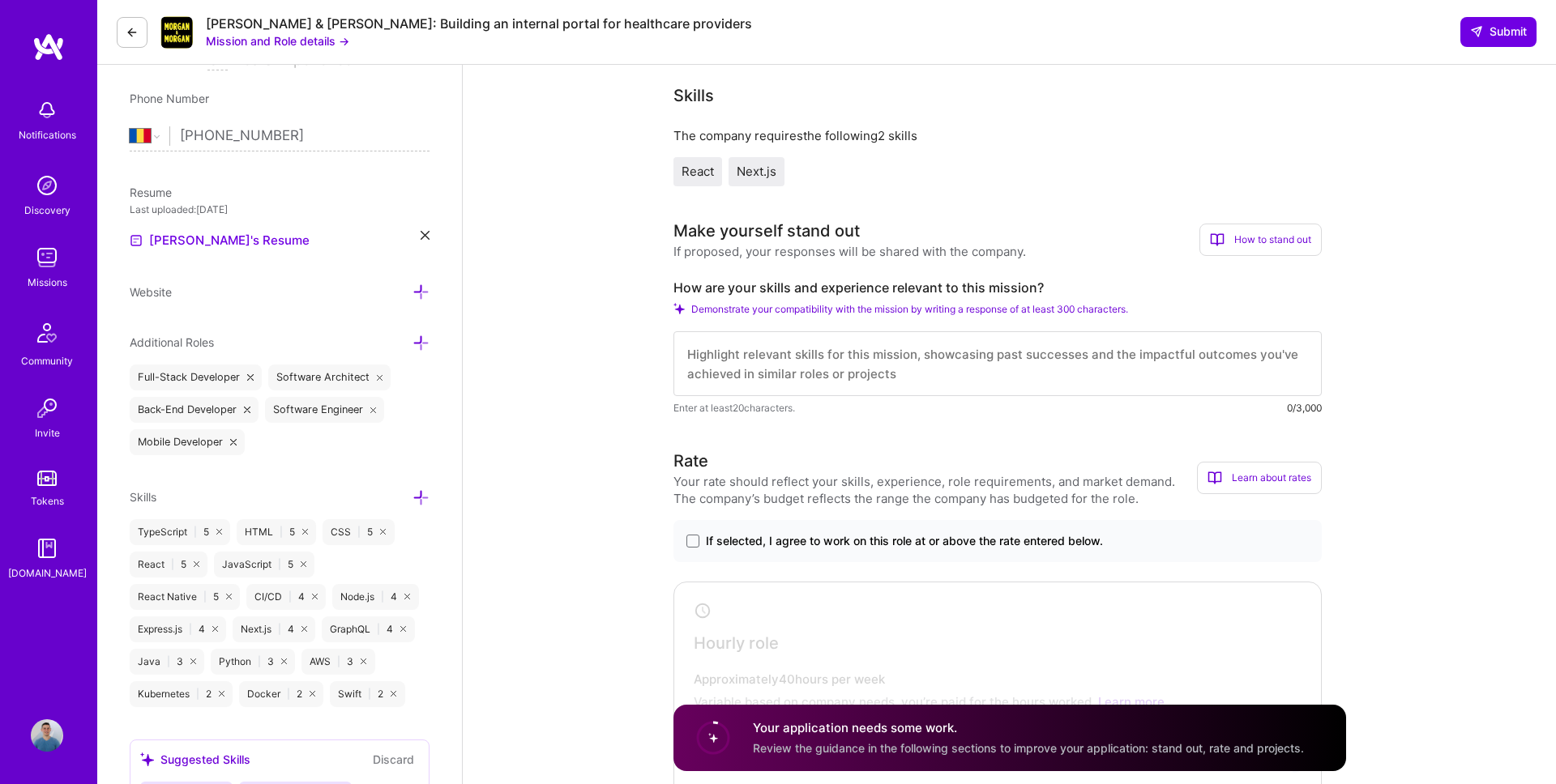
click at [838, 365] on textarea at bounding box center [997, 364] width 648 height 65
click at [807, 528] on div "If selected, I agree to work on this role at or above the rate entered below." at bounding box center [997, 541] width 648 height 42
click at [808, 539] on span "If selected, I agree to work on this role at or above the rate entered below." at bounding box center [905, 541] width 397 height 16
click at [0, 0] on input "If selected, I agree to work on this role at or above the rate entered below." at bounding box center [0, 0] width 0 height 0
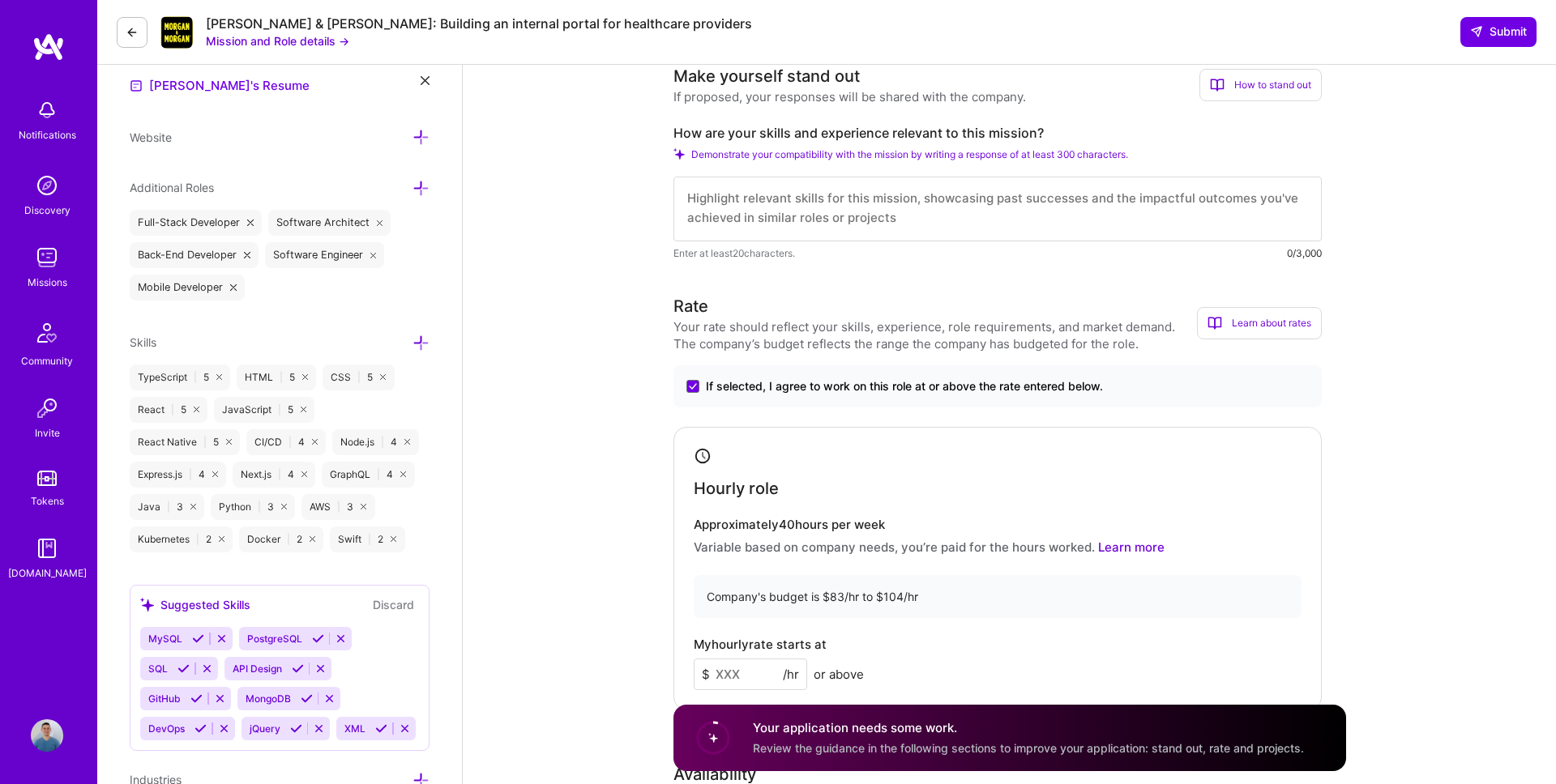
scroll to position [761, 0]
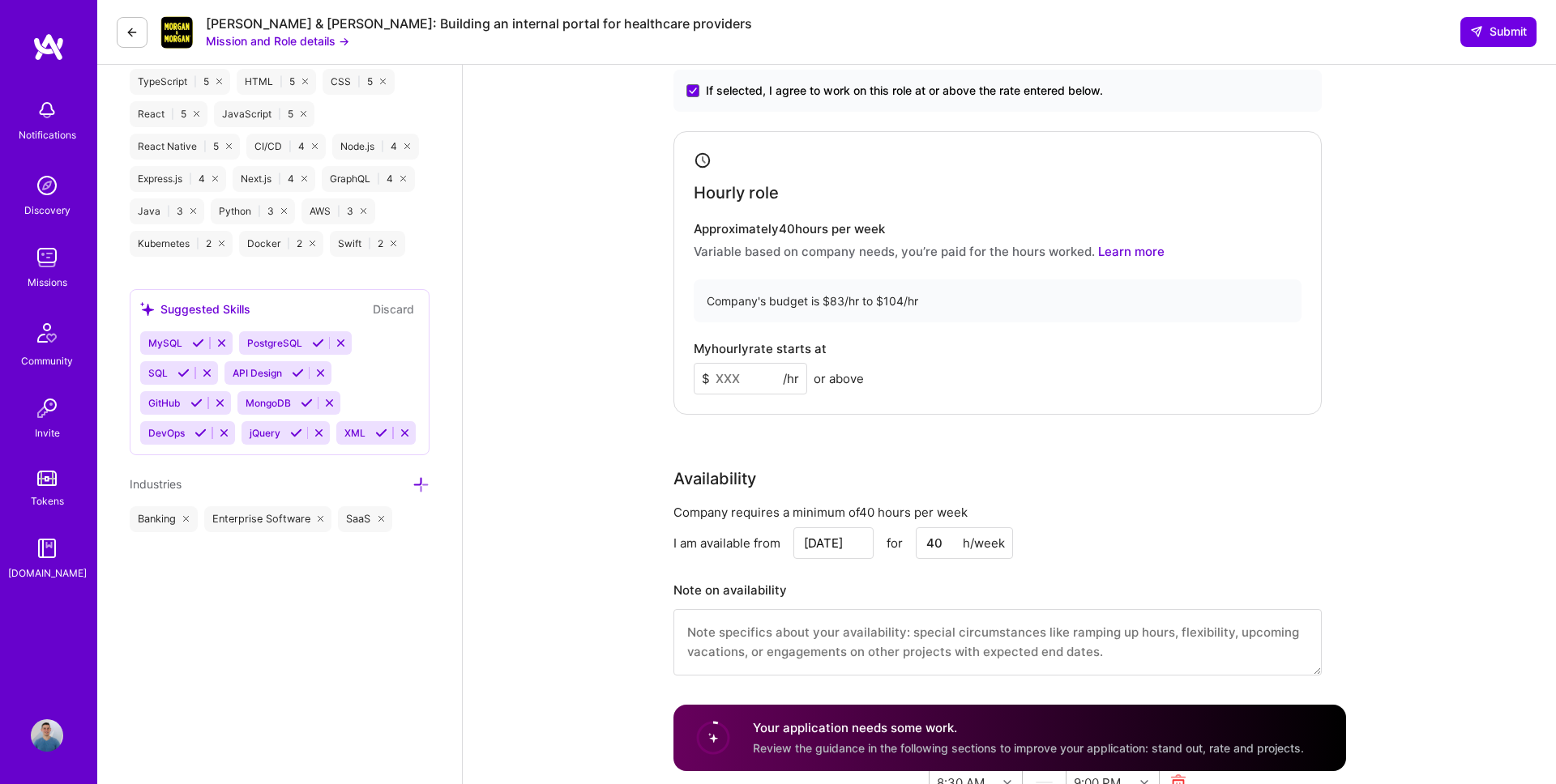
click at [758, 377] on input at bounding box center [751, 378] width 114 height 32
type input "95"
click at [650, 401] on div "Front-End Developer role description Looking for a Front-End Engineer to help s…" at bounding box center [1009, 652] width 1093 height 2696
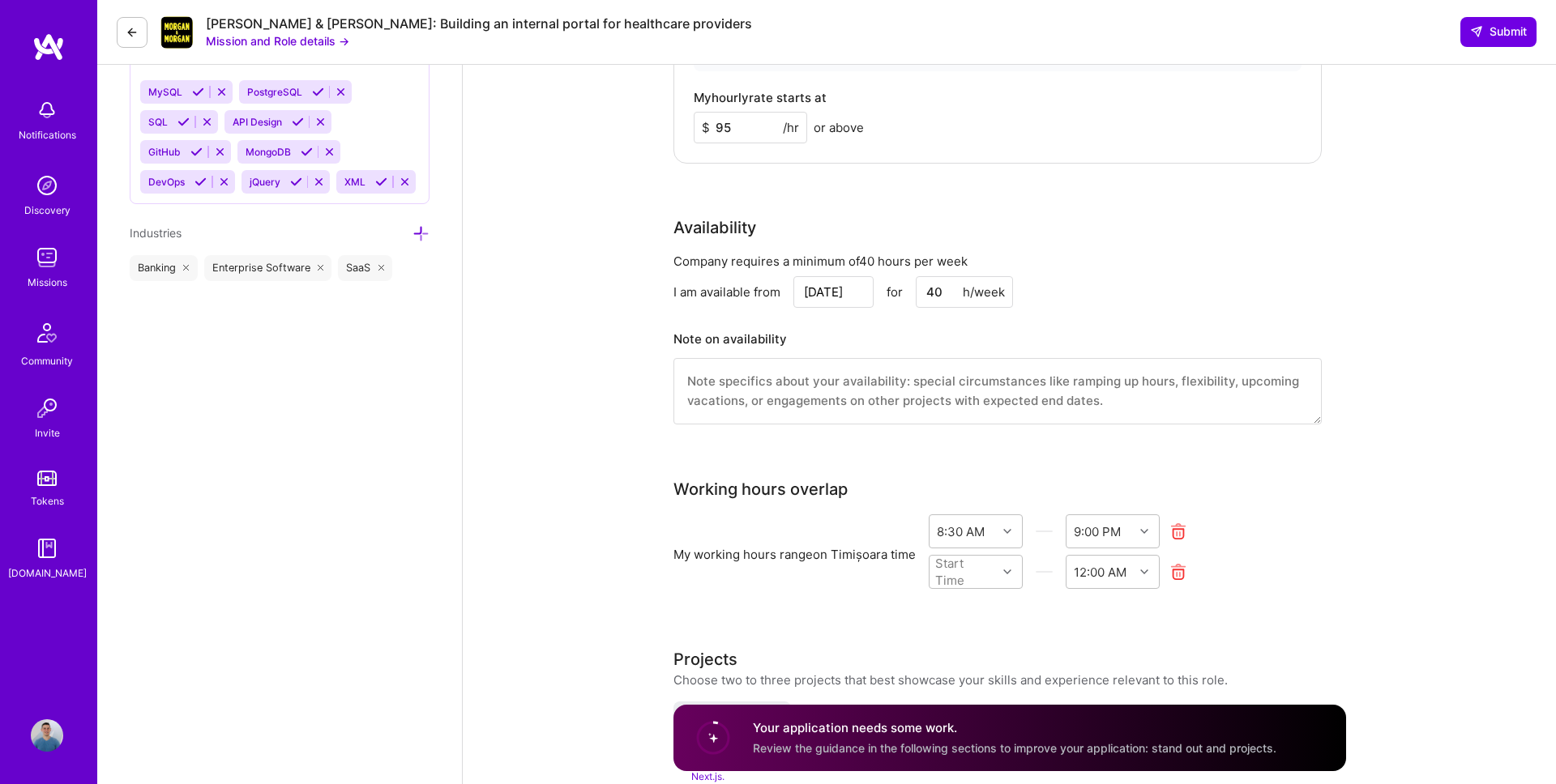
scroll to position [1013, 0]
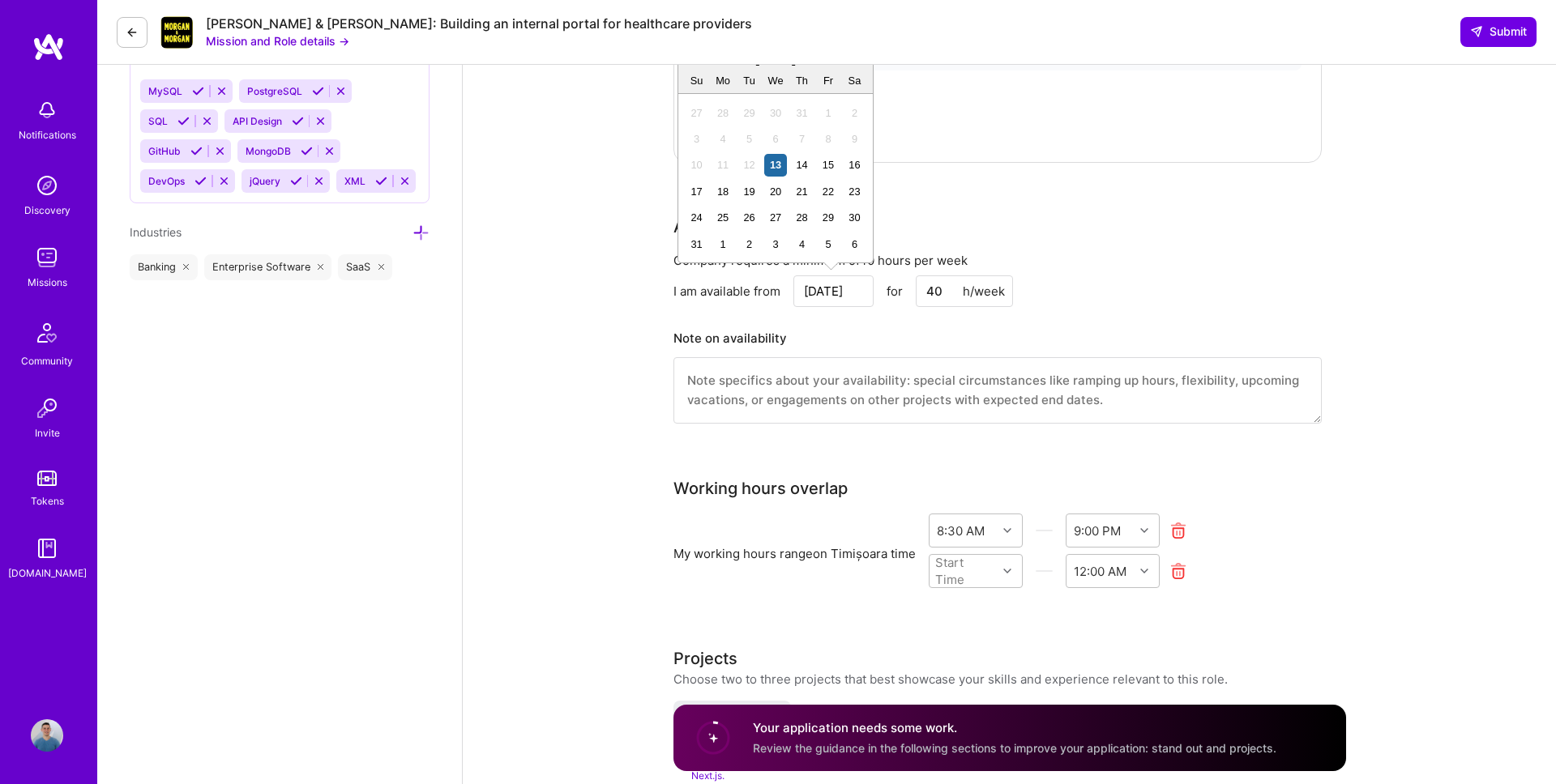
click at [838, 295] on input "Aug 13" at bounding box center [833, 291] width 80 height 32
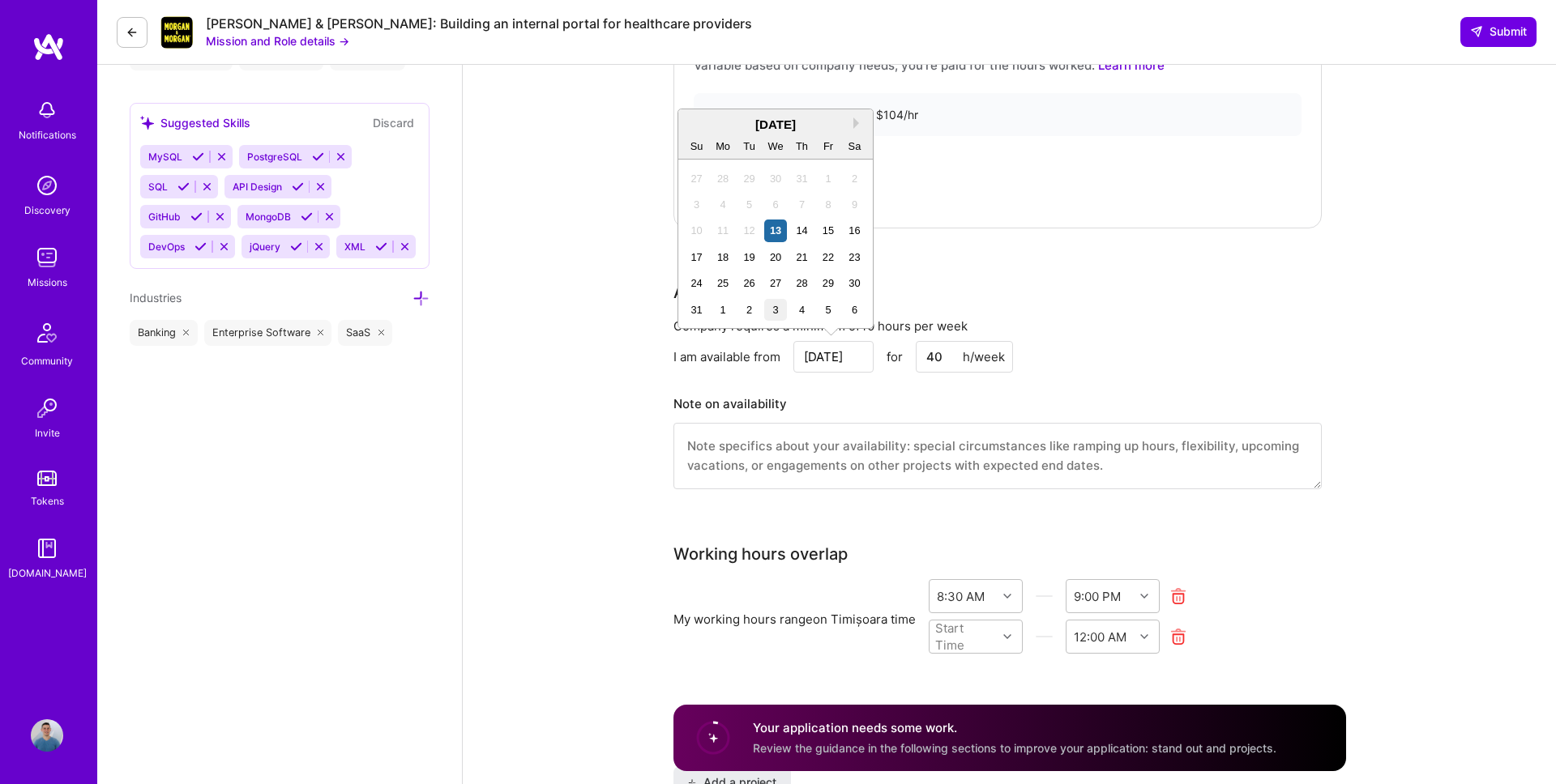
scroll to position [934, 0]
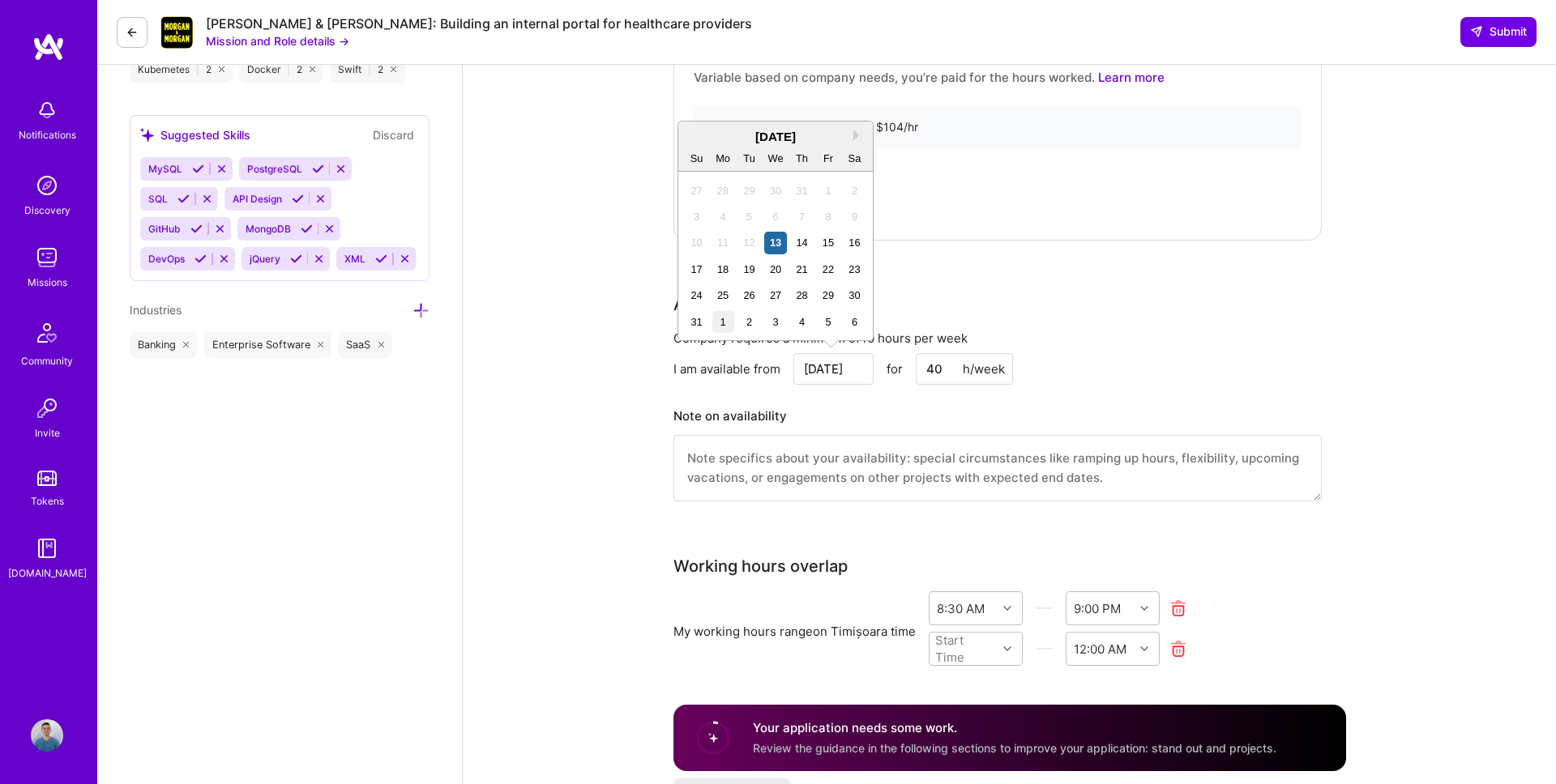
click at [721, 324] on div "1" at bounding box center [723, 322] width 22 height 22
type input "Sep 1"
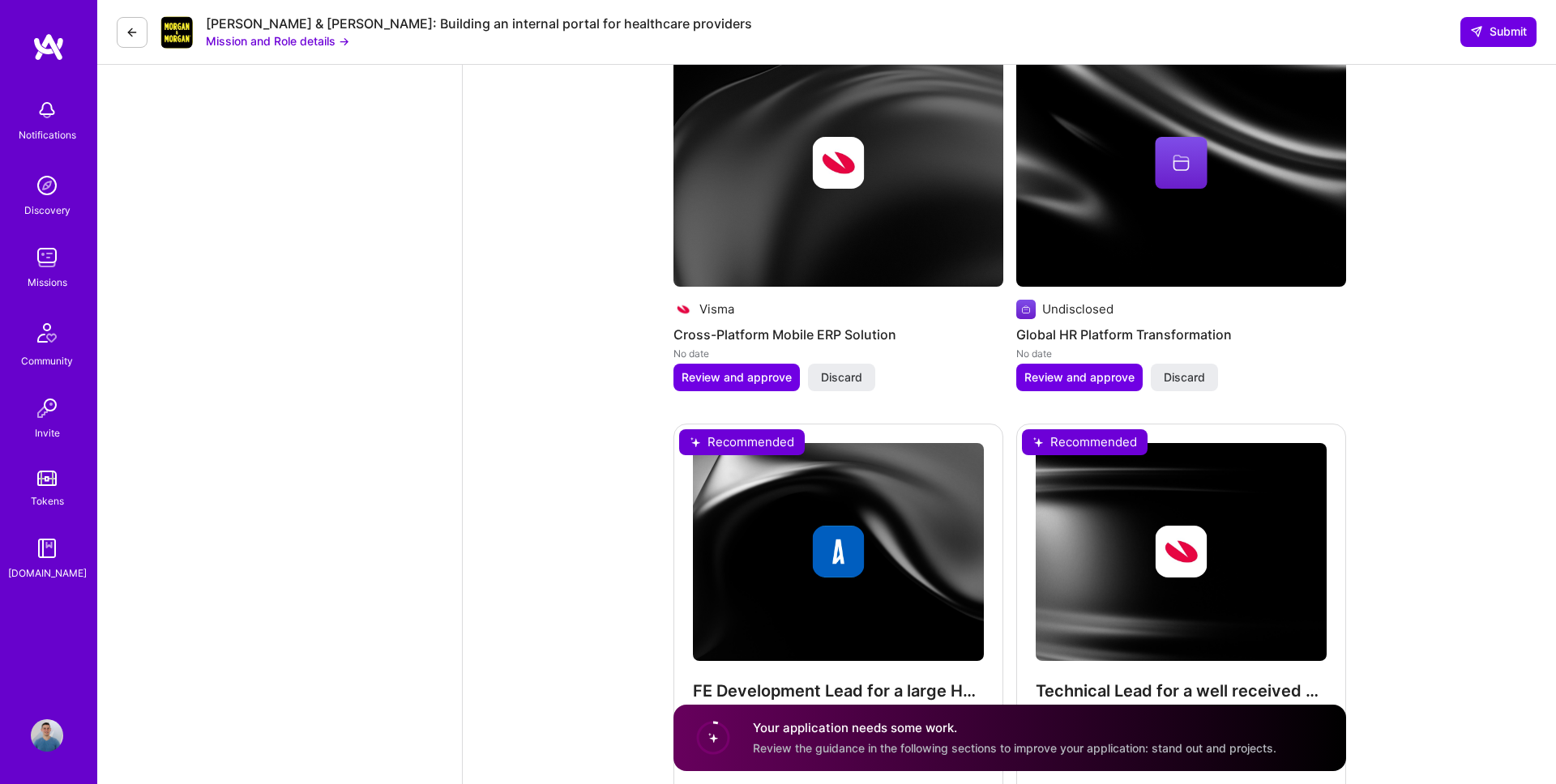
scroll to position [1942, 0]
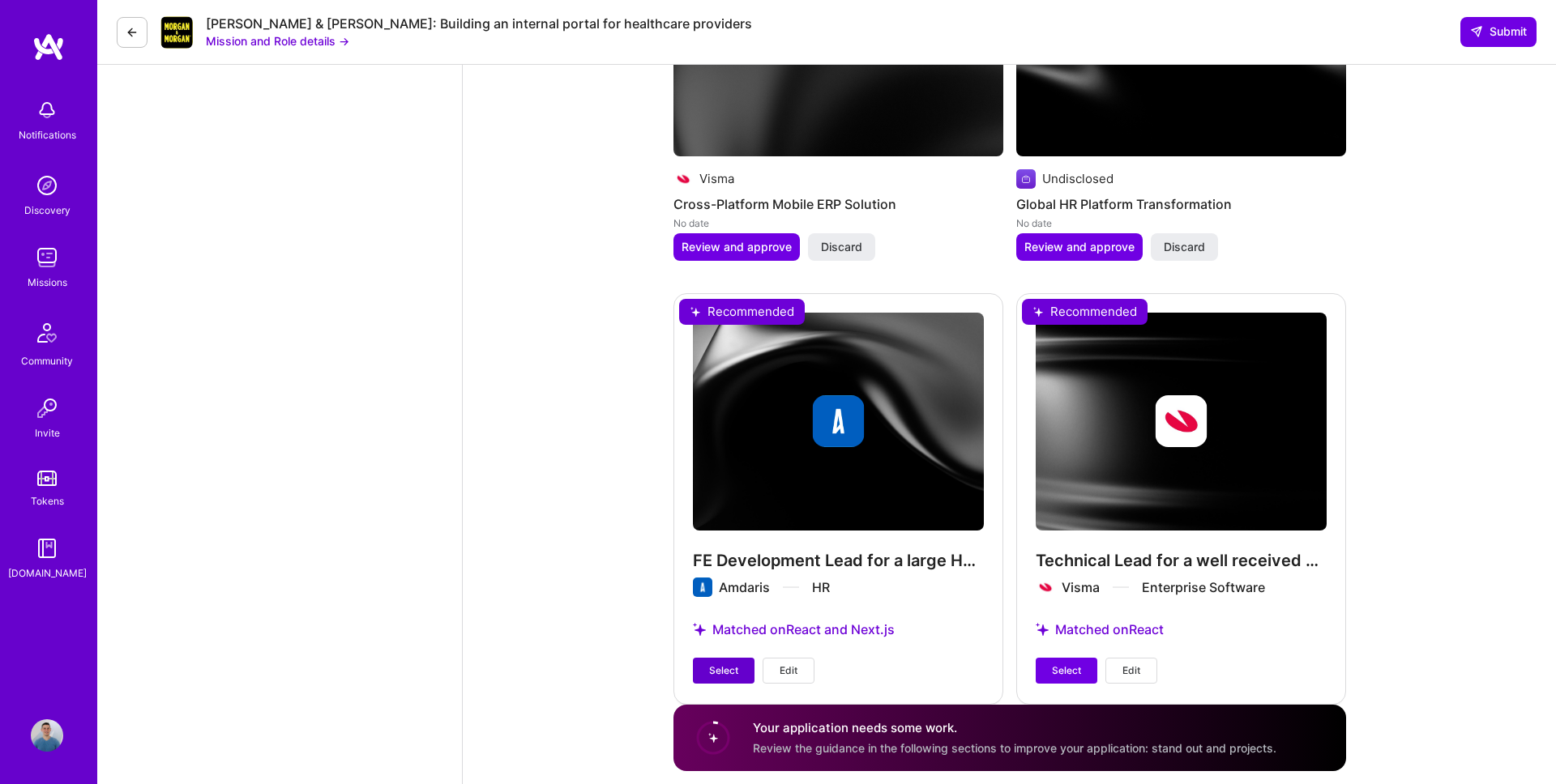
click at [737, 665] on span "Select" at bounding box center [723, 670] width 29 height 14
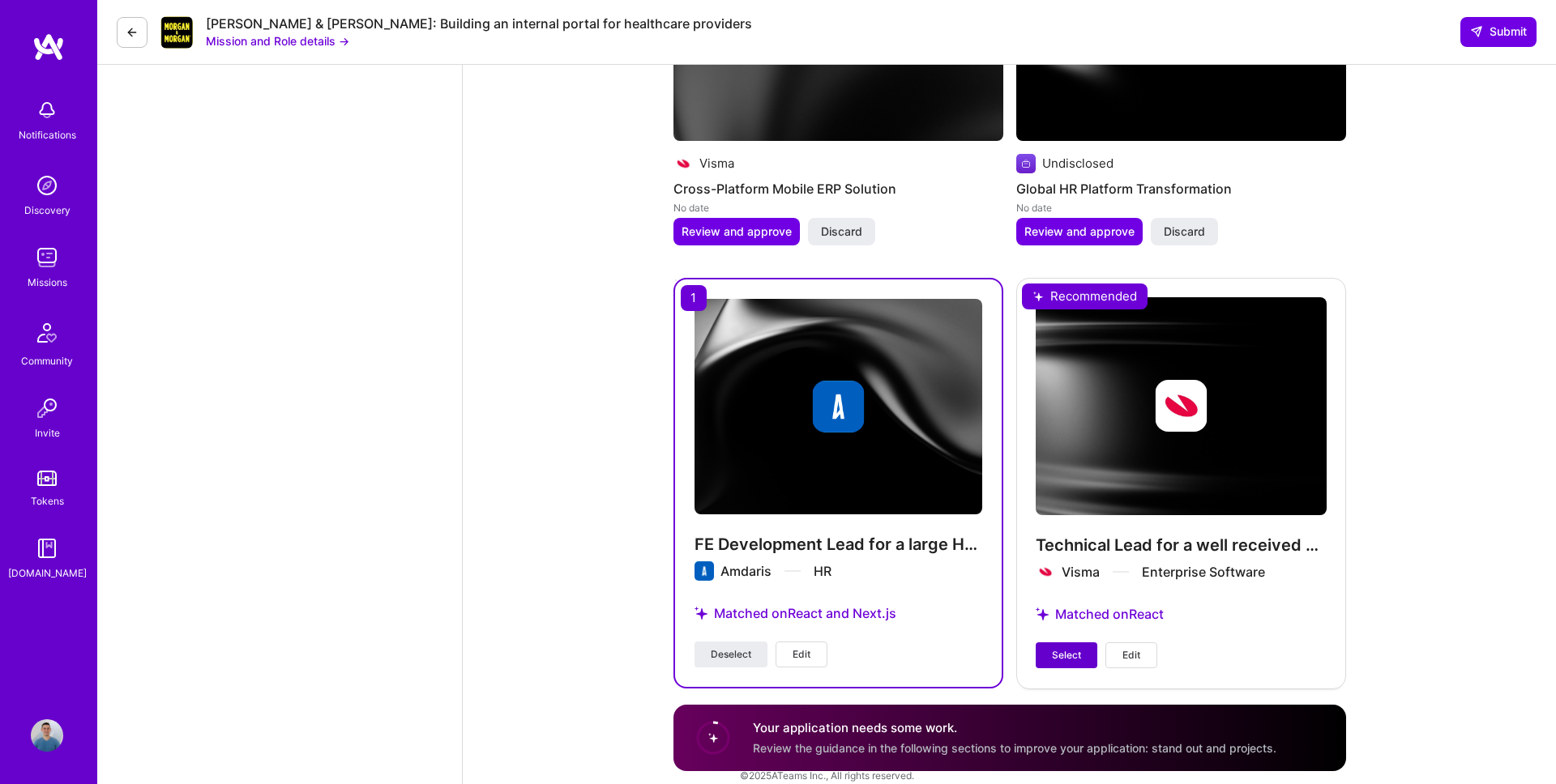
click at [1047, 650] on button "Select" at bounding box center [1067, 655] width 62 height 26
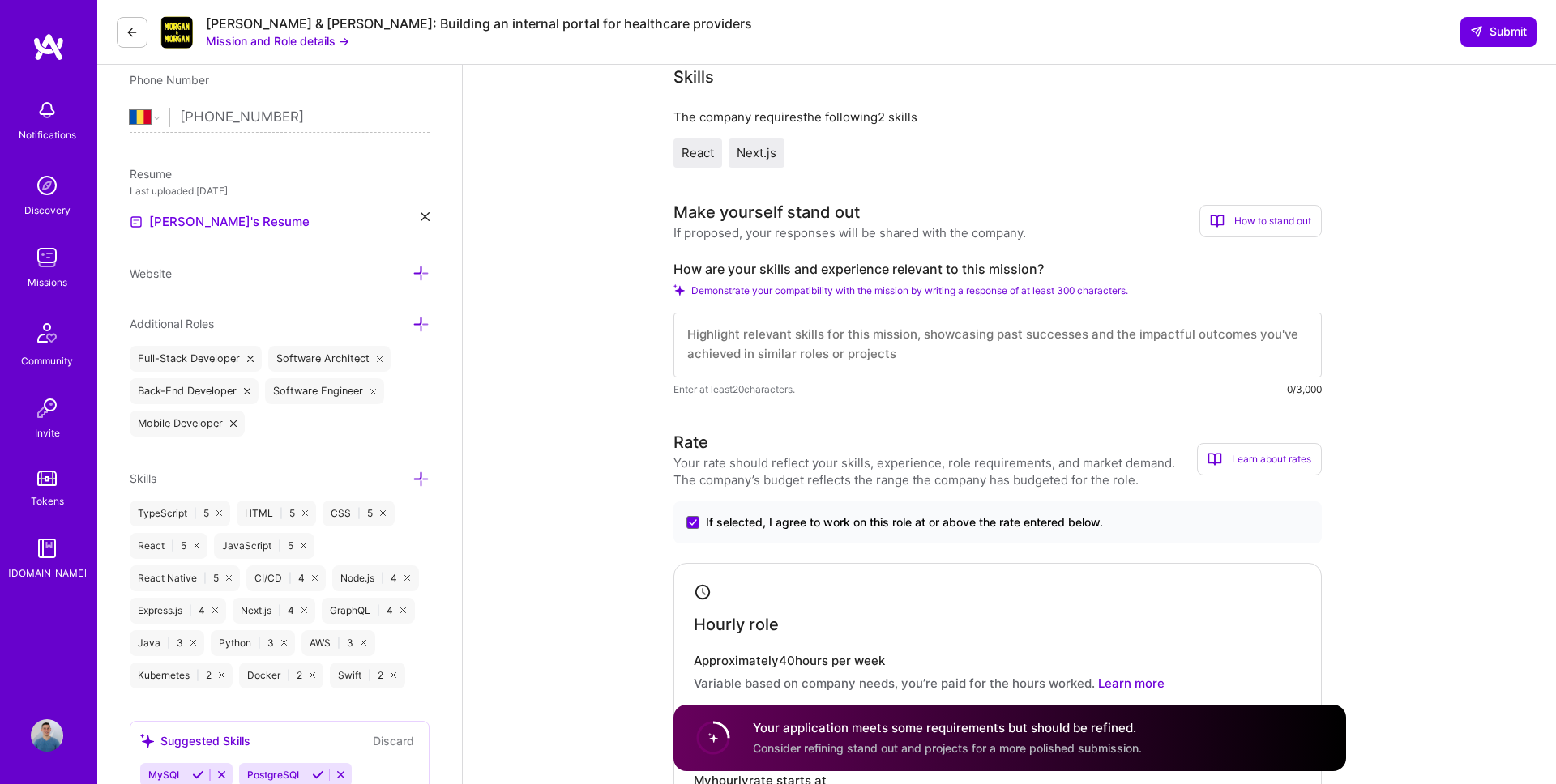
scroll to position [295, 0]
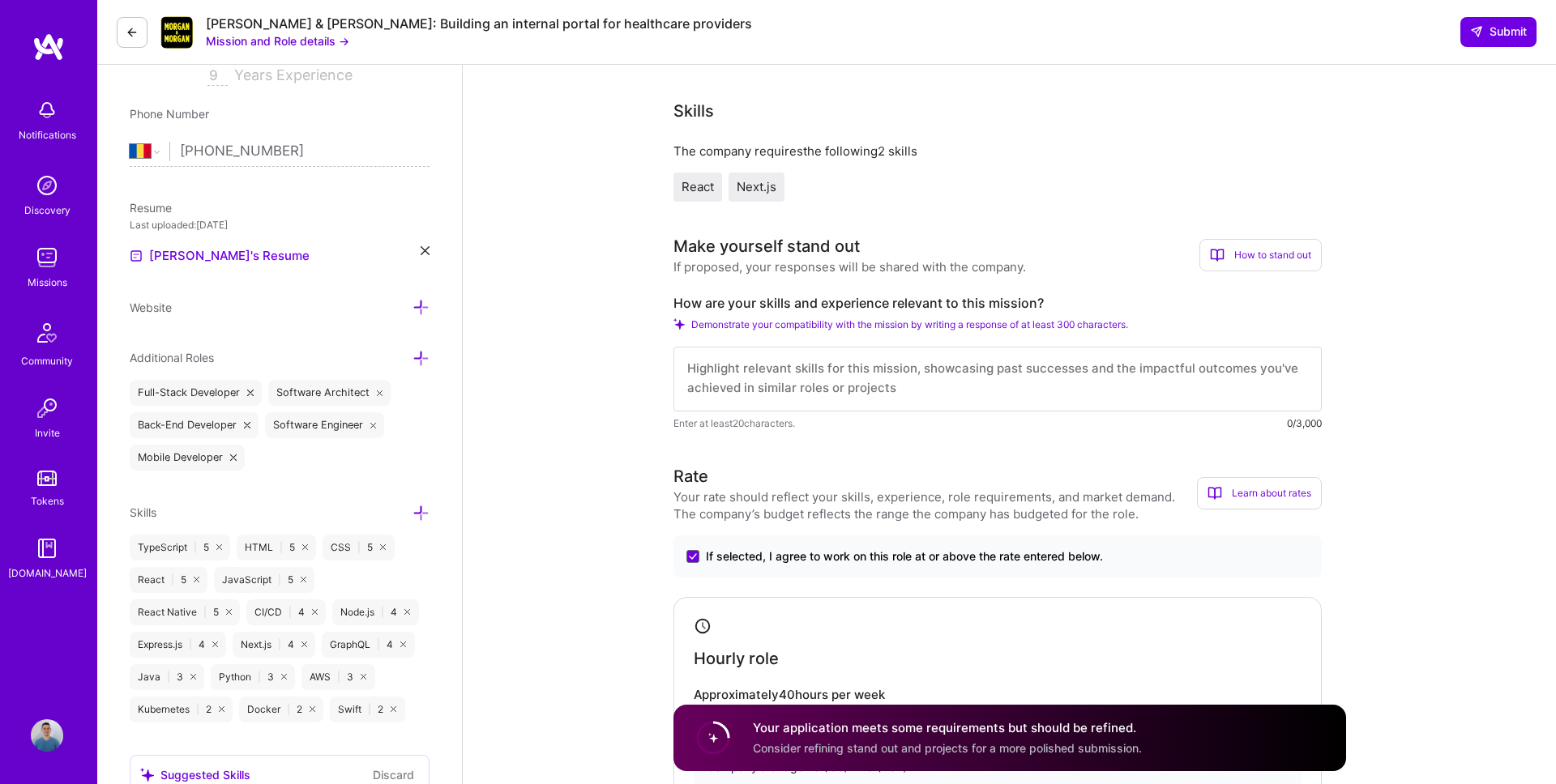
click at [1027, 367] on textarea at bounding box center [997, 379] width 648 height 65
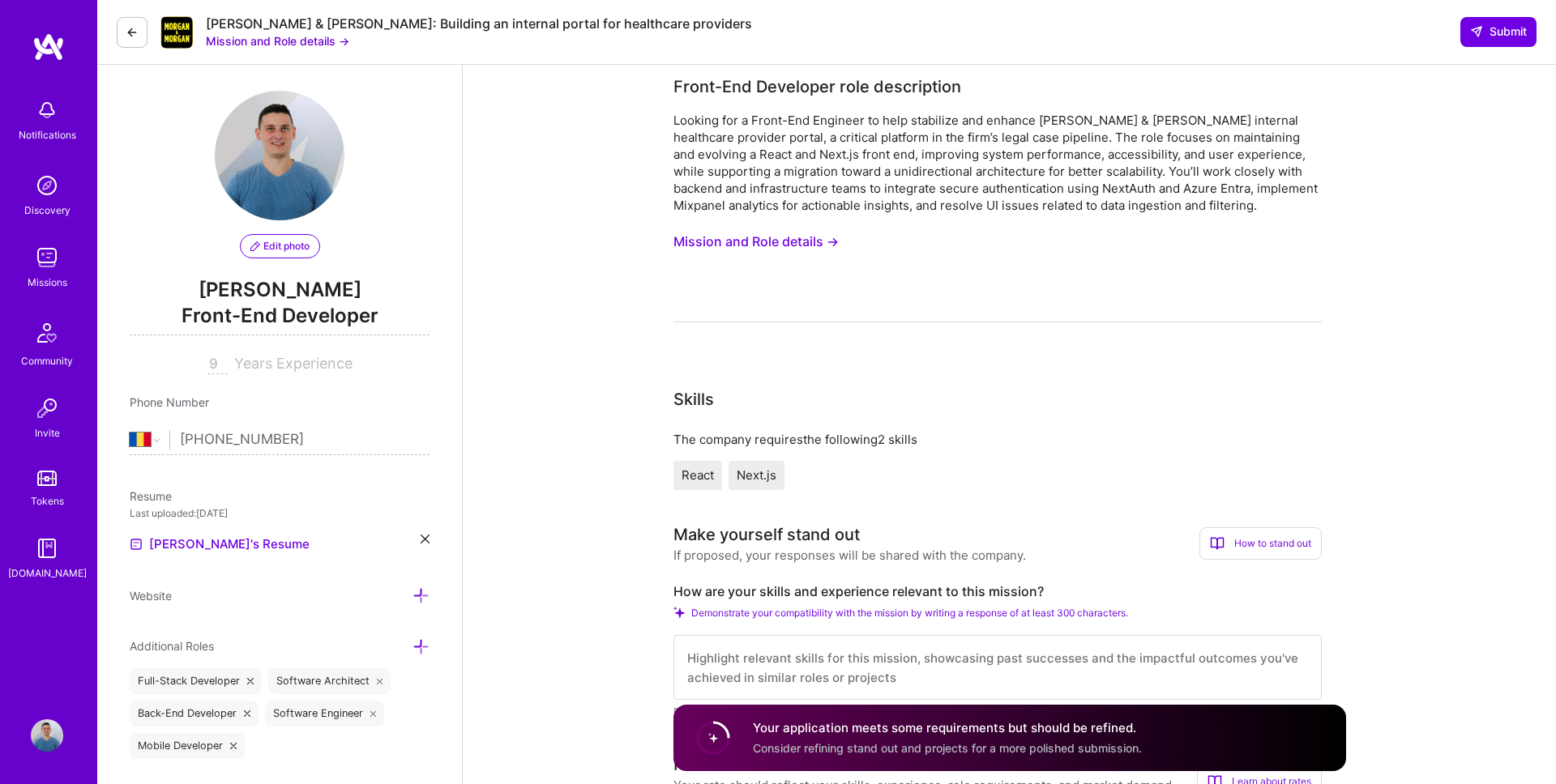
scroll to position [0, 0]
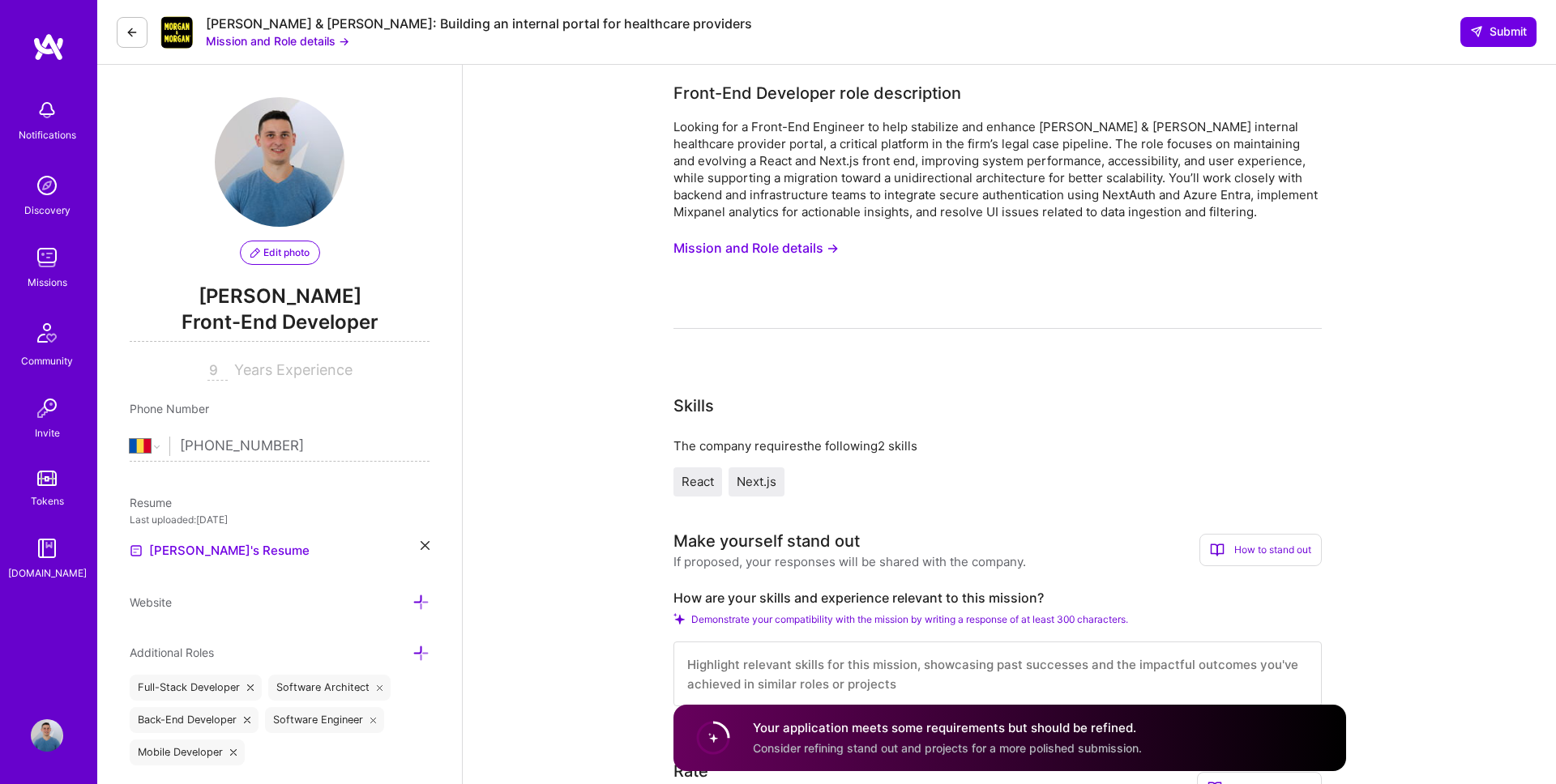
click at [751, 239] on button "Mission and Role details →" at bounding box center [755, 248] width 165 height 30
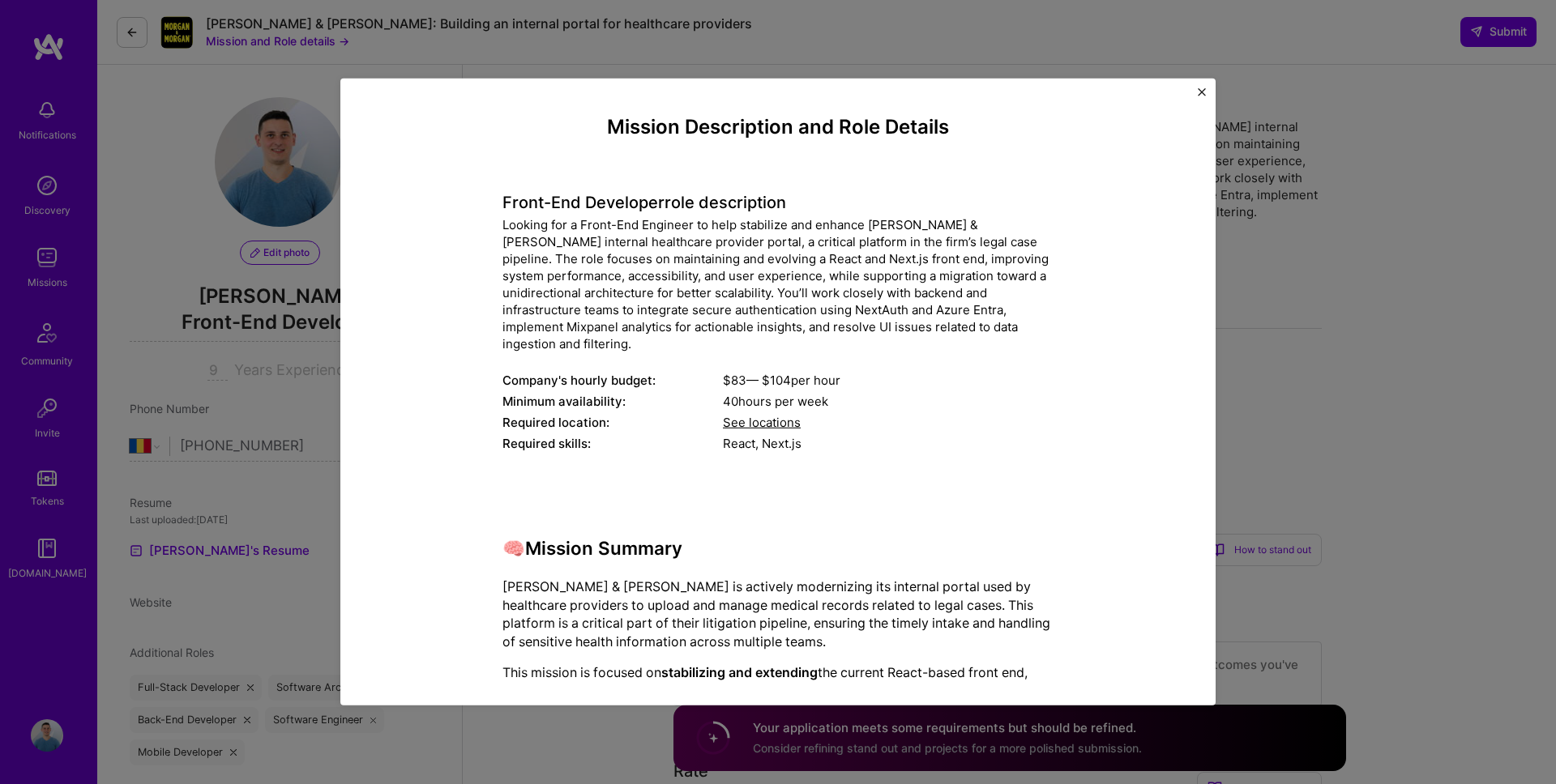
click at [1198, 94] on img "Close" at bounding box center [1202, 93] width 8 height 8
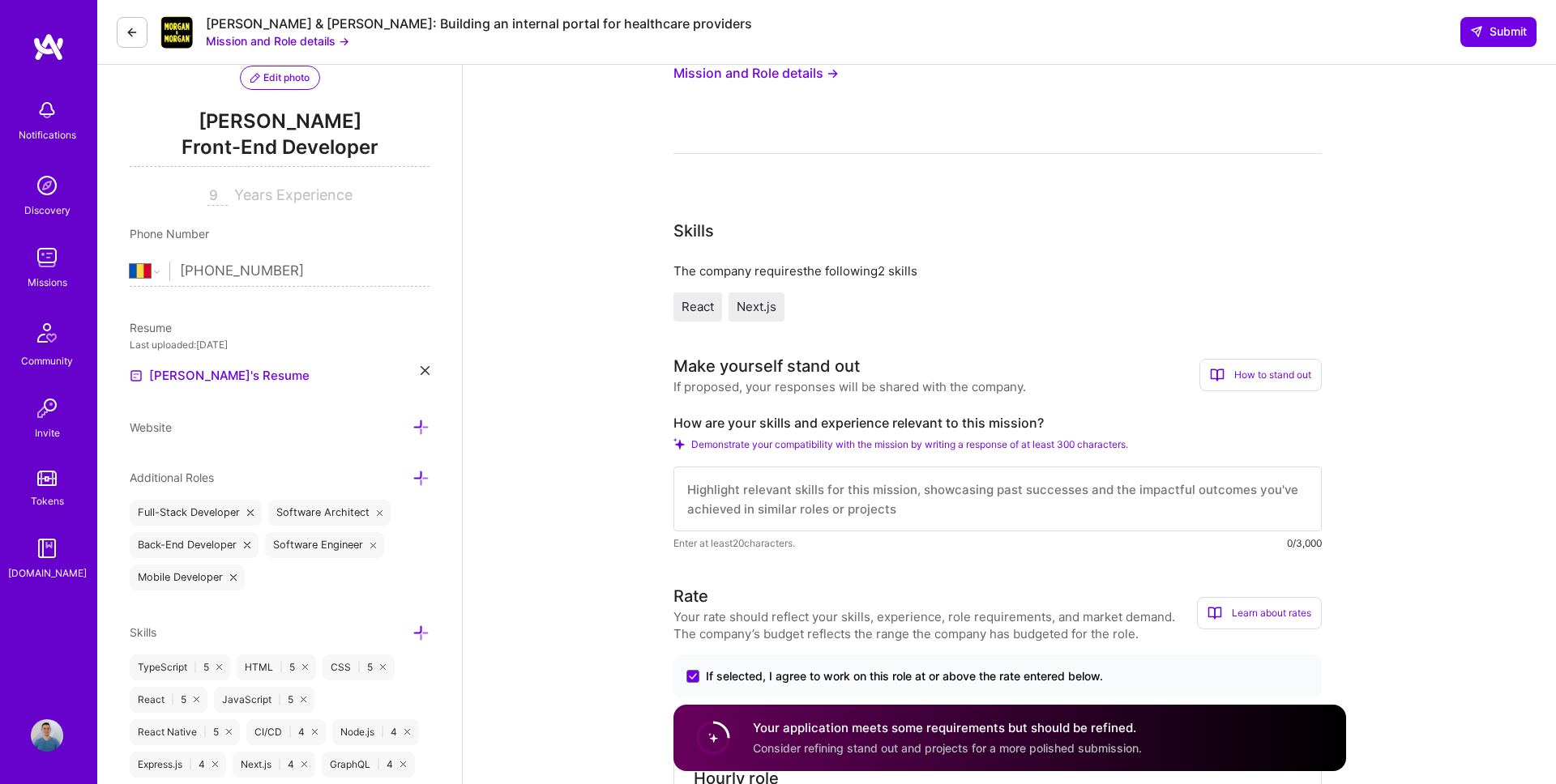
scroll to position [38, 0]
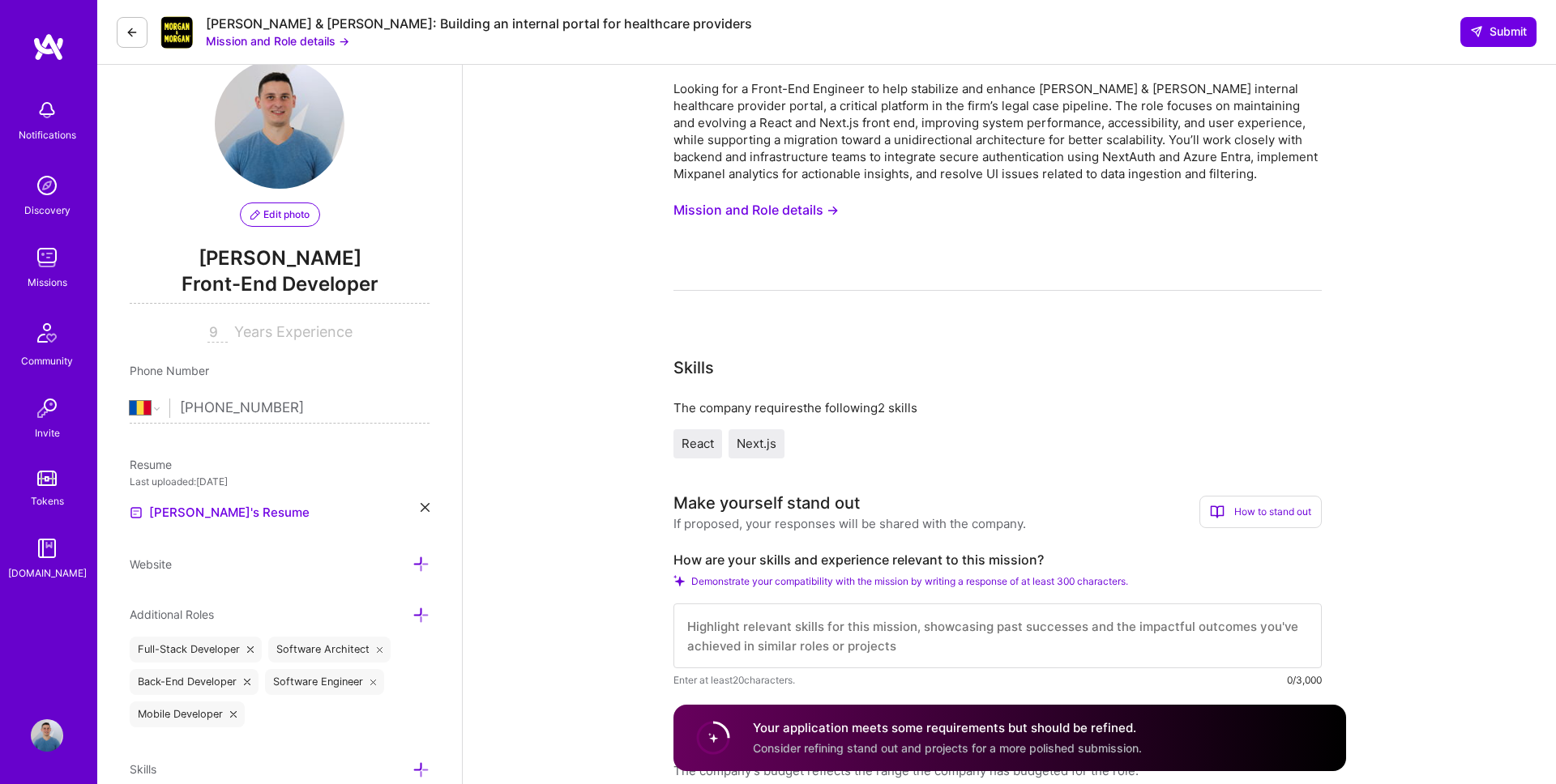
click at [868, 617] on textarea at bounding box center [997, 635] width 648 height 65
paste textarea "Experienced full stack developer with a strong front-end focus, specializing in…"
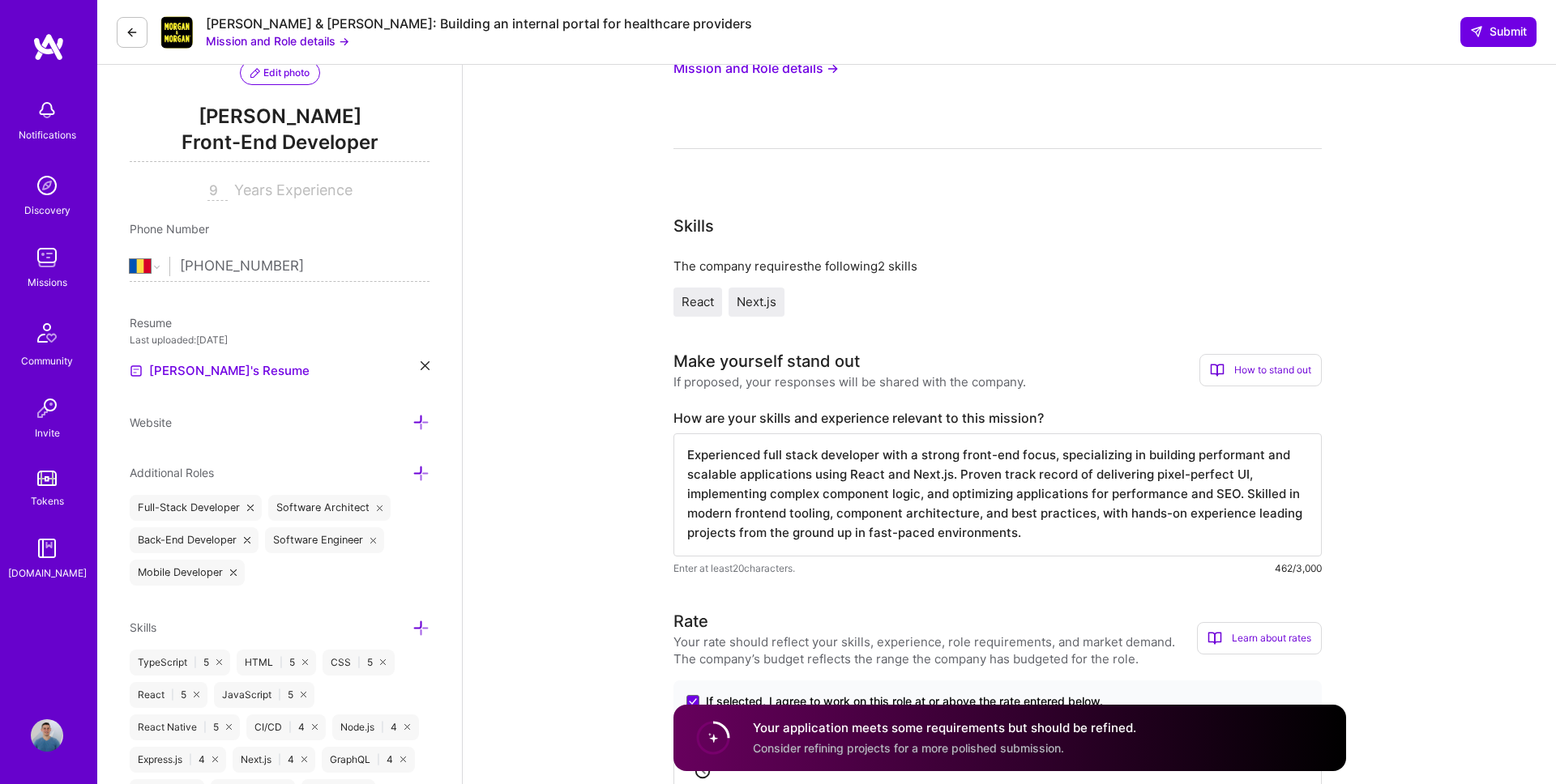
scroll to position [185, 0]
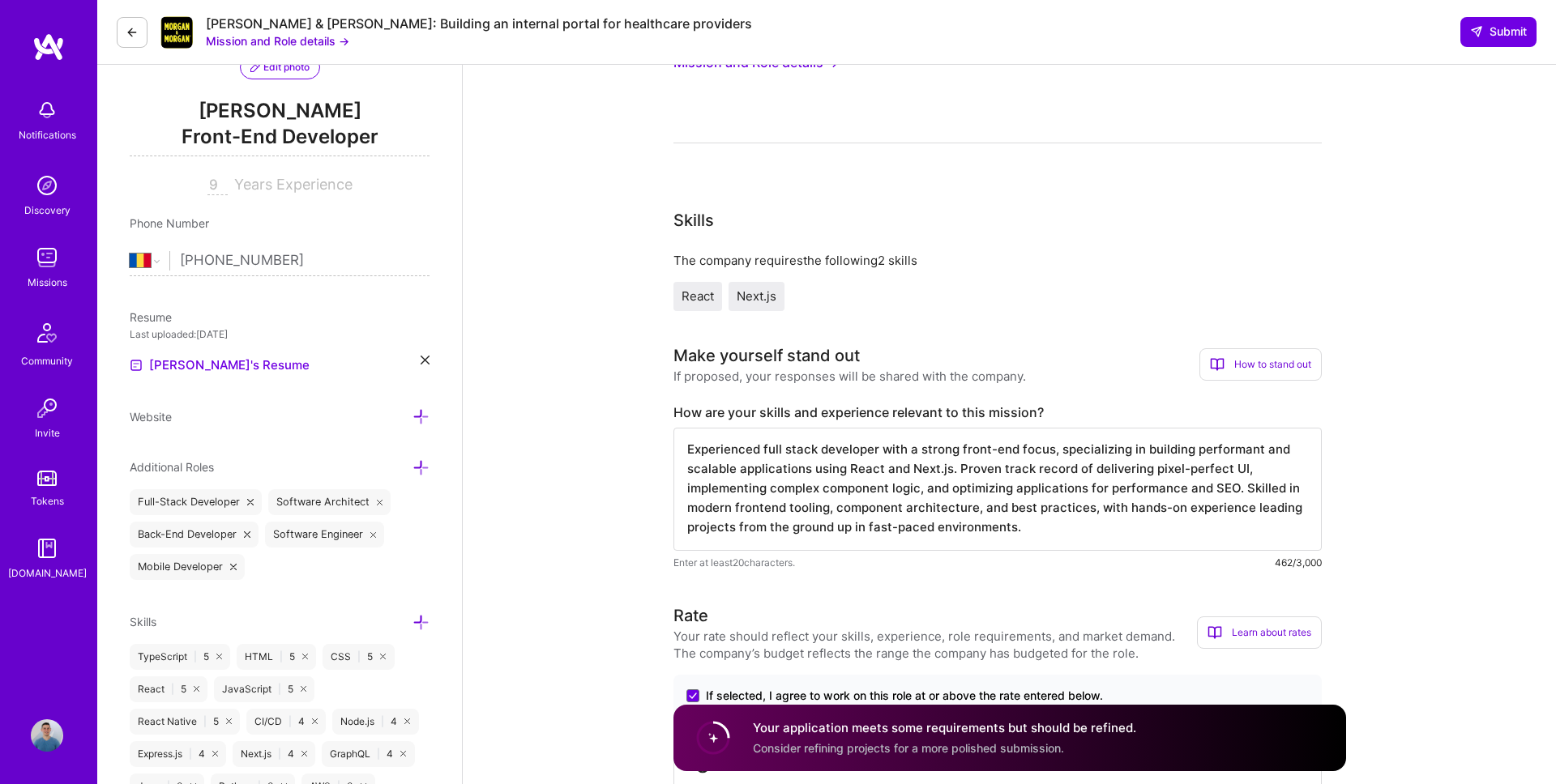
drag, startPoint x: 762, startPoint y: 449, endPoint x: 813, endPoint y: 450, distance: 51.0
click at [813, 450] on textarea "Experienced full stack developer with a strong front-end focus, specializing in…" at bounding box center [997, 490] width 648 height 123
click at [1024, 448] on textarea "Experienced full stack developer with a strong front-end focus, specializing in…" at bounding box center [997, 490] width 648 height 123
click at [903, 469] on textarea "Experienced full stack developer with a strong front-end focus, specializing in…" at bounding box center [997, 490] width 648 height 123
click at [989, 470] on textarea "Experienced full stack developer with a strong front-end focus, specializing in…" at bounding box center [997, 490] width 648 height 123
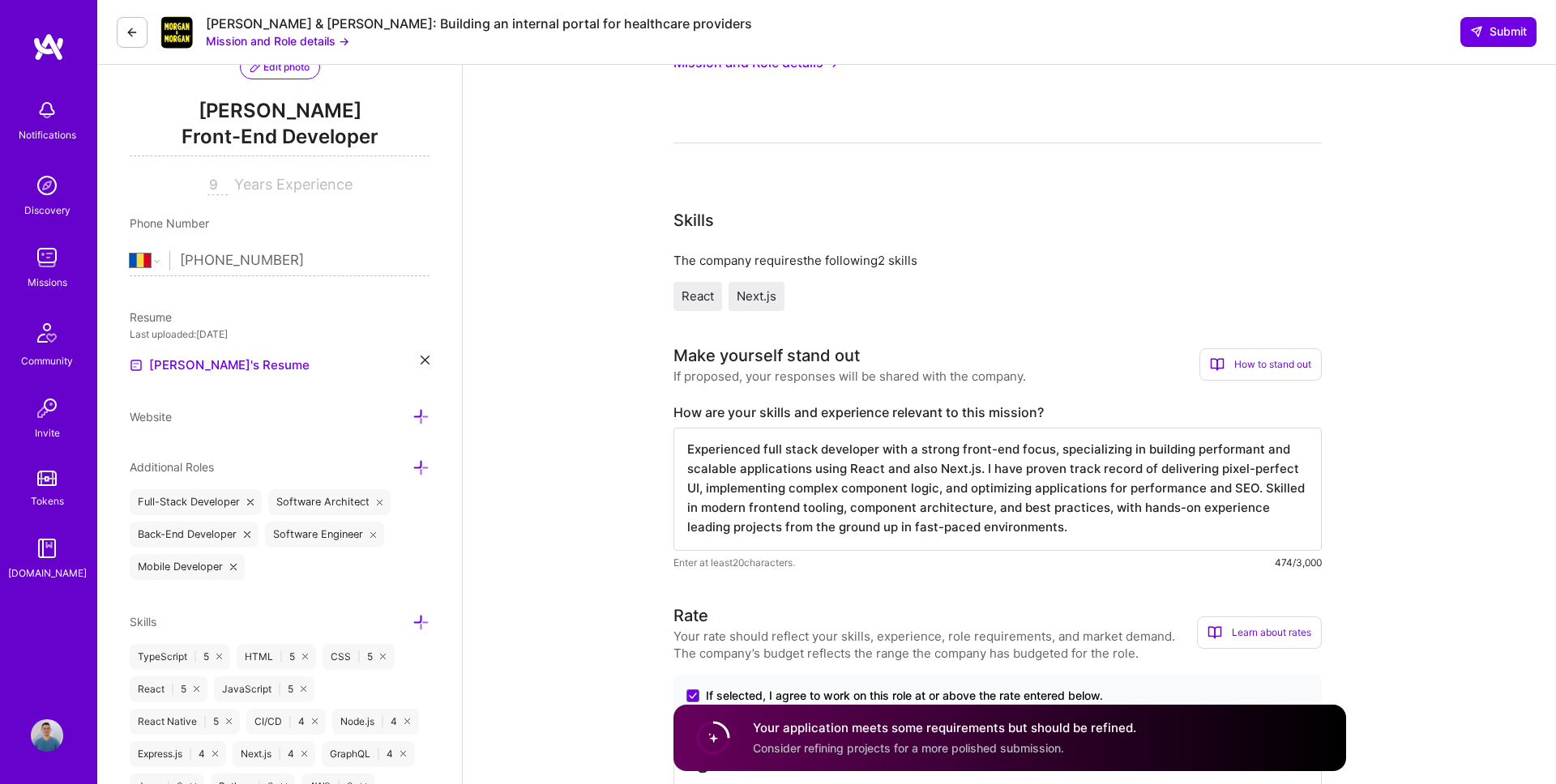
click at [1123, 529] on textarea "Experienced full stack developer with a strong front-end focus, specializing in…" at bounding box center [997, 490] width 648 height 123
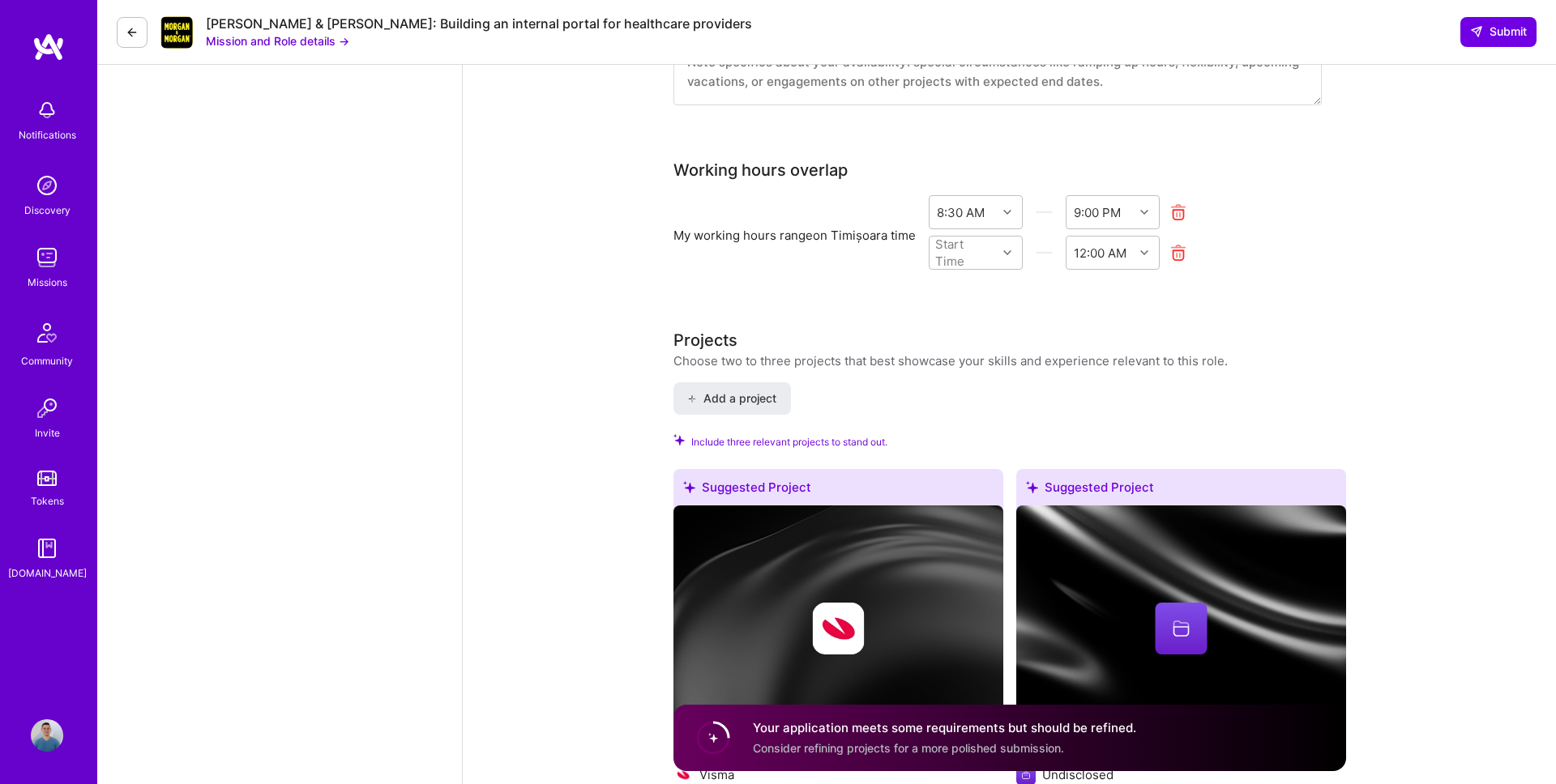
scroll to position [1394, 0]
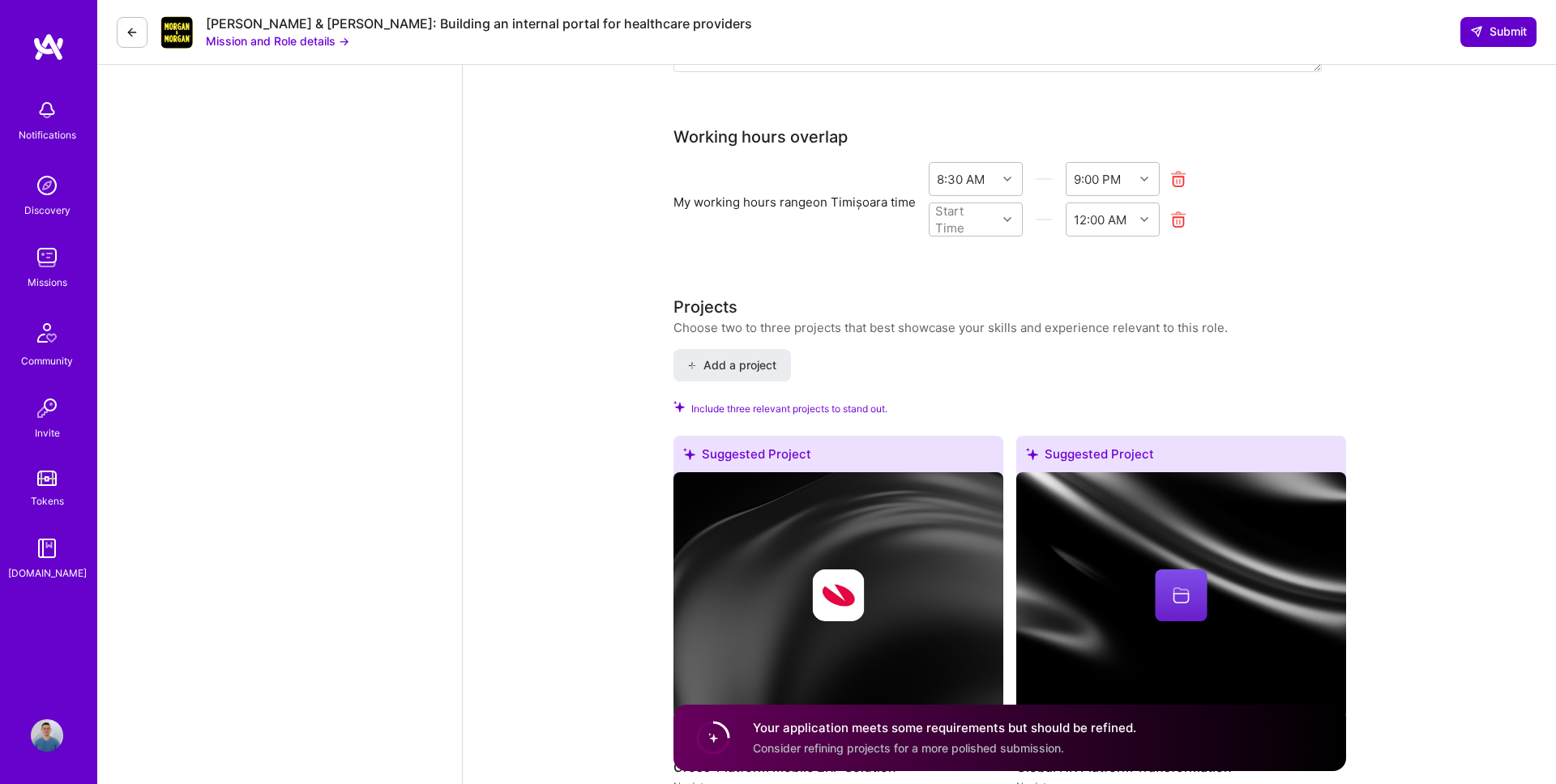
type textarea "Experienced full stack developer with a strong front-end focus, specializing in…"
click at [1517, 28] on span "Submit" at bounding box center [1498, 31] width 57 height 16
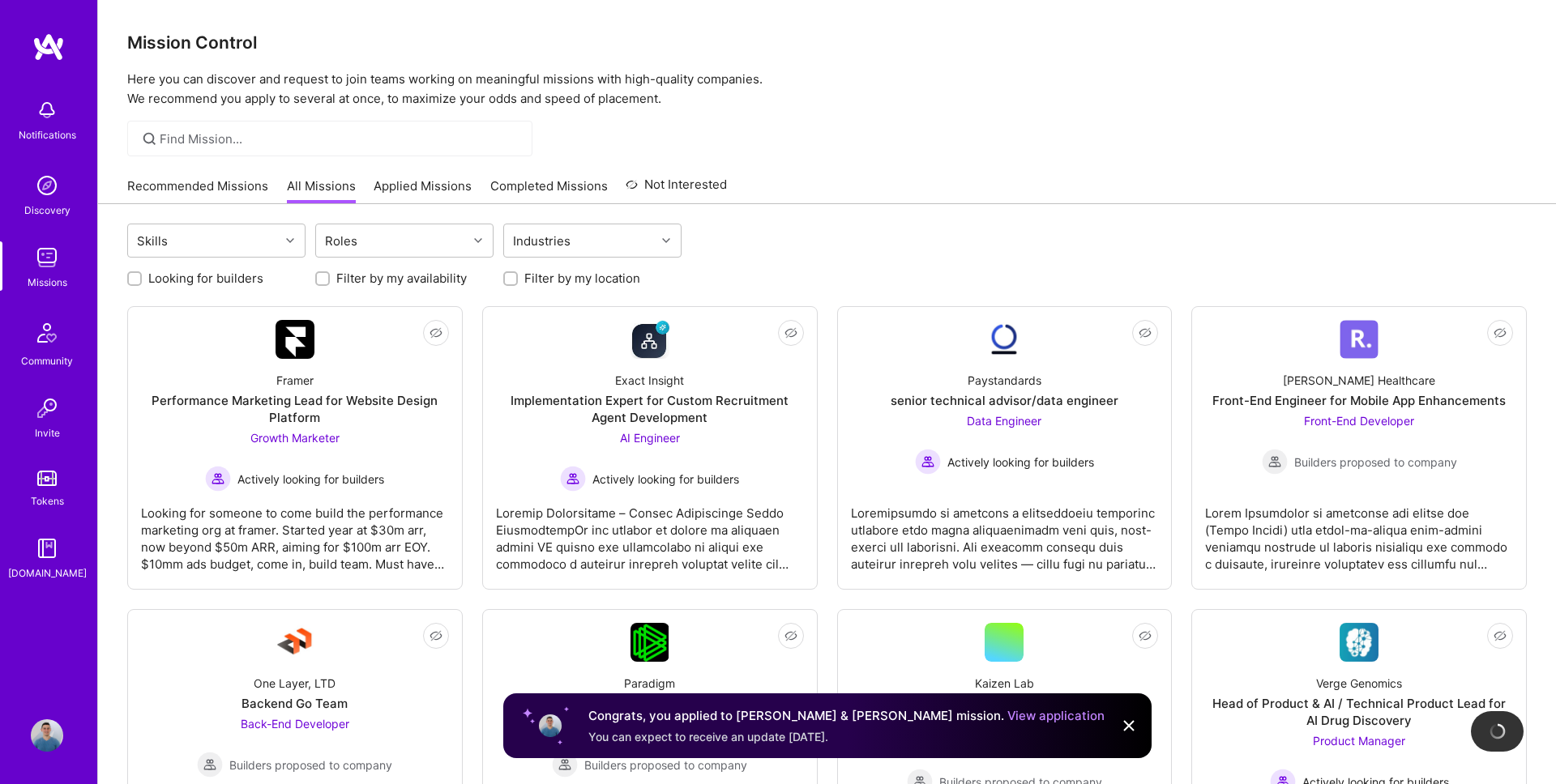
click at [423, 190] on link "Applied Missions" at bounding box center [423, 191] width 98 height 27
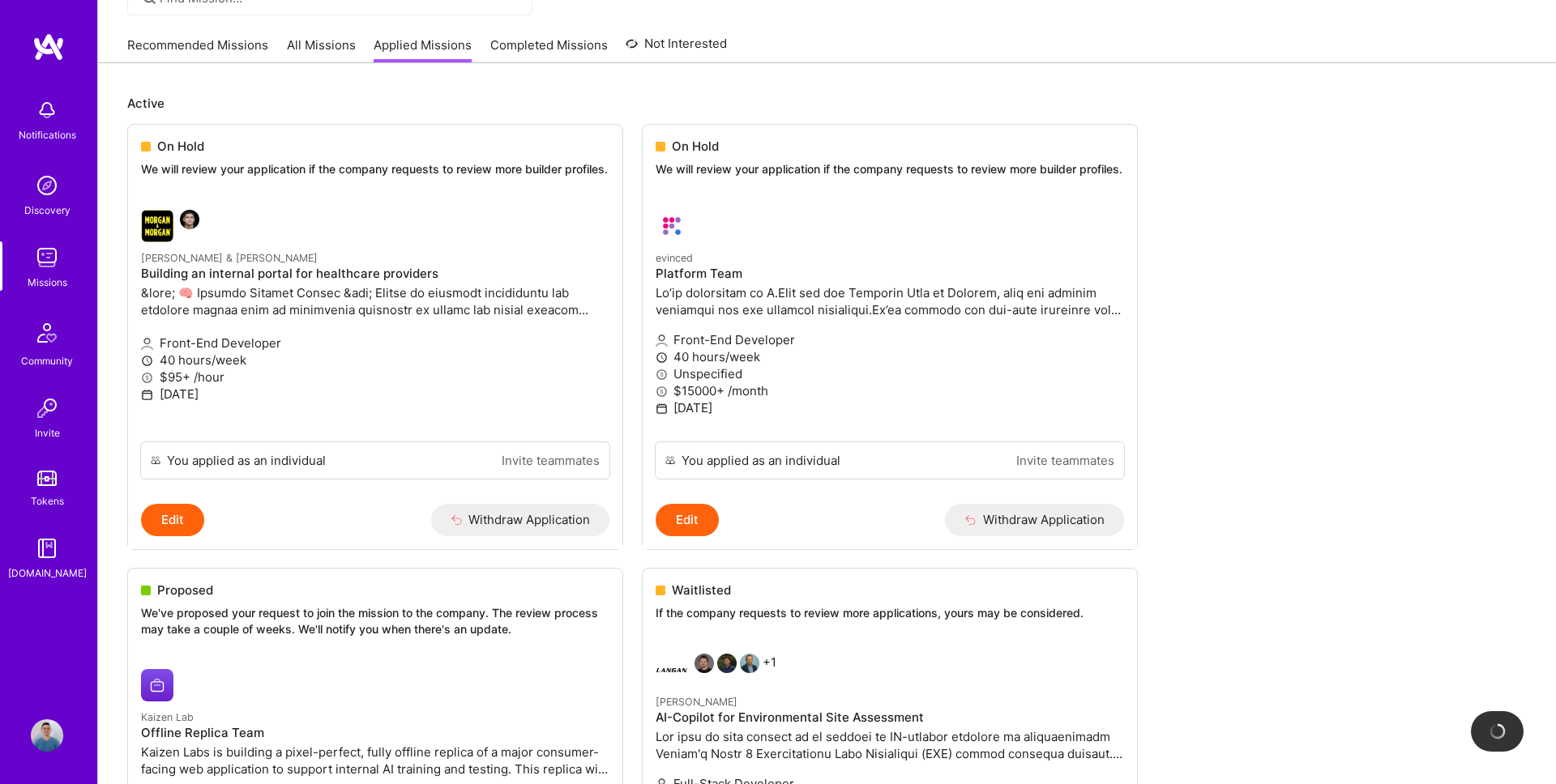
scroll to position [139, 0]
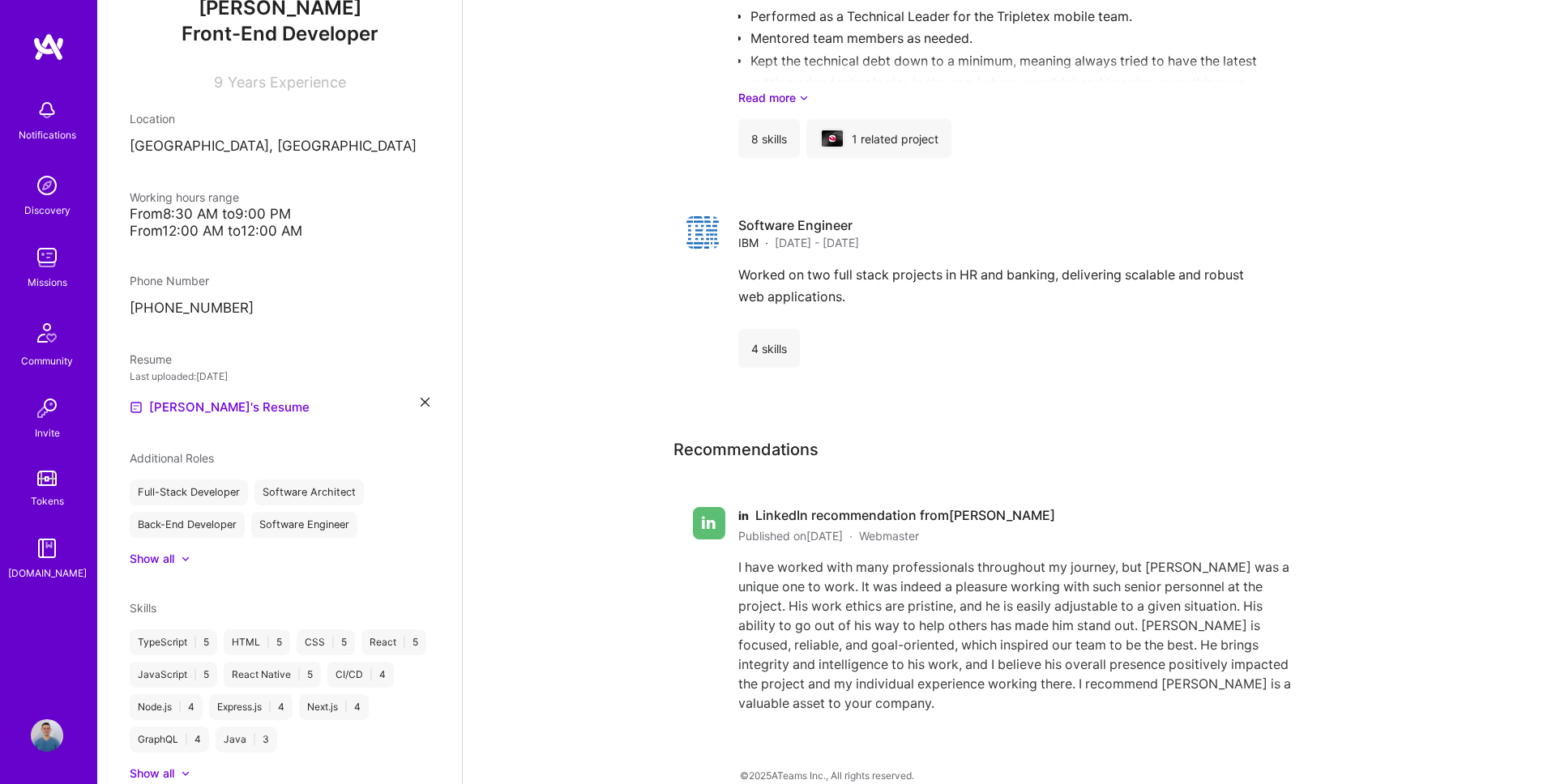
scroll to position [526, 0]
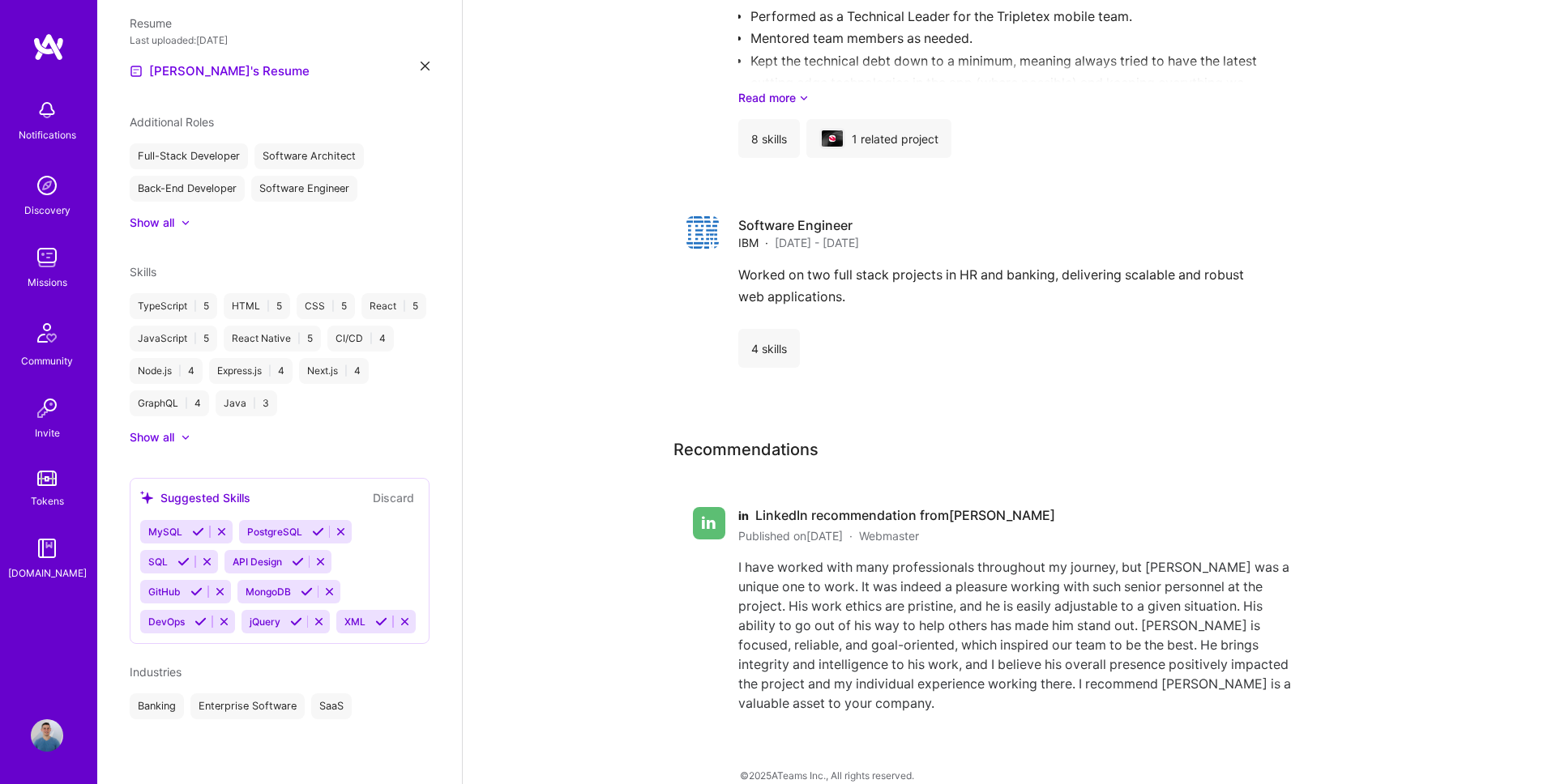
click at [205, 751] on div "[PERSON_NAME] Front-End Developer 9 Years Experience Location [GEOGRAPHIC_DATA]…" at bounding box center [280, 392] width 365 height 784
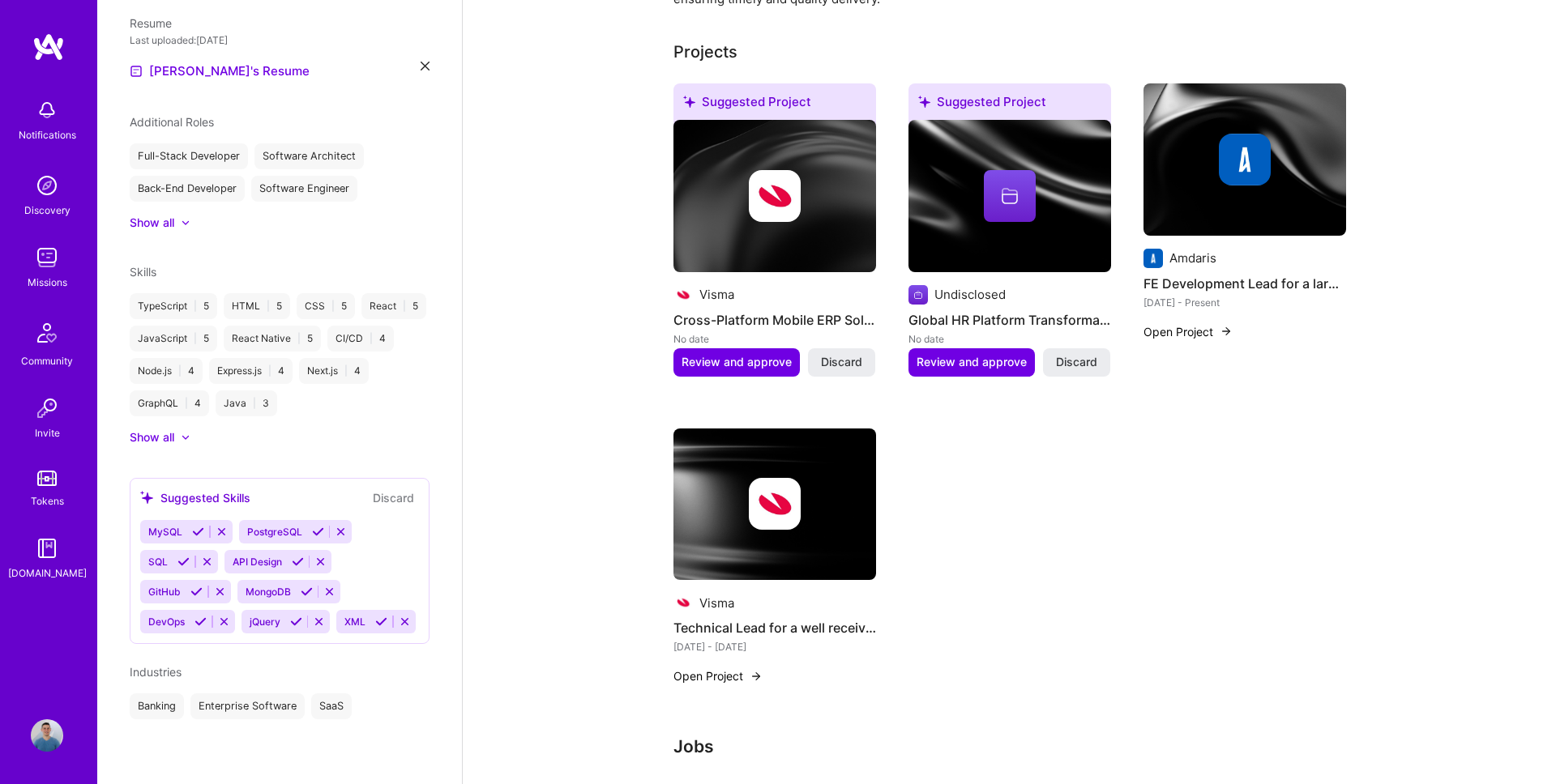
scroll to position [0, 0]
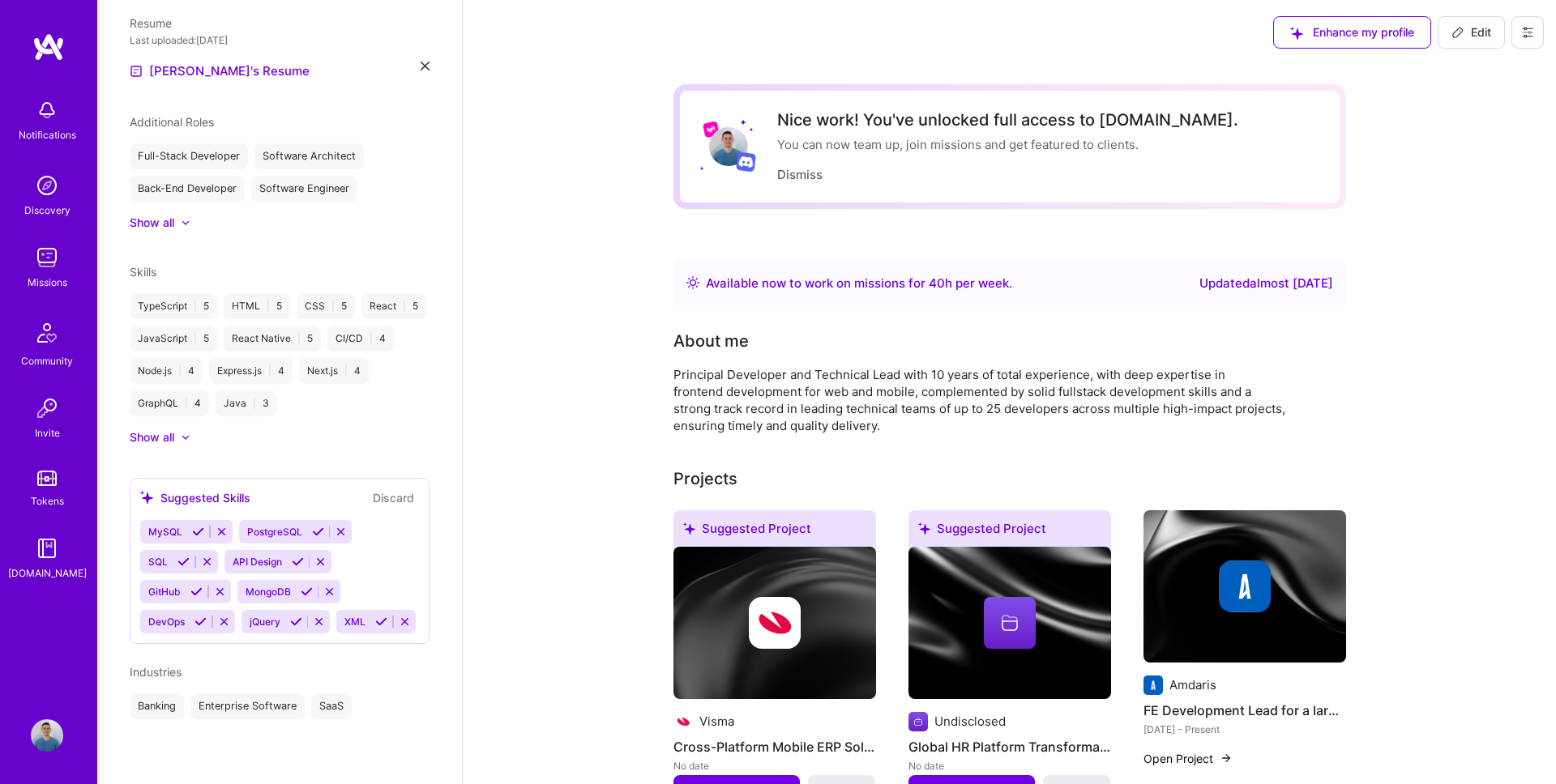
click at [1472, 35] on span "Edit" at bounding box center [1471, 32] width 40 height 16
select select "RO"
select select "Right Now"
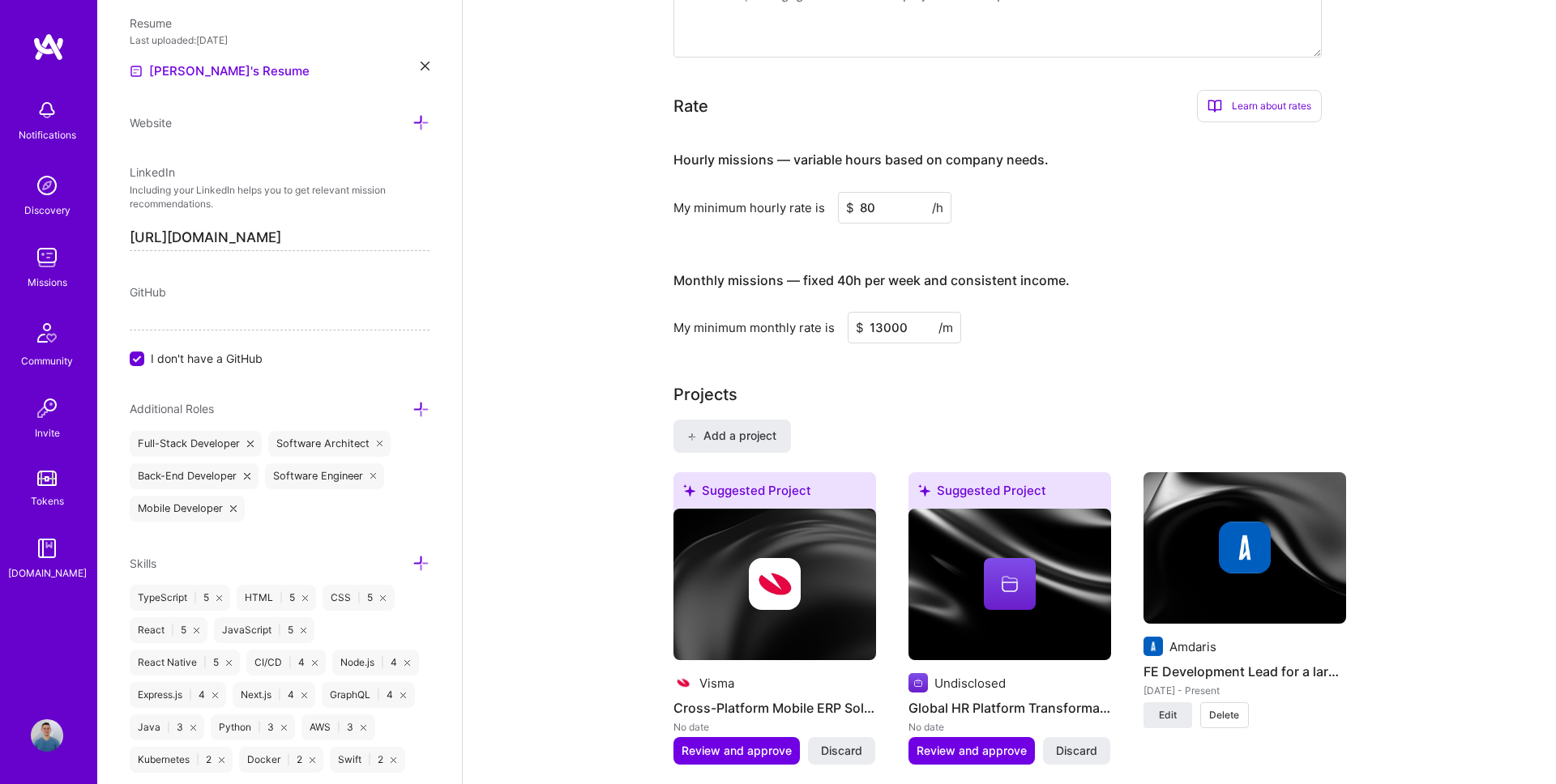
scroll to position [752, 0]
click at [867, 210] on input "80" at bounding box center [895, 206] width 114 height 32
type input "90"
click at [882, 325] on input "13000" at bounding box center [905, 327] width 114 height 32
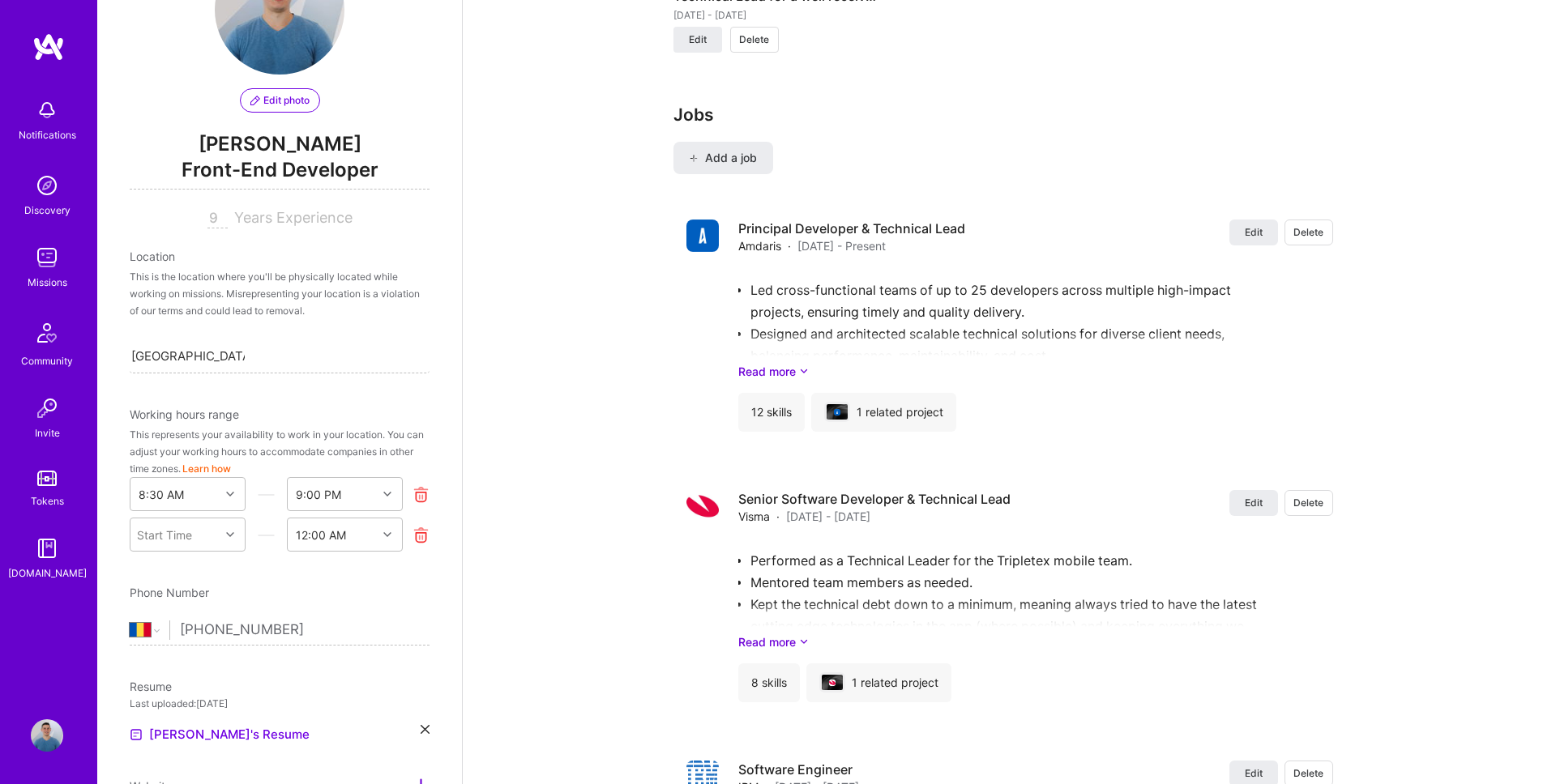
scroll to position [74, 0]
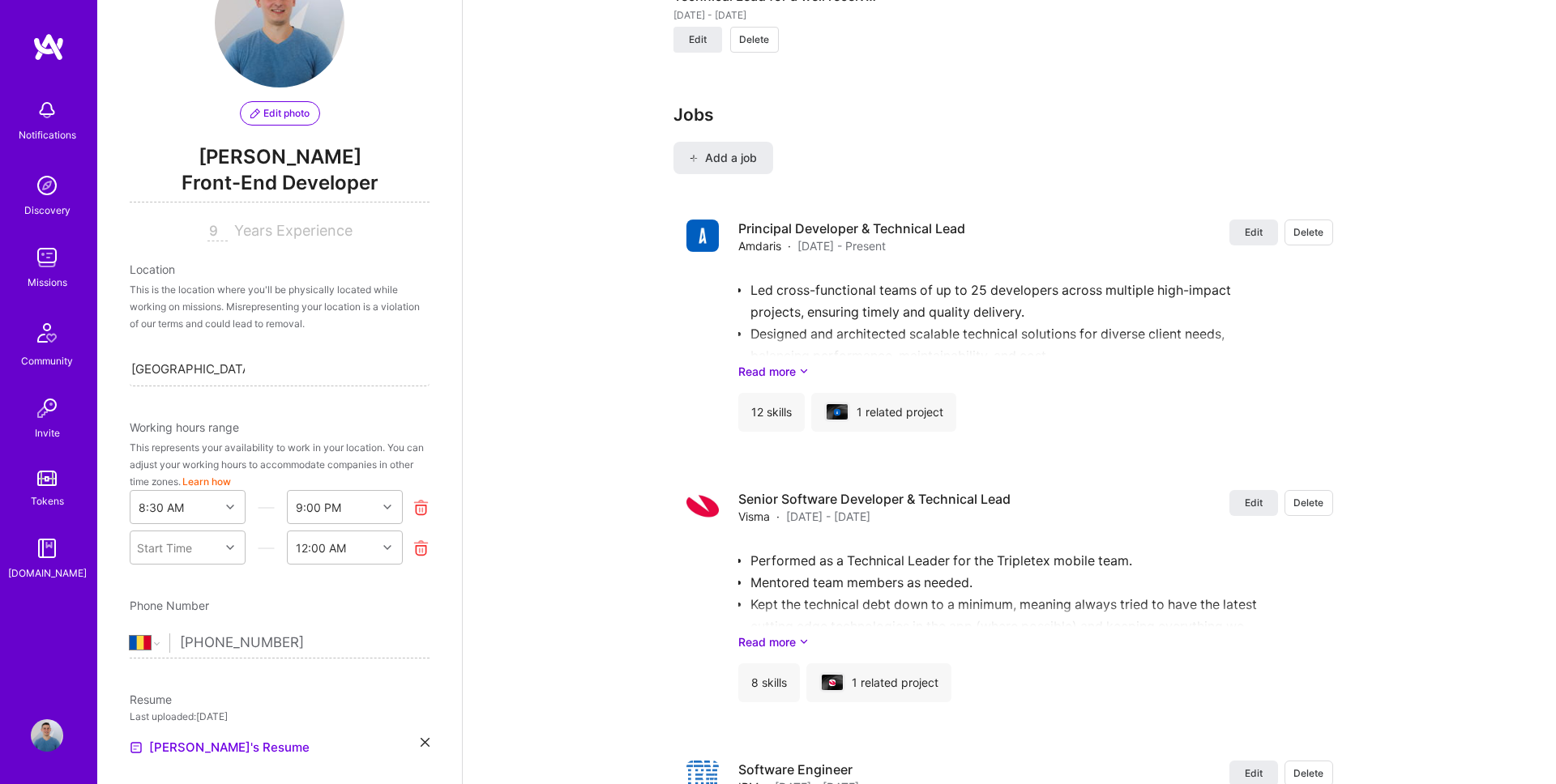
type input "15000"
click at [251, 181] on span "Front-End Developer" at bounding box center [279, 186] width 300 height 33
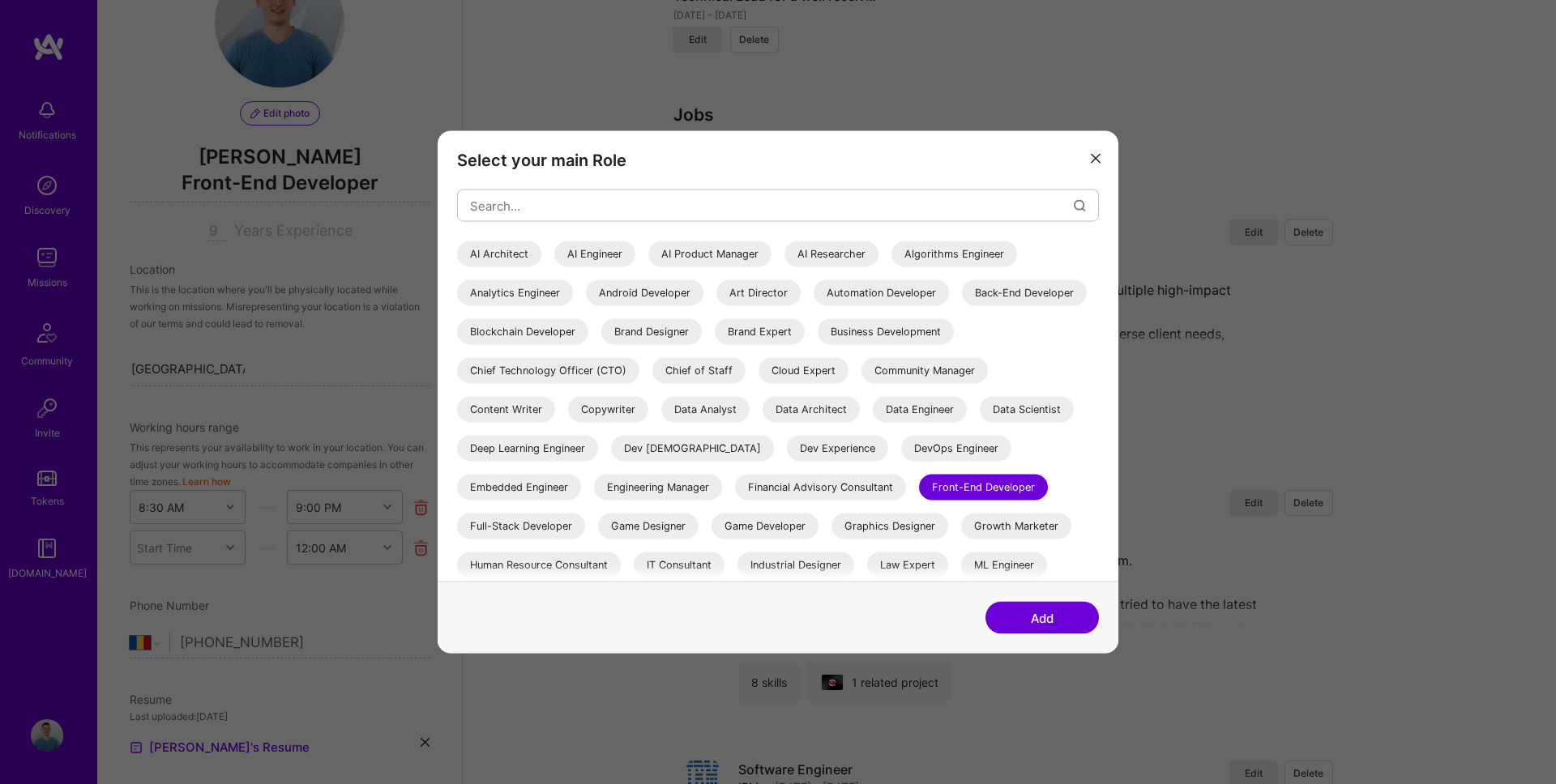
click at [1097, 153] on icon "modal" at bounding box center [1096, 158] width 10 height 10
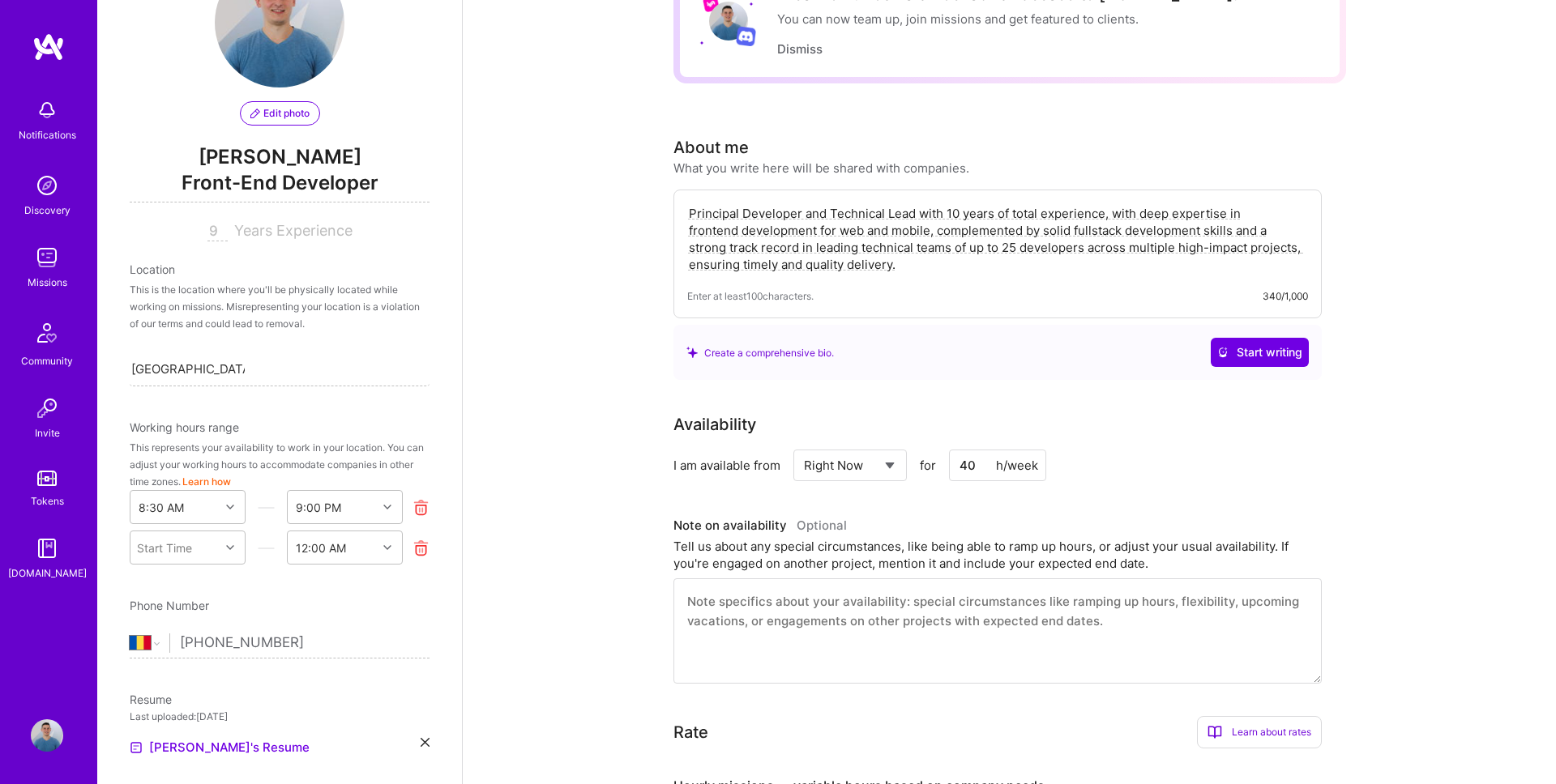
scroll to position [0, 0]
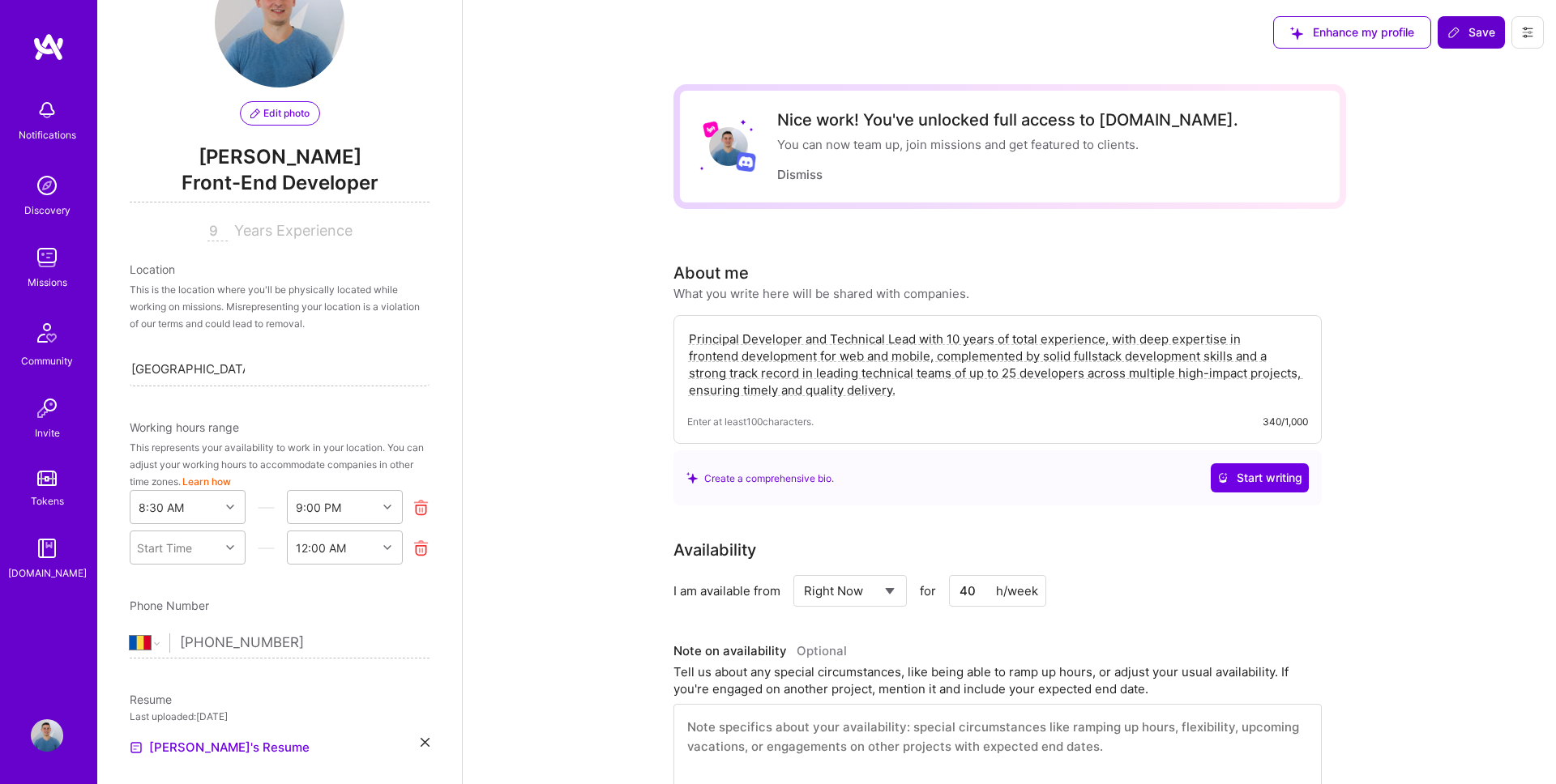
click at [1478, 35] on span "Save" at bounding box center [1471, 32] width 48 height 16
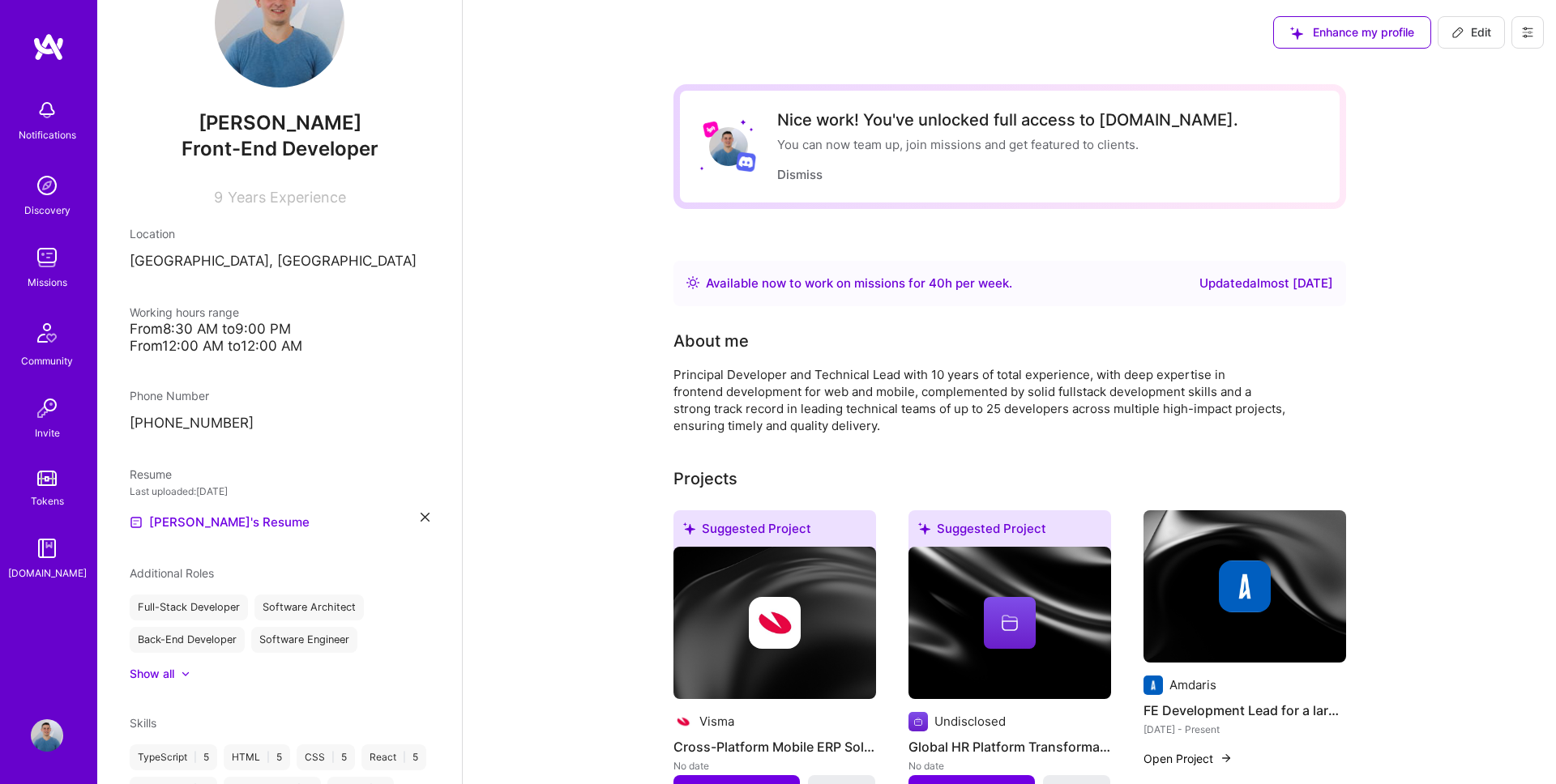
click at [1525, 31] on icon at bounding box center [1527, 32] width 13 height 13
click at [1482, 64] on button "Settings" at bounding box center [1483, 68] width 122 height 41
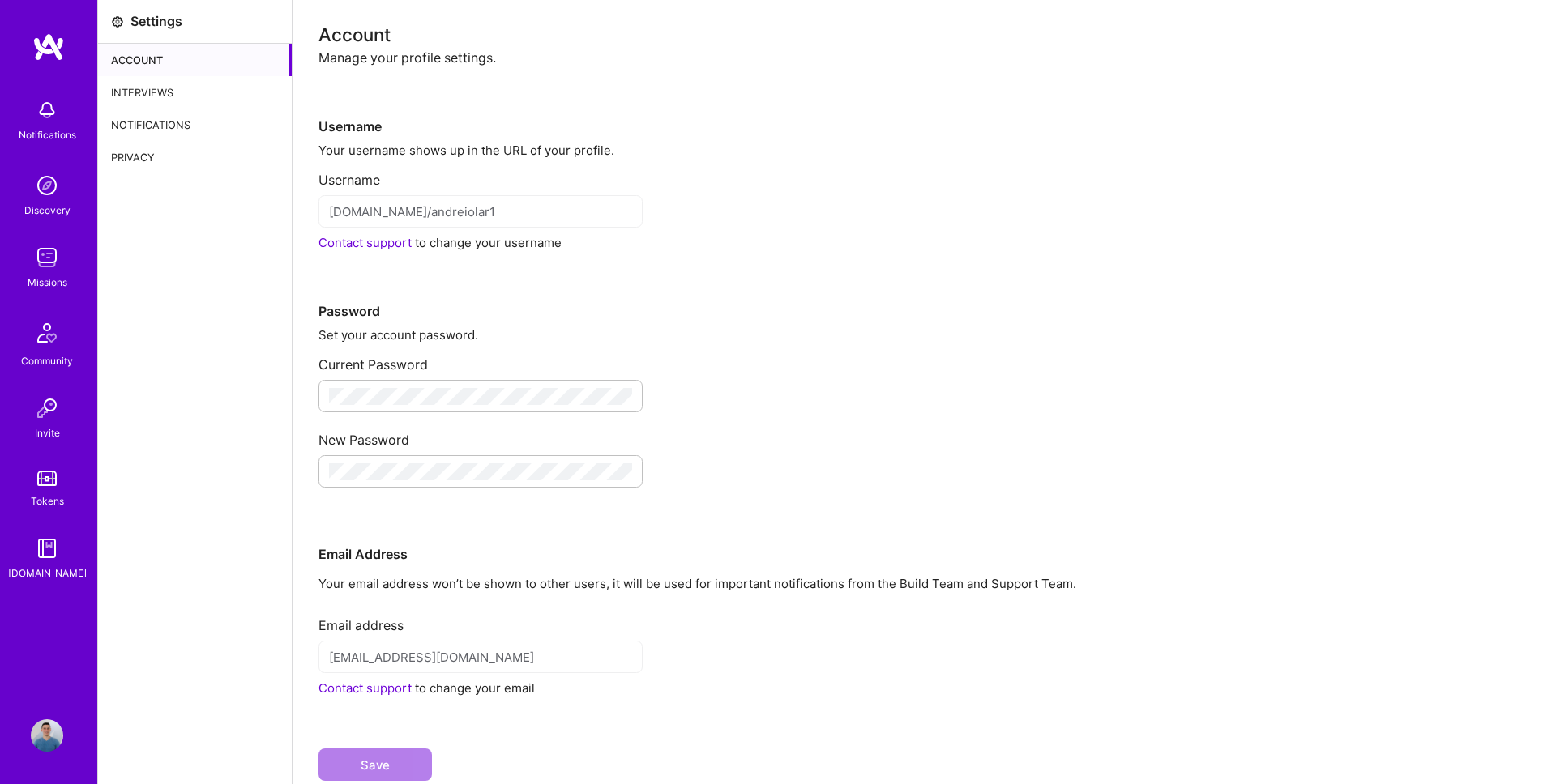
click at [176, 89] on div "Interviews" at bounding box center [195, 93] width 194 height 33
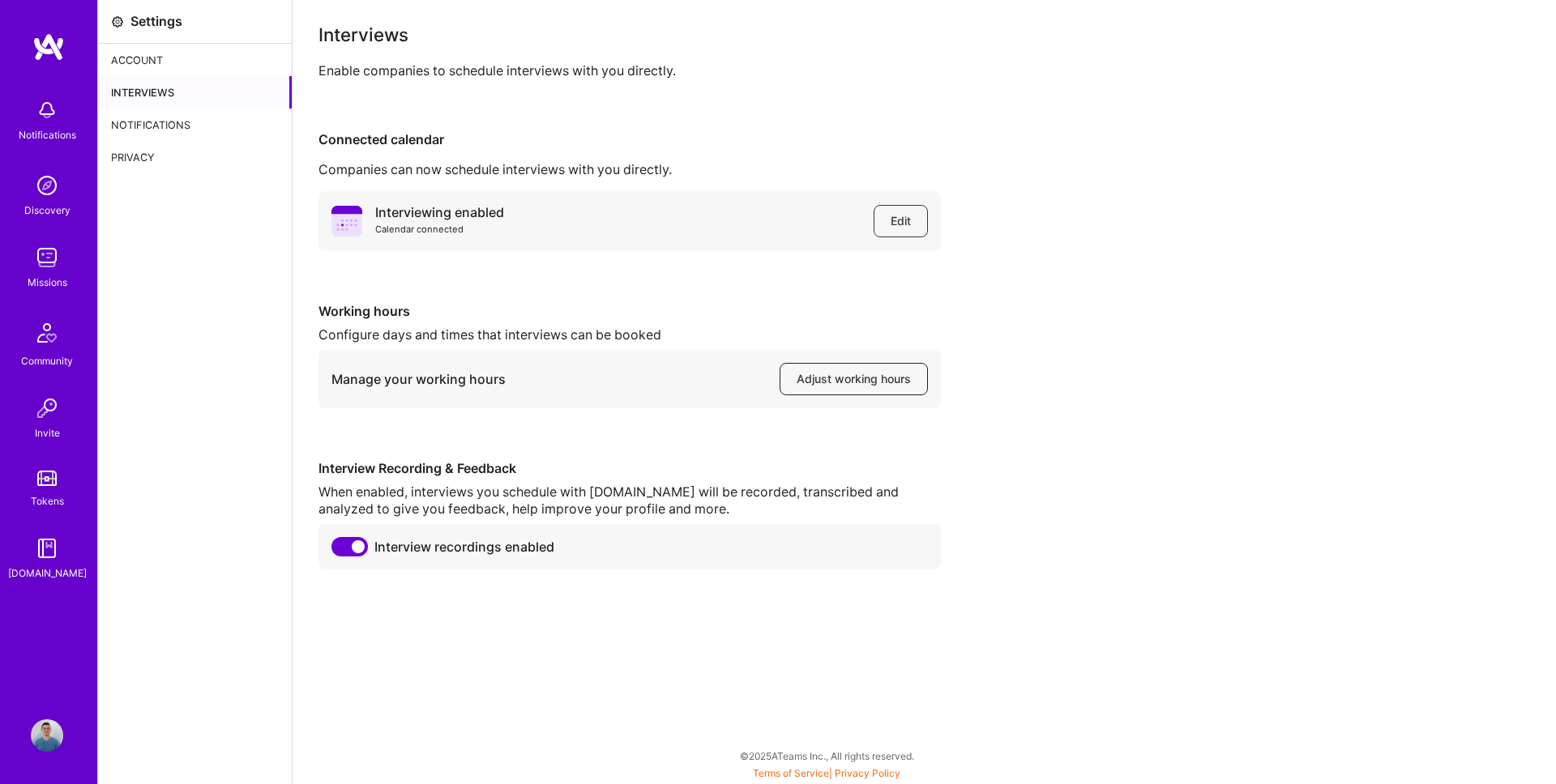
click at [879, 381] on span "Adjust working hours" at bounding box center [854, 379] width 114 height 16
